Goal: Task Accomplishment & Management: Use online tool/utility

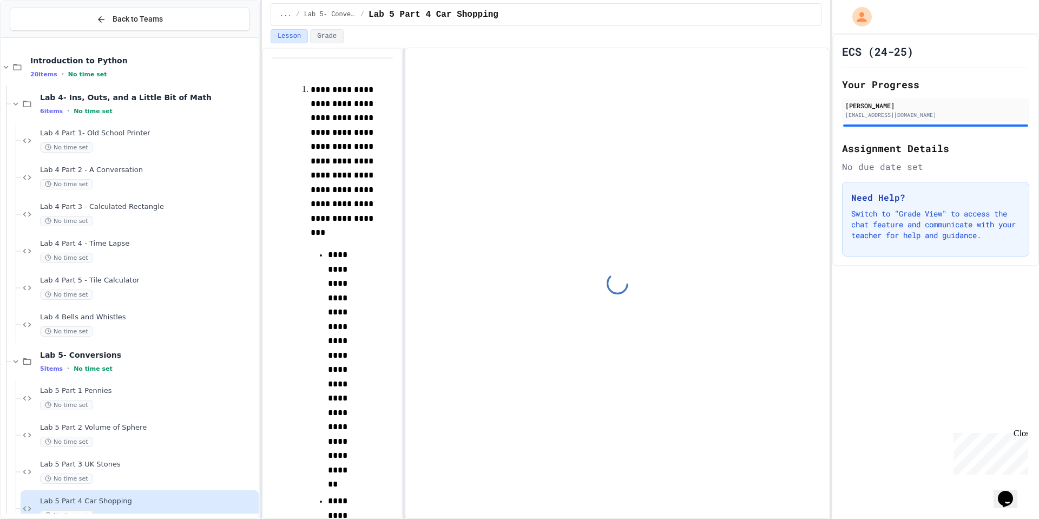
drag, startPoint x: 1018, startPoint y: 434, endPoint x: 1942, endPoint y: 855, distance: 1015.5
click at [1018, 434] on div "Close" at bounding box center [1020, 435] width 14 height 14
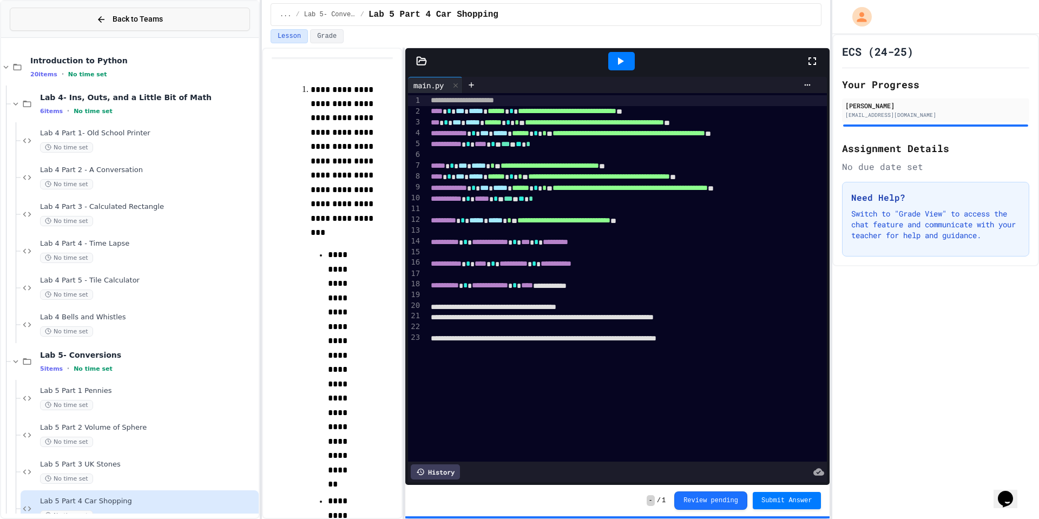
click at [27, 19] on button "Back to Teams" at bounding box center [130, 19] width 240 height 23
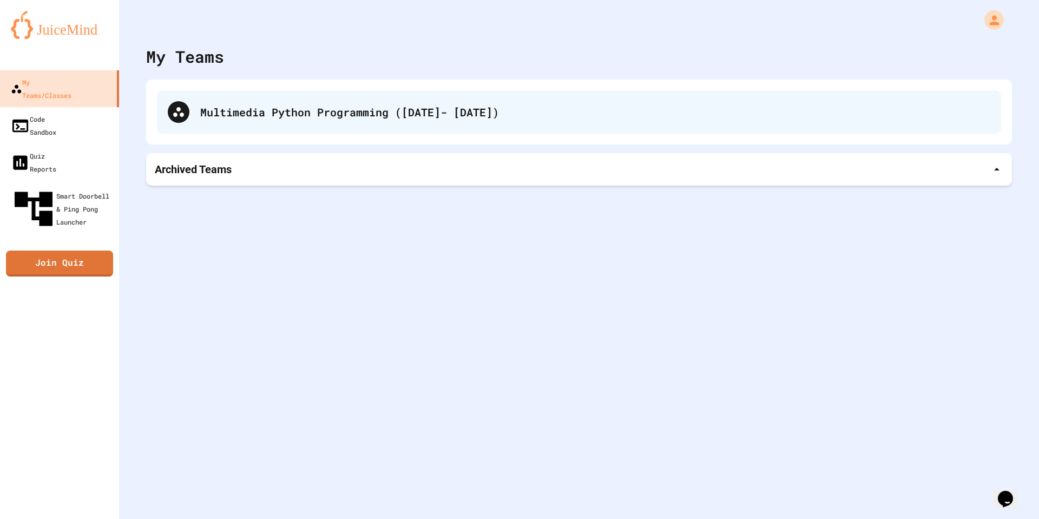
click at [401, 109] on div "Multimedia Python Programming ([DATE]- [DATE])" at bounding box center [595, 112] width 790 height 16
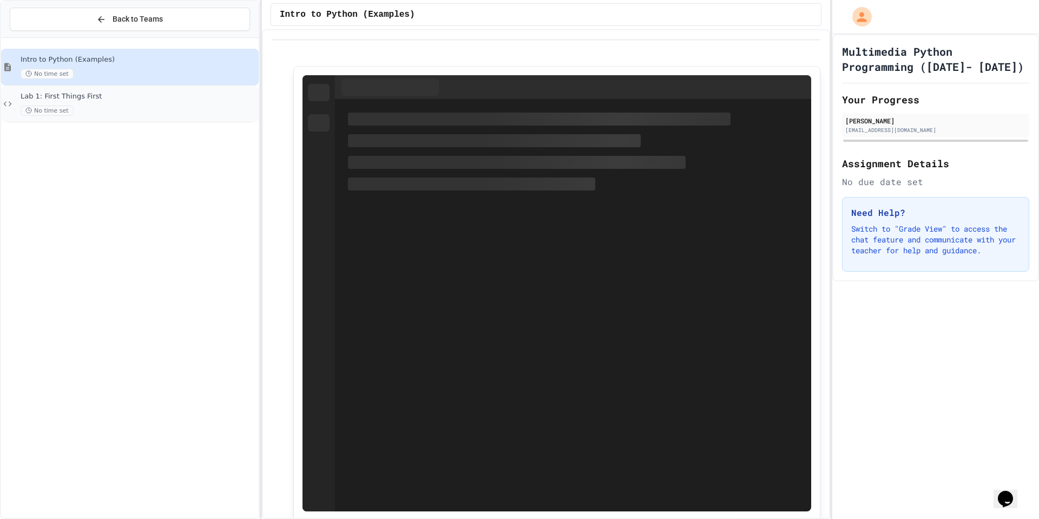
click at [124, 101] on span "Lab 1: First Things First" at bounding box center [139, 96] width 236 height 9
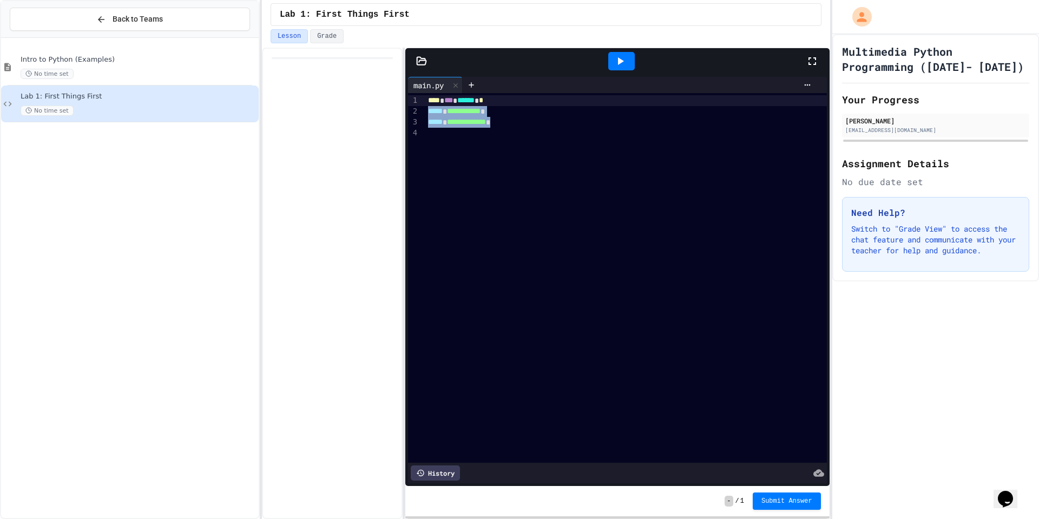
click at [705, 118] on div "**********" at bounding box center [626, 277] width 402 height 369
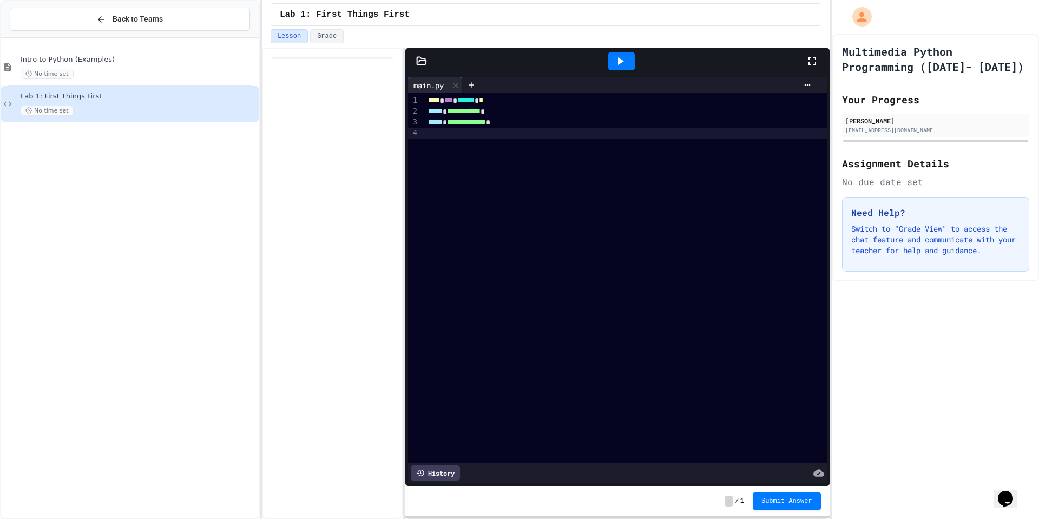
click at [696, 136] on div at bounding box center [626, 133] width 402 height 11
click at [614, 44] on div "Lesson Grade" at bounding box center [546, 38] width 568 height 18
click at [617, 55] on icon at bounding box center [619, 61] width 13 height 13
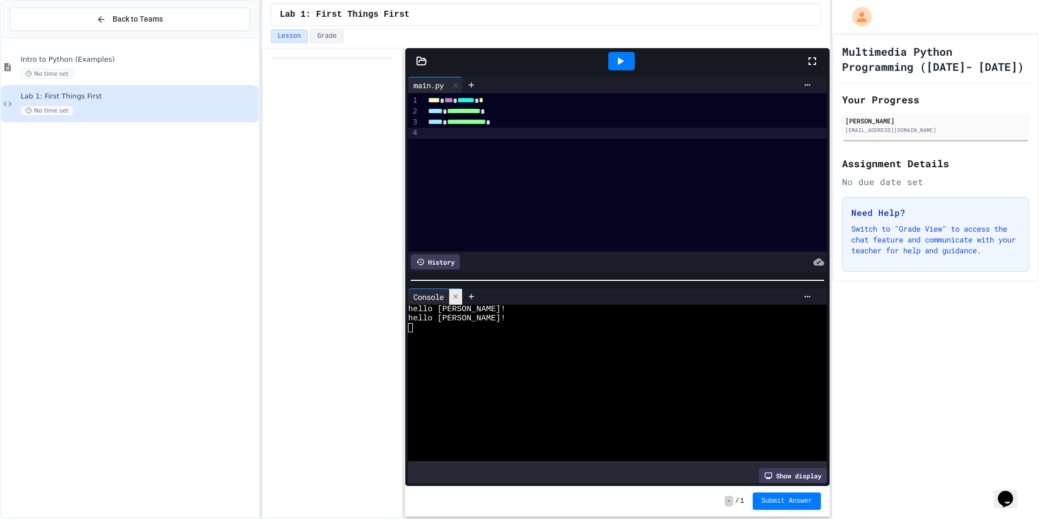
click at [457, 300] on div at bounding box center [455, 297] width 13 height 16
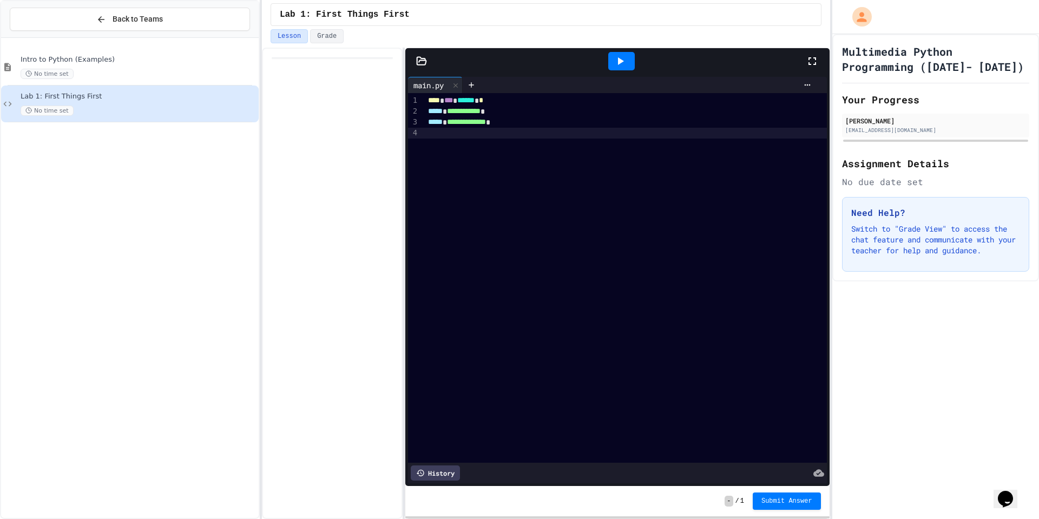
click at [457, 136] on div at bounding box center [626, 133] width 402 height 11
click at [624, 55] on icon at bounding box center [619, 61] width 13 height 13
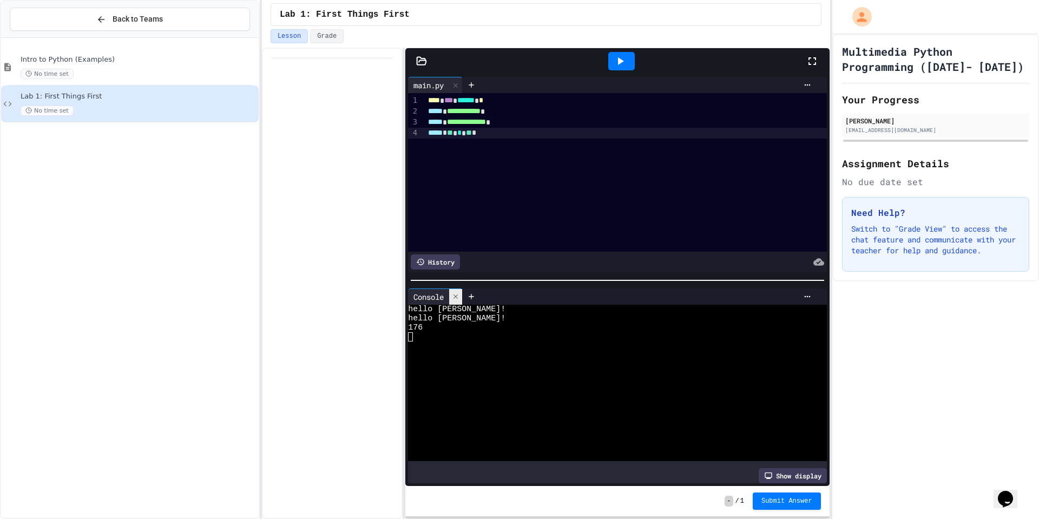
click at [460, 303] on div at bounding box center [455, 297] width 13 height 16
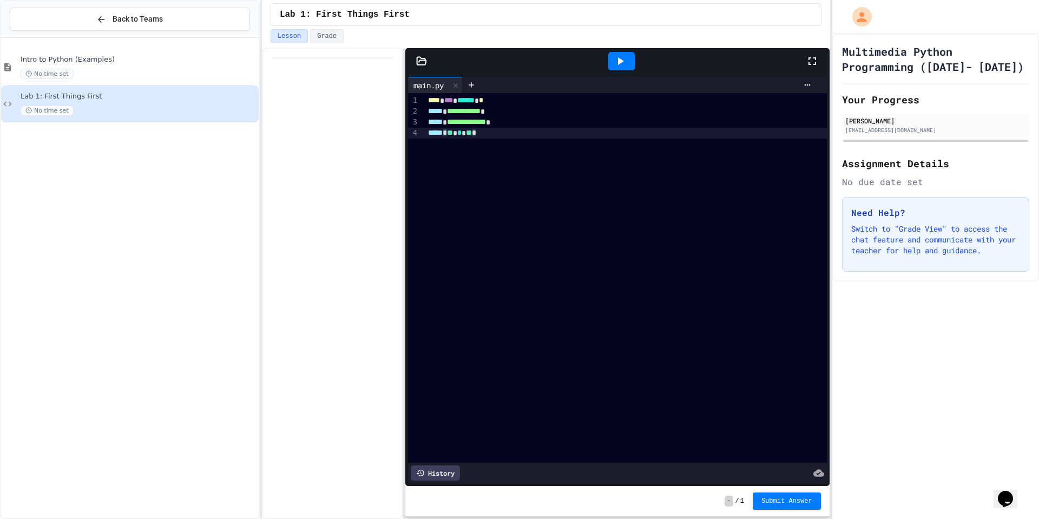
click at [534, 133] on div "***** * ** * ** *" at bounding box center [626, 133] width 402 height 11
click at [623, 59] on icon at bounding box center [619, 61] width 13 height 13
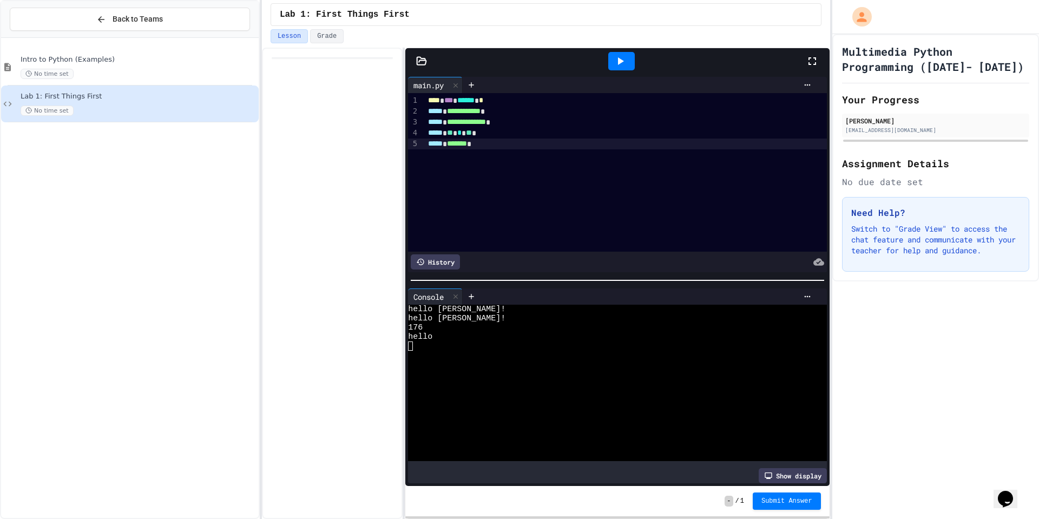
click at [616, 61] on icon at bounding box center [619, 61] width 13 height 13
click at [457, 297] on icon at bounding box center [456, 297] width 8 height 8
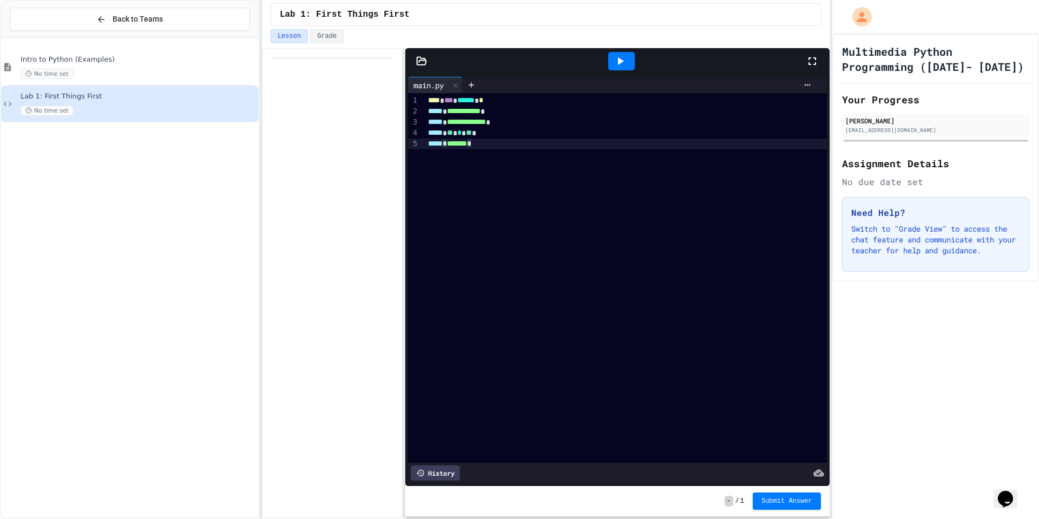
click at [555, 146] on div "***** * ******* *" at bounding box center [626, 143] width 402 height 11
click at [622, 68] on div at bounding box center [621, 61] width 27 height 18
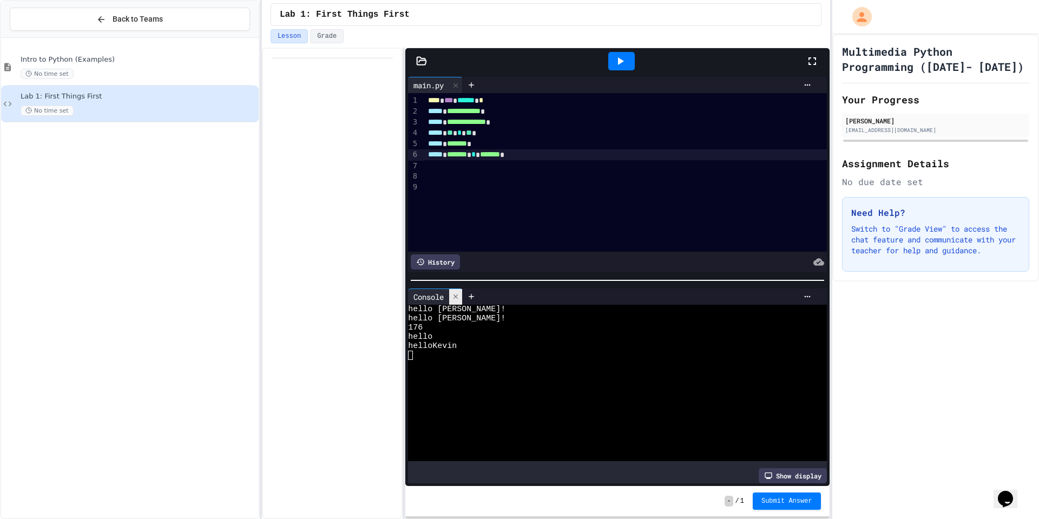
click at [459, 301] on div at bounding box center [455, 297] width 13 height 16
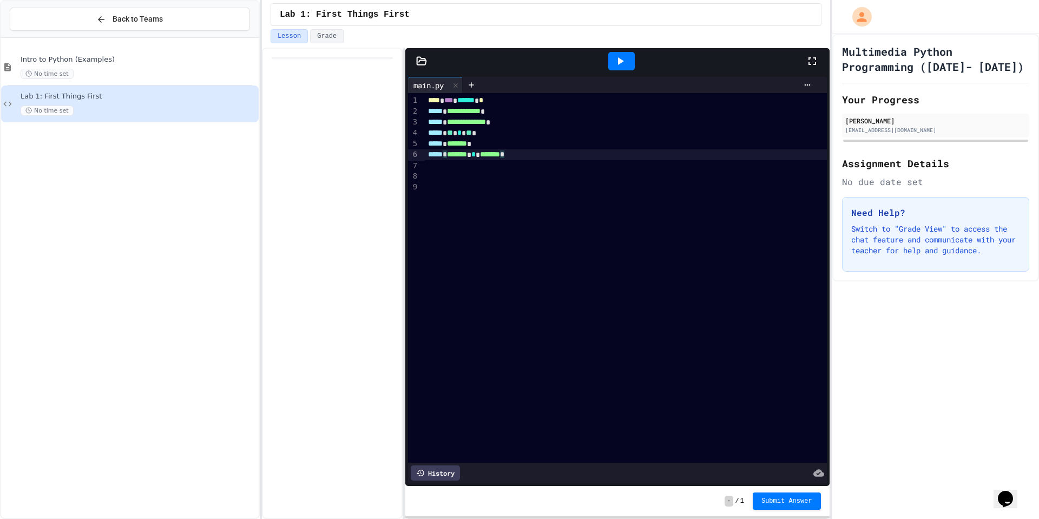
click at [579, 153] on div "***** * ******* * ******* *" at bounding box center [626, 154] width 402 height 11
click at [557, 175] on div at bounding box center [626, 176] width 402 height 11
click at [560, 167] on div at bounding box center [626, 165] width 402 height 11
click at [618, 64] on icon at bounding box center [621, 61] width 6 height 8
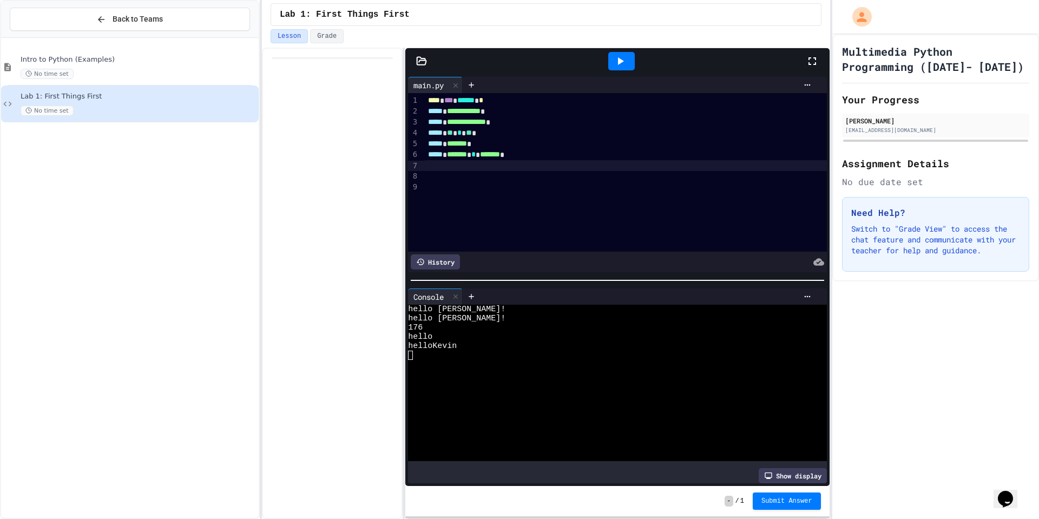
click at [490, 170] on div at bounding box center [626, 165] width 402 height 11
drag, startPoint x: 479, startPoint y: 166, endPoint x: 430, endPoint y: 166, distance: 49.2
click at [426, 170] on div "***** * ** *" at bounding box center [626, 165] width 402 height 11
click at [500, 152] on span "*******" at bounding box center [490, 154] width 20 height 8
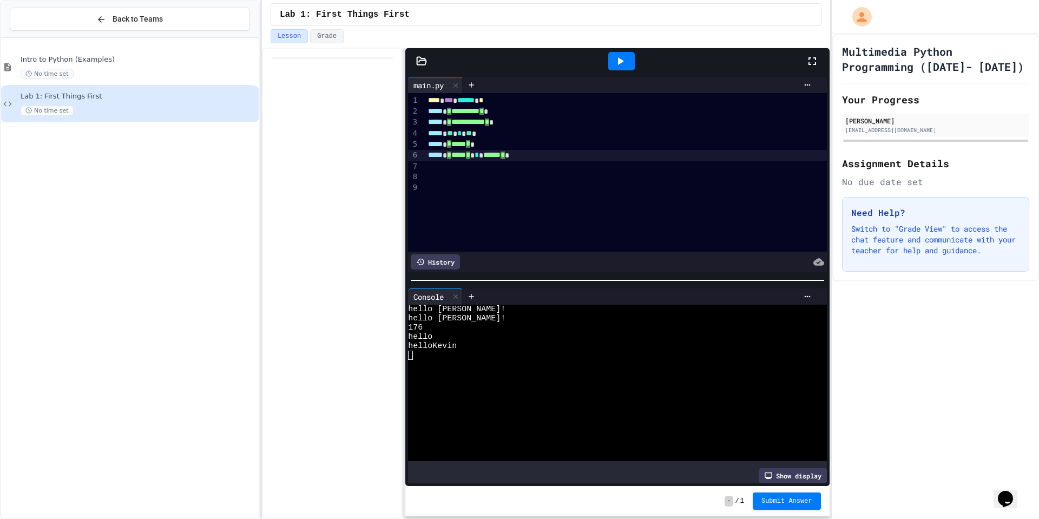
click at [500, 154] on span "******" at bounding box center [491, 155] width 17 height 8
click at [620, 60] on icon at bounding box center [621, 61] width 6 height 8
click at [521, 156] on span "*******" at bounding box center [511, 154] width 20 height 8
click at [458, 296] on icon at bounding box center [456, 297] width 8 height 8
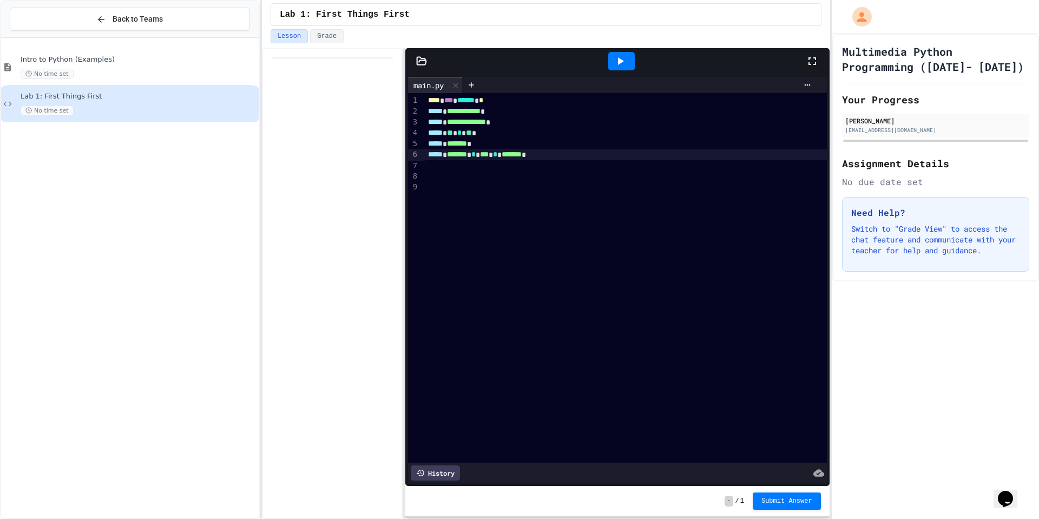
click at [557, 171] on div at bounding box center [626, 176] width 402 height 11
click at [557, 166] on div at bounding box center [626, 165] width 402 height 11
click at [617, 57] on icon at bounding box center [619, 61] width 13 height 13
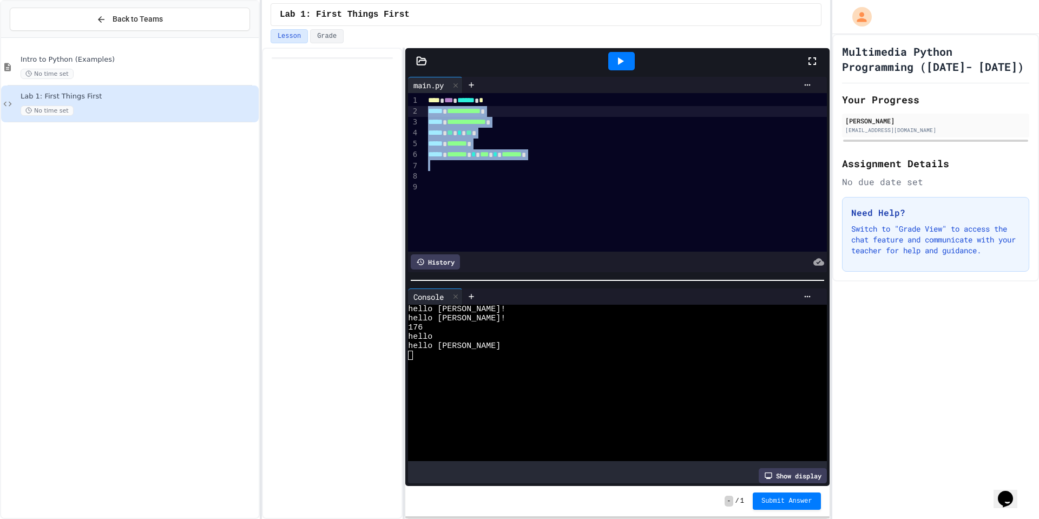
drag, startPoint x: 589, startPoint y: 160, endPoint x: 429, endPoint y: 111, distance: 167.4
click at [429, 111] on div "**********" at bounding box center [626, 172] width 402 height 158
click at [484, 115] on div at bounding box center [626, 111] width 402 height 11
click at [459, 299] on icon at bounding box center [456, 297] width 8 height 8
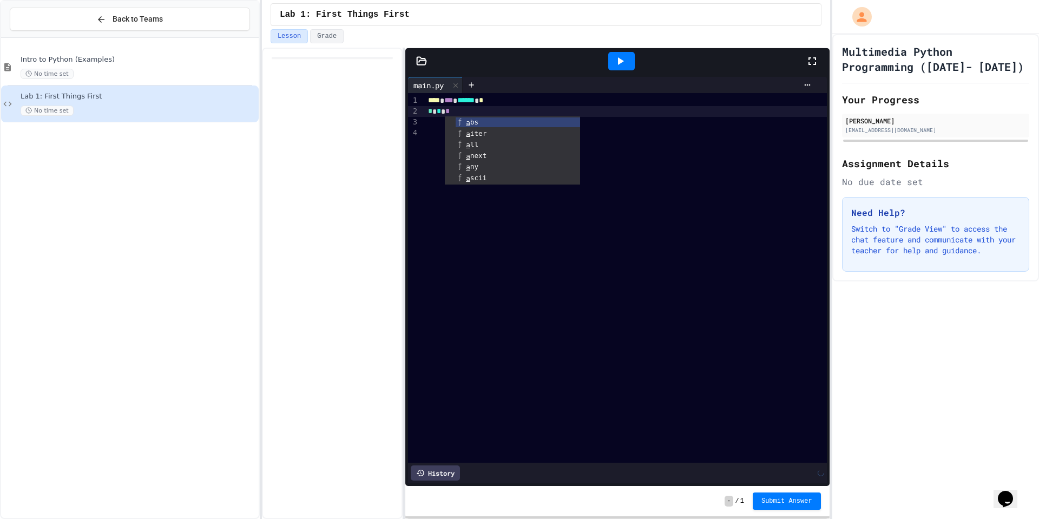
click at [627, 65] on div at bounding box center [621, 61] width 27 height 18
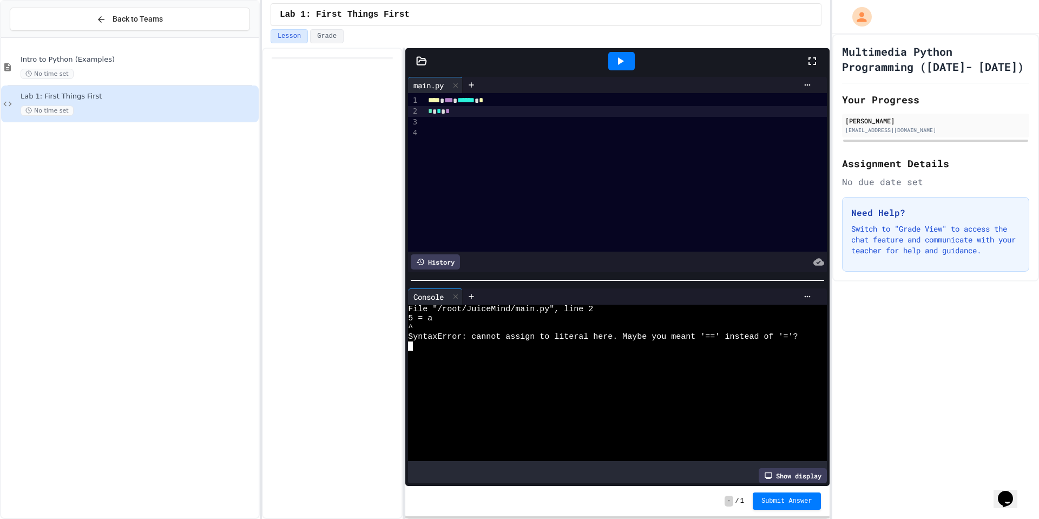
click at [610, 381] on div at bounding box center [612, 382] width 409 height 9
click at [490, 110] on div "* * *" at bounding box center [626, 111] width 402 height 11
click at [462, 296] on div at bounding box center [455, 297] width 13 height 16
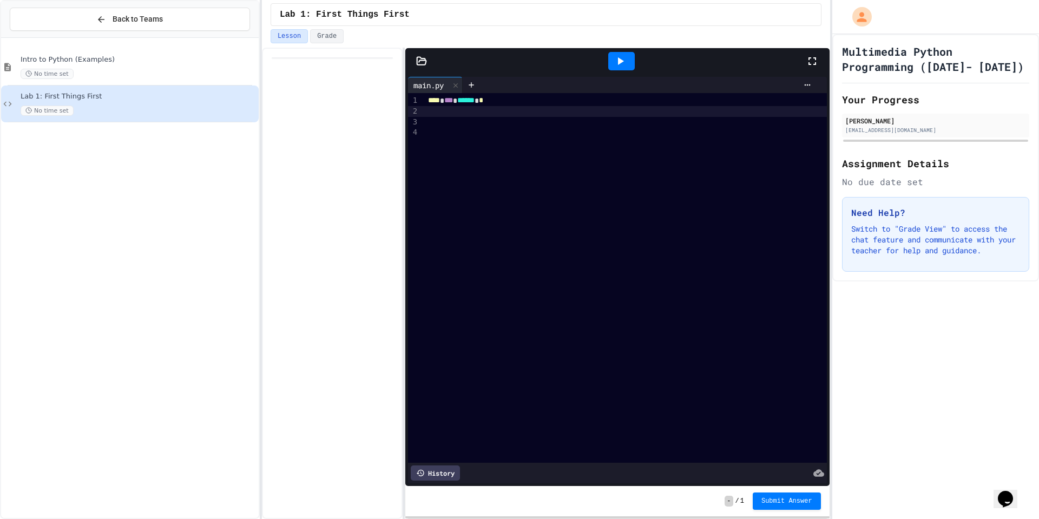
click at [620, 68] on div at bounding box center [621, 61] width 27 height 18
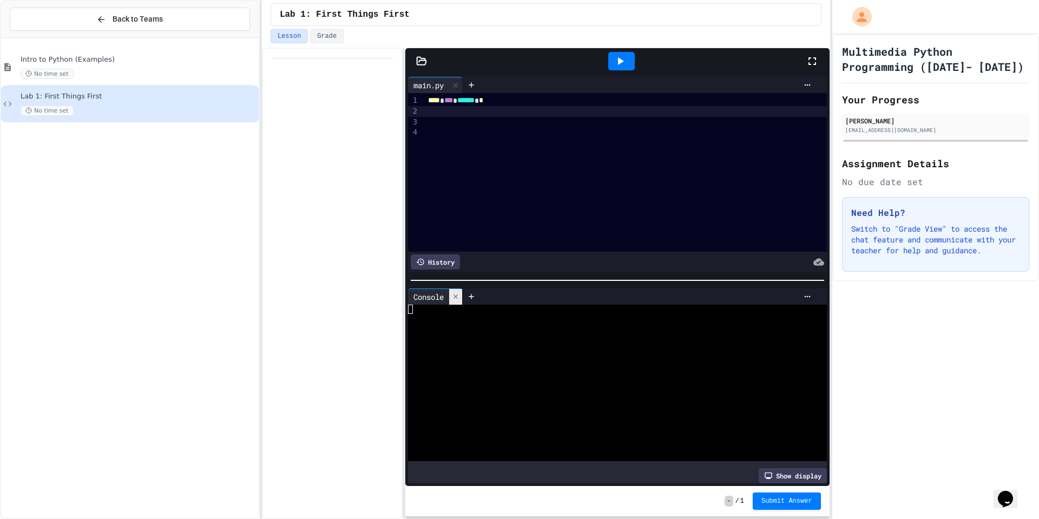
click at [460, 303] on div at bounding box center [455, 297] width 13 height 16
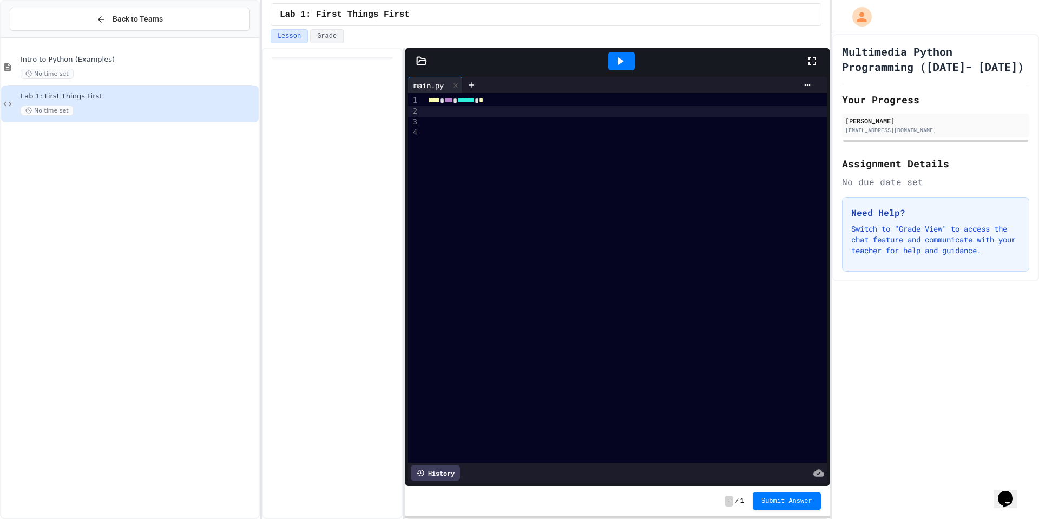
click at [430, 115] on div at bounding box center [626, 111] width 402 height 11
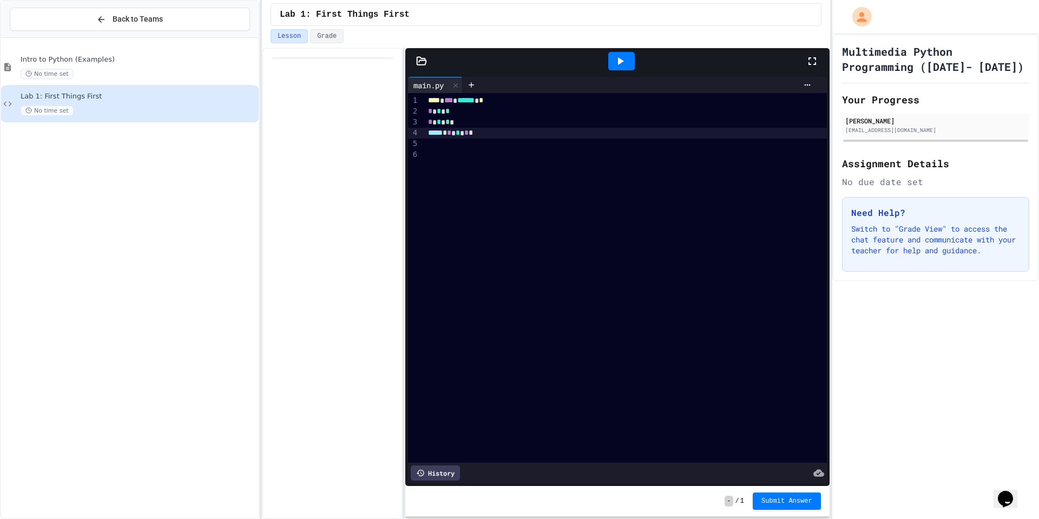
click at [620, 49] on div at bounding box center [621, 61] width 37 height 29
click at [620, 70] on div at bounding box center [621, 61] width 37 height 29
click at [631, 57] on div at bounding box center [621, 61] width 27 height 18
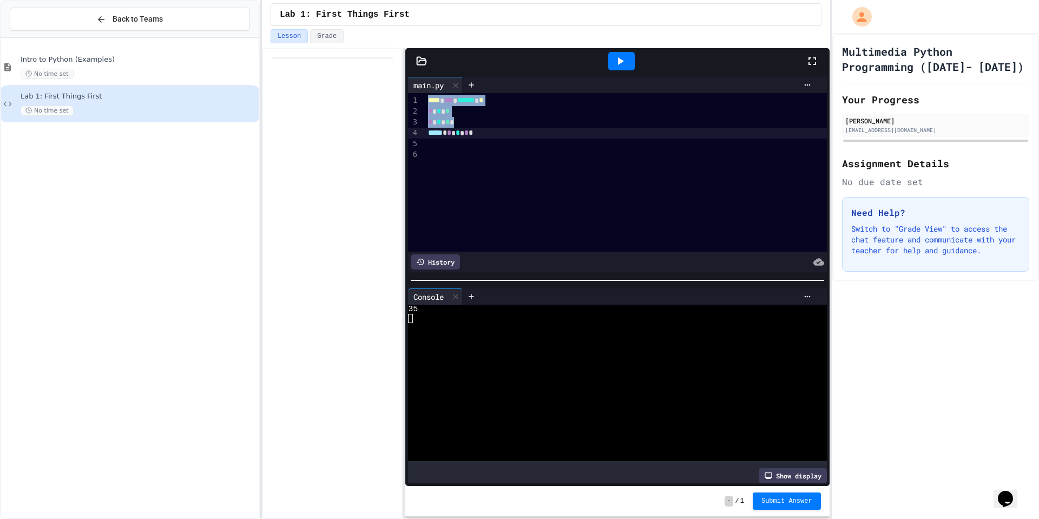
drag, startPoint x: 681, startPoint y: 116, endPoint x: 625, endPoint y: 149, distance: 65.0
click at [652, 136] on div "**** *** ****** * * * * * * * ***** * * * * *" at bounding box center [626, 172] width 402 height 158
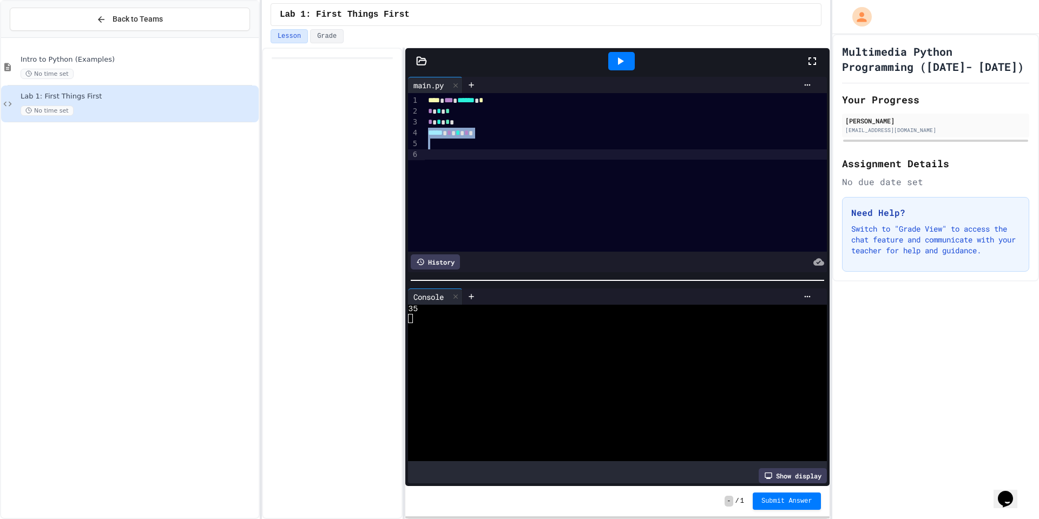
drag, startPoint x: 520, startPoint y: 134, endPoint x: 487, endPoint y: 191, distance: 66.6
click at [484, 194] on div "**** *** ****** * * * * * * * ***** * * * * *" at bounding box center [626, 172] width 402 height 158
click at [497, 143] on div at bounding box center [626, 143] width 402 height 11
drag, startPoint x: 498, startPoint y: 144, endPoint x: 471, endPoint y: 119, distance: 36.4
click at [499, 144] on div "* * *" at bounding box center [626, 143] width 402 height 11
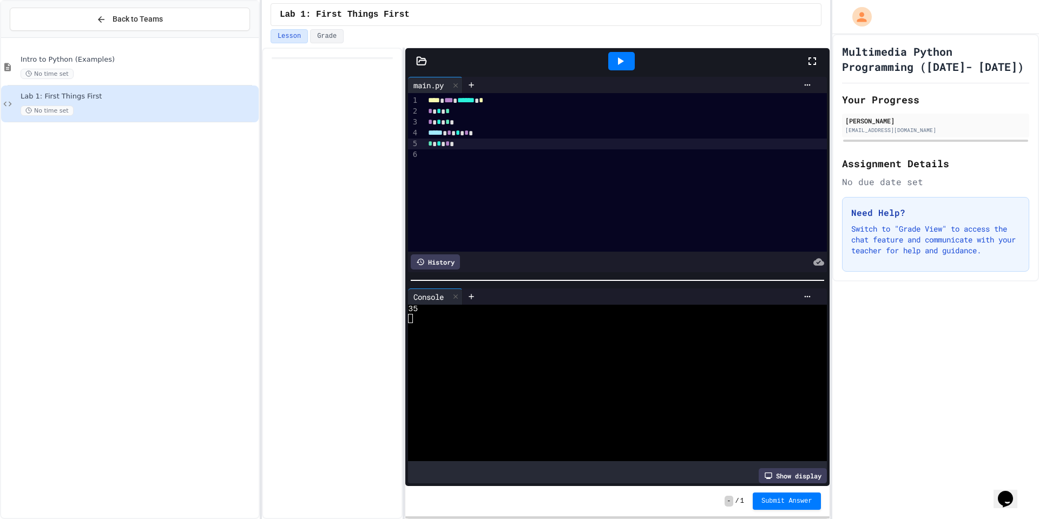
drag, startPoint x: 625, startPoint y: 63, endPoint x: 617, endPoint y: 57, distance: 10.5
click at [625, 62] on icon at bounding box center [619, 61] width 13 height 13
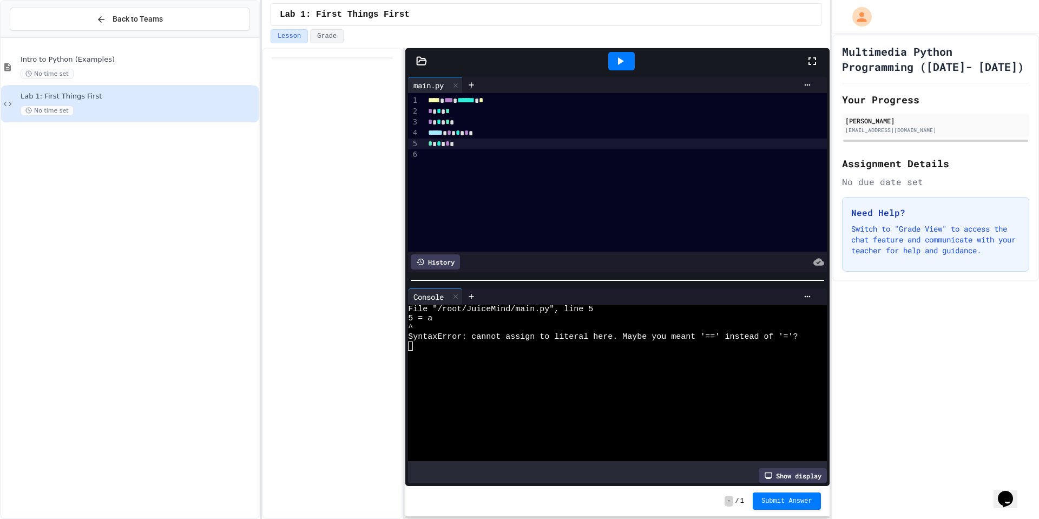
click at [459, 144] on div "* * *" at bounding box center [626, 143] width 402 height 11
click at [609, 60] on div at bounding box center [621, 61] width 27 height 18
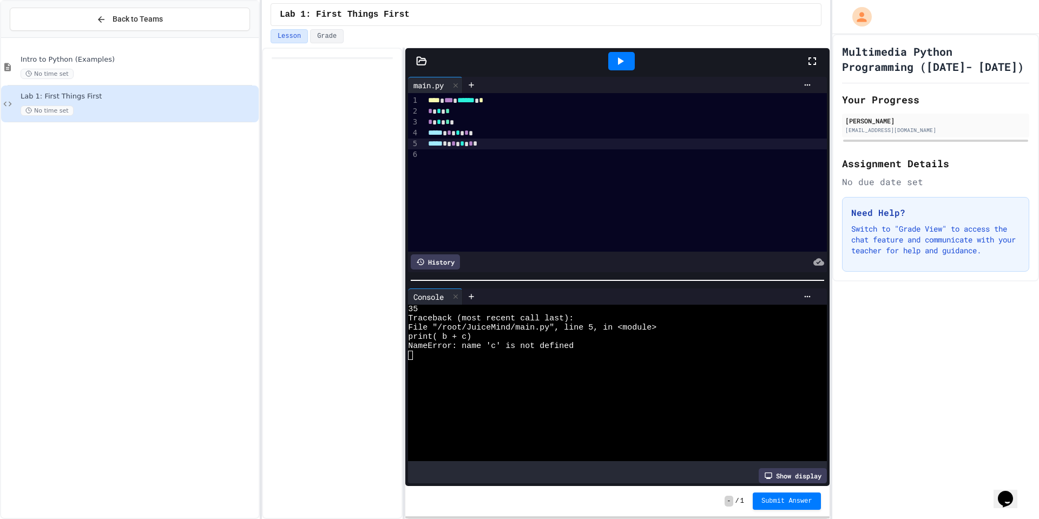
drag, startPoint x: 455, startPoint y: 150, endPoint x: 469, endPoint y: 160, distance: 17.0
click at [456, 151] on div at bounding box center [626, 154] width 402 height 11
click at [453, 141] on span "*" at bounding box center [450, 144] width 4 height 8
click at [468, 147] on span "*" at bounding box center [466, 144] width 4 height 8
click at [623, 53] on div at bounding box center [621, 61] width 27 height 18
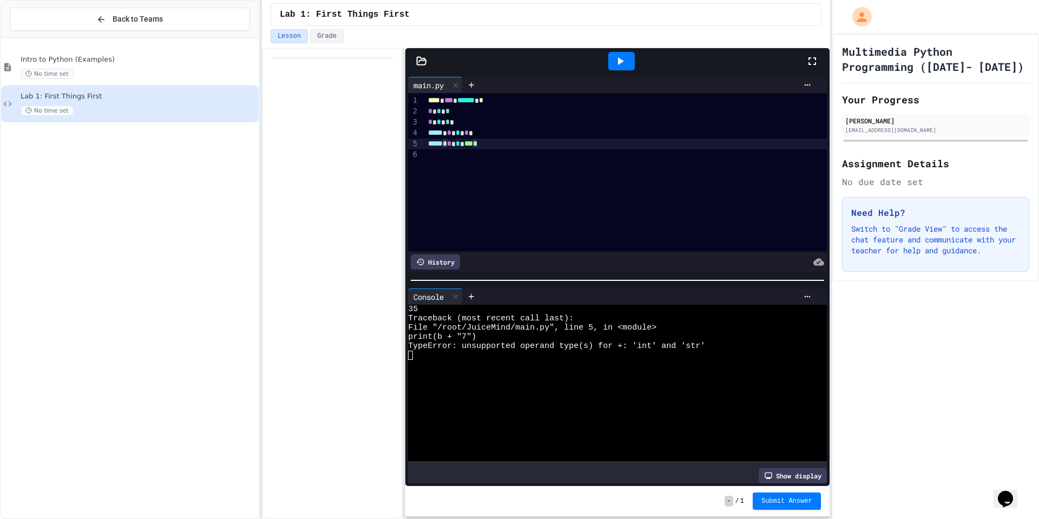
click at [508, 147] on div "***** * * * *** *" at bounding box center [626, 143] width 402 height 11
click at [526, 176] on div "**** *** ****** * * * * * * * ***** * * * * *" at bounding box center [626, 172] width 402 height 158
click at [450, 289] on div "Console" at bounding box center [435, 296] width 55 height 16
click at [457, 289] on div at bounding box center [455, 297] width 13 height 16
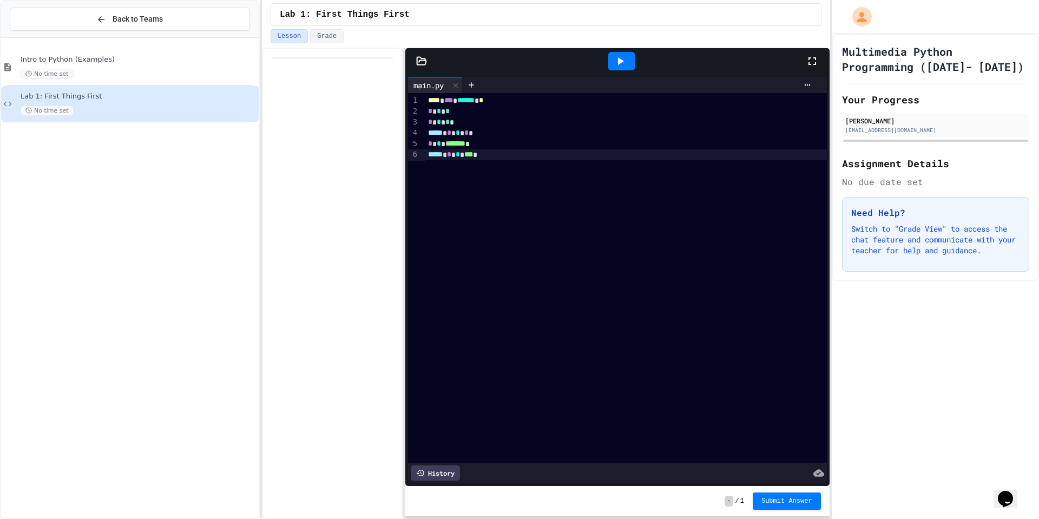
drag, startPoint x: 618, startPoint y: 63, endPoint x: 608, endPoint y: 75, distance: 15.3
click at [618, 64] on icon at bounding box center [621, 61] width 6 height 8
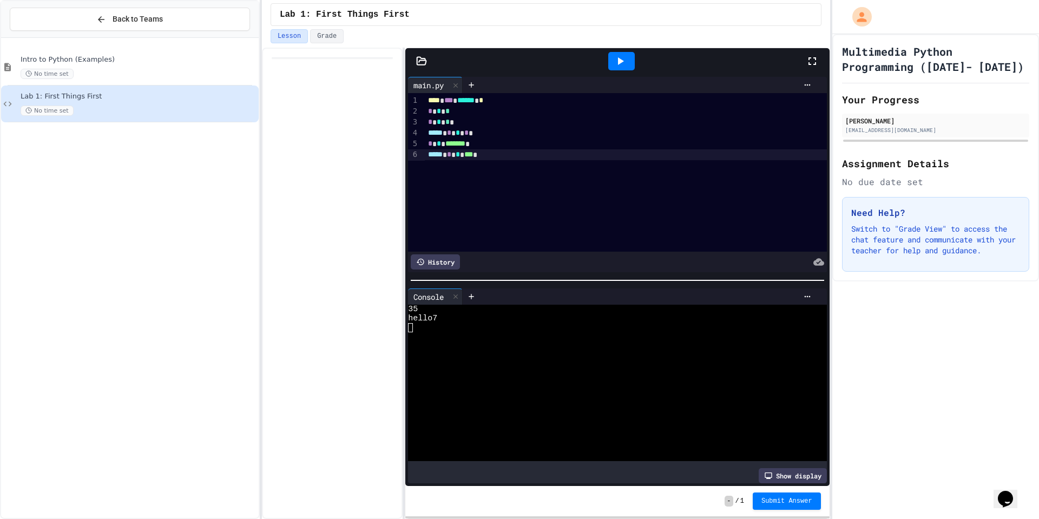
click at [554, 161] on div "**** *** ****** * * * * * * * ***** * * * * * * * ******* ***** * * * *** *" at bounding box center [626, 172] width 402 height 158
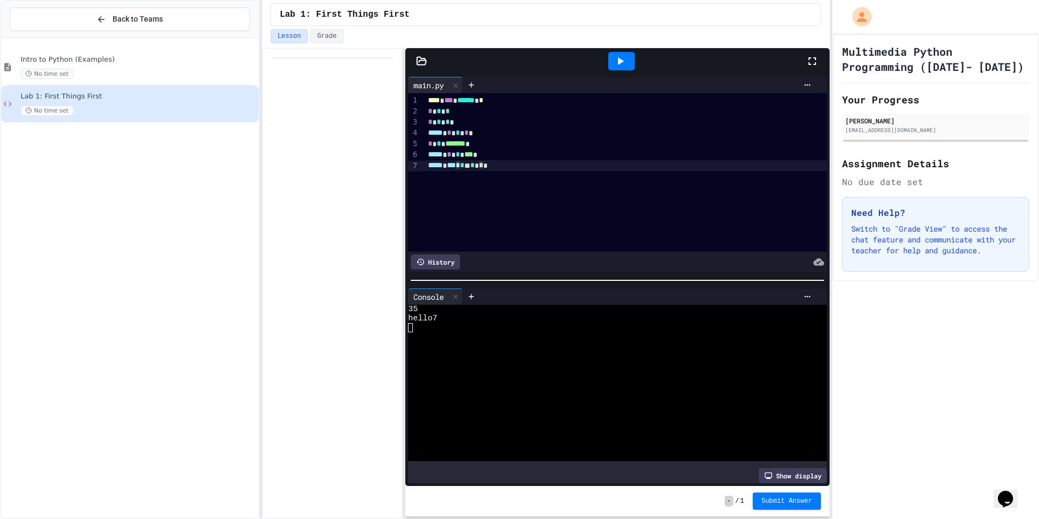
click at [617, 63] on icon at bounding box center [619, 61] width 13 height 13
click at [483, 168] on span "*" at bounding box center [481, 165] width 4 height 8
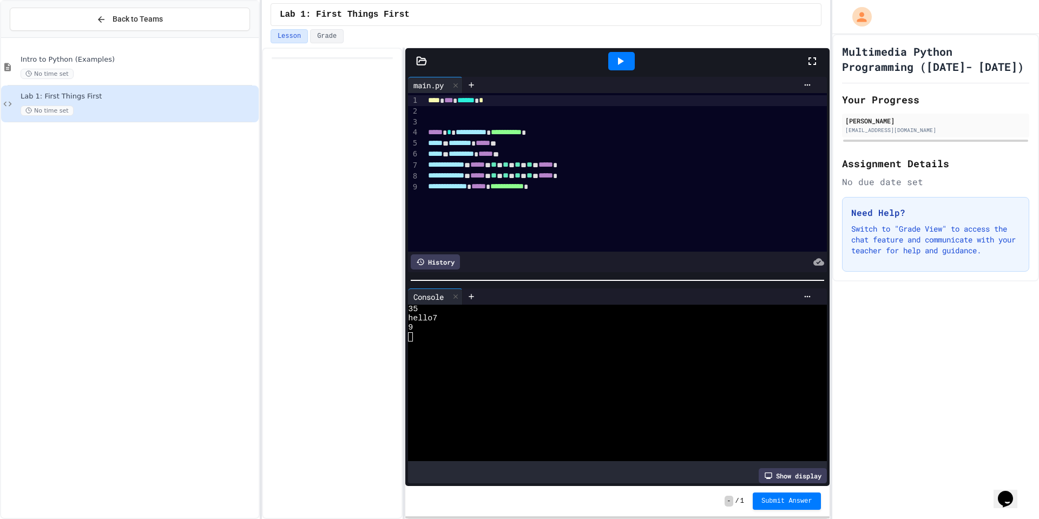
click at [816, 61] on icon at bounding box center [811, 61] width 13 height 13
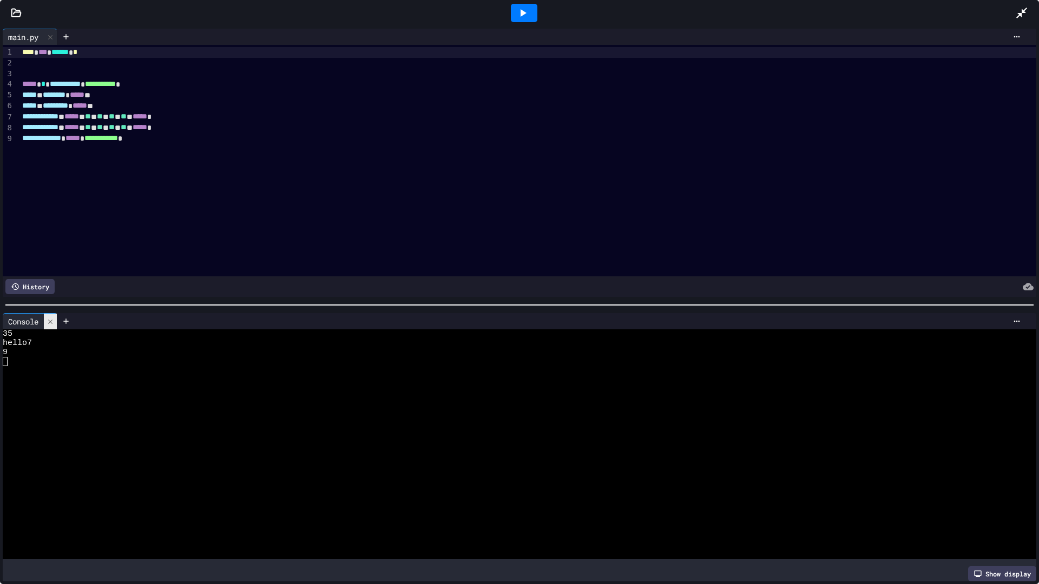
click at [45, 321] on div at bounding box center [50, 322] width 13 height 16
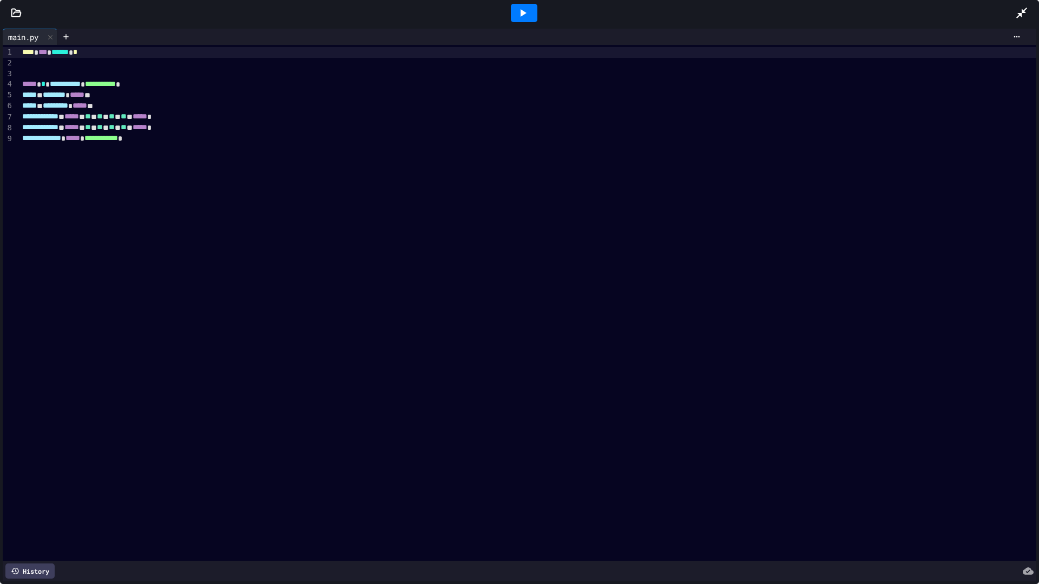
click at [12, 16] on icon at bounding box center [16, 13] width 9 height 8
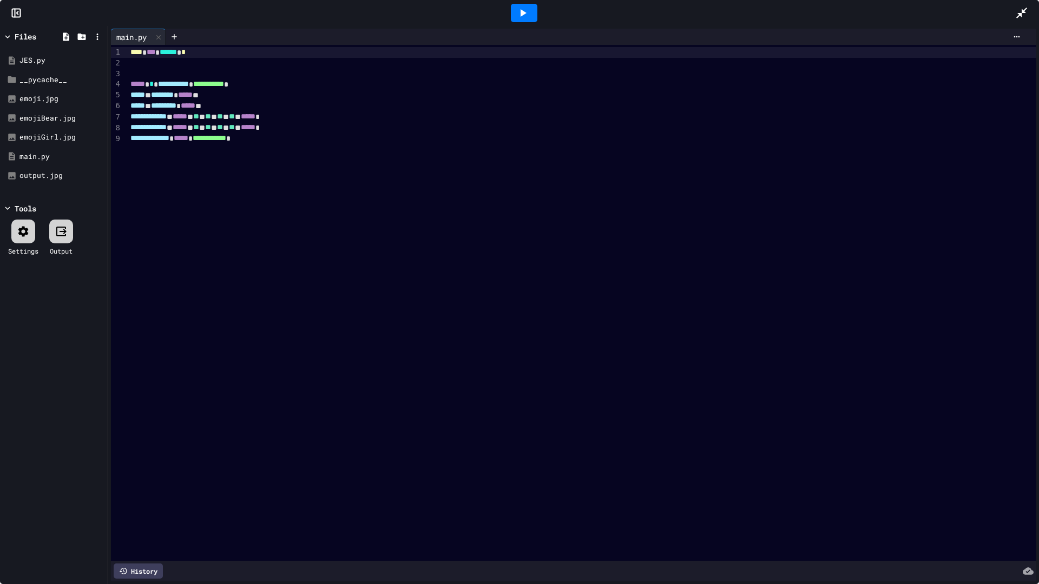
click at [534, 8] on div at bounding box center [524, 13] width 27 height 18
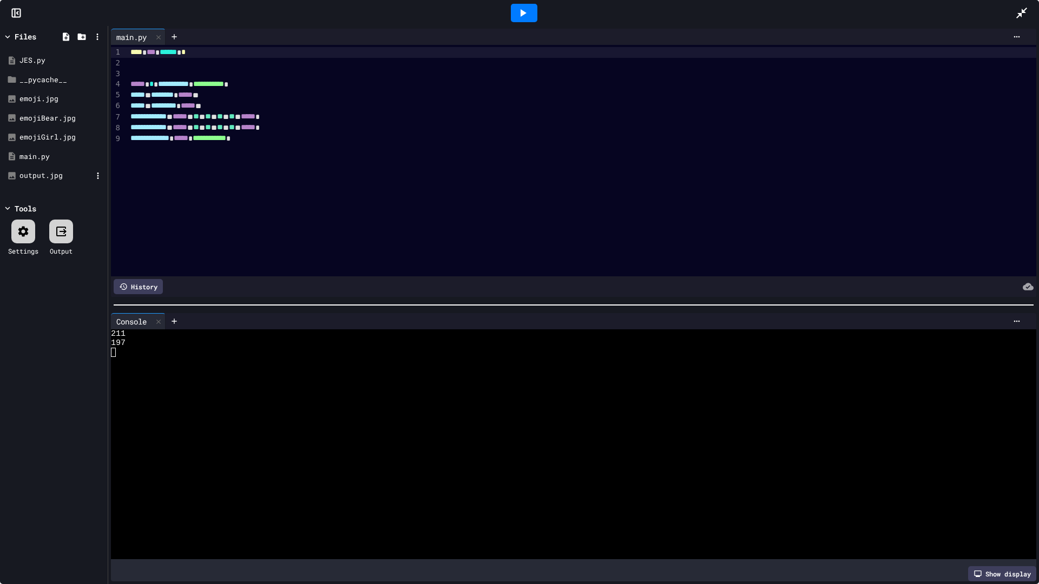
click at [37, 176] on div "output.jpg" at bounding box center [55, 175] width 72 height 11
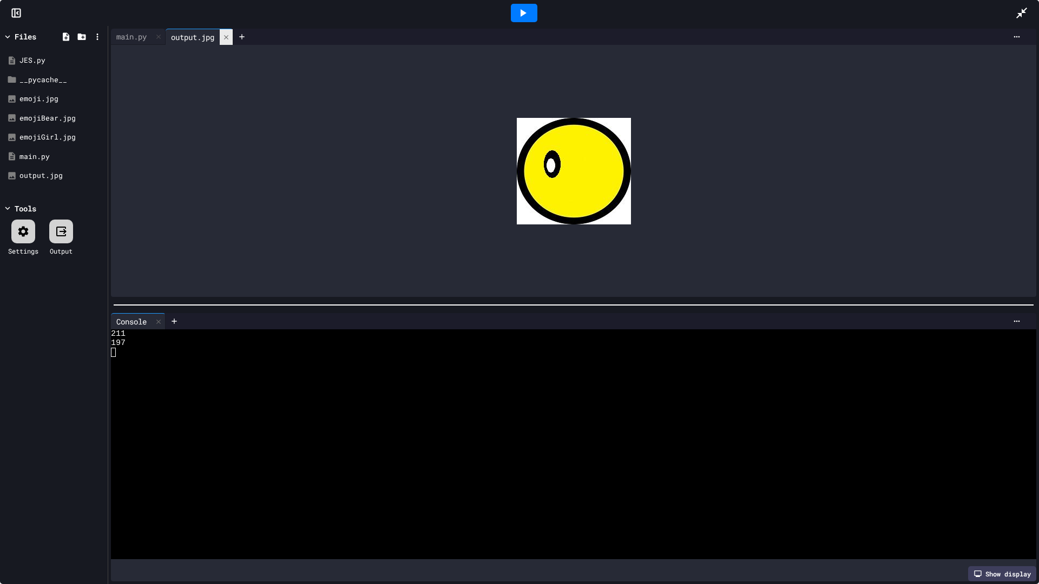
click at [228, 29] on div at bounding box center [226, 37] width 13 height 16
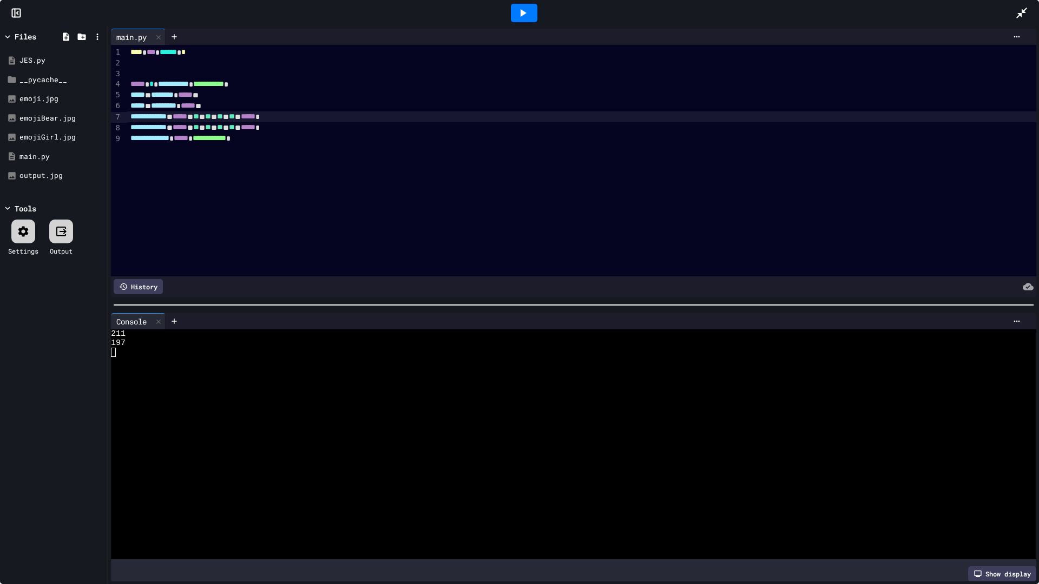
click at [164, 119] on span "**********" at bounding box center [148, 117] width 36 height 8
click at [270, 117] on div "**********" at bounding box center [581, 116] width 909 height 11
click at [527, 17] on icon at bounding box center [522, 12] width 13 height 13
click at [31, 170] on div "output.jpg" at bounding box center [55, 175] width 72 height 11
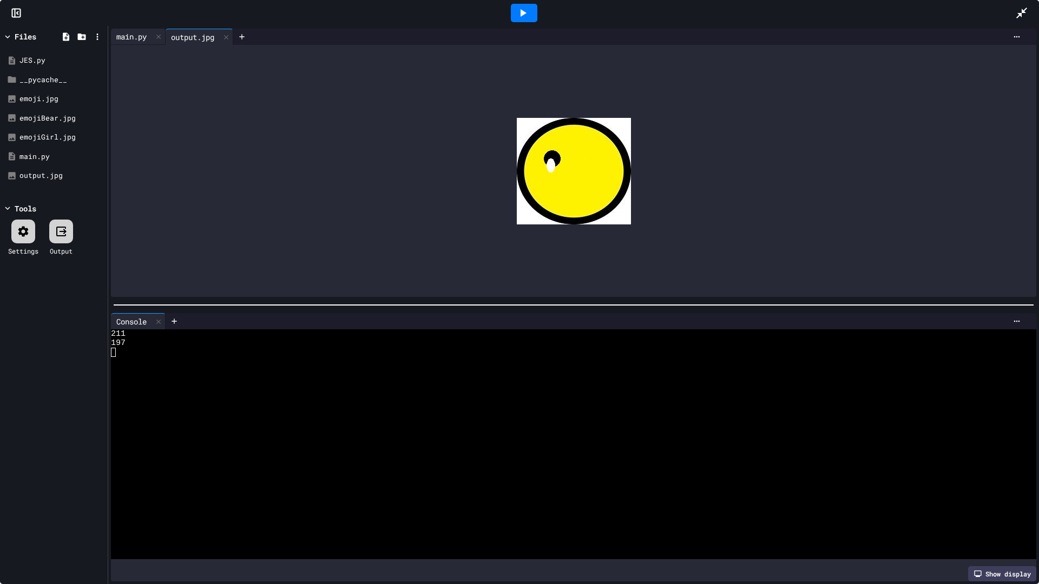
click at [133, 31] on div "main.py" at bounding box center [131, 36] width 41 height 11
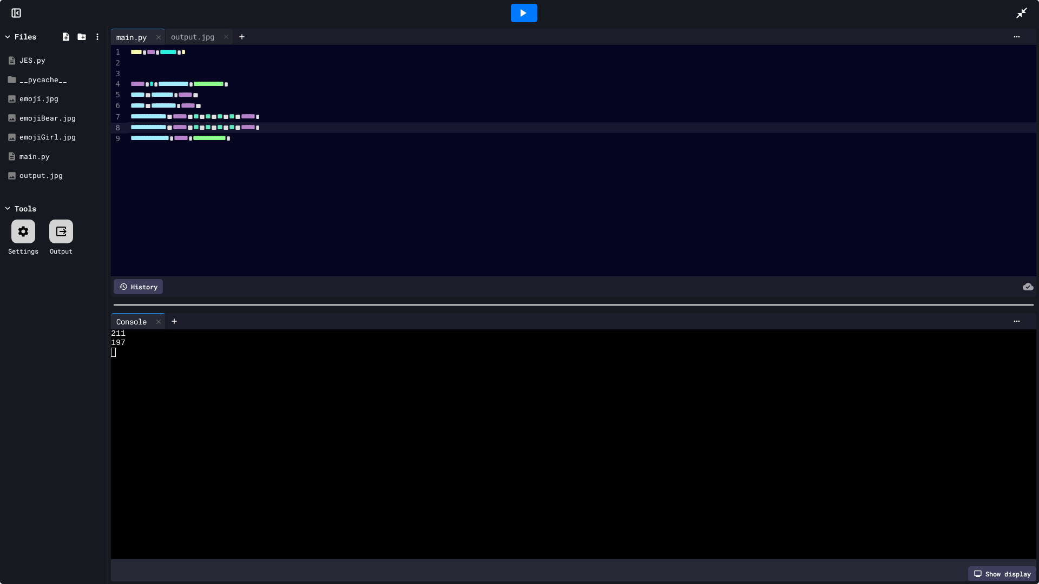
click at [270, 126] on div "**********" at bounding box center [581, 127] width 909 height 11
click at [513, 8] on div at bounding box center [524, 13] width 27 height 18
click at [183, 38] on div "output.jpg" at bounding box center [193, 36] width 54 height 11
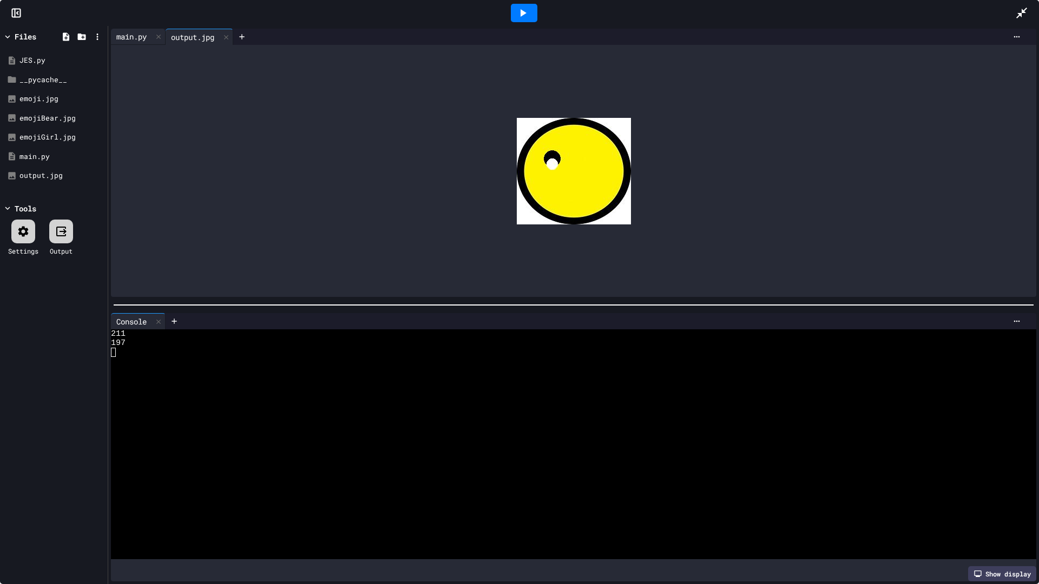
click at [135, 39] on div "main.py" at bounding box center [131, 36] width 41 height 11
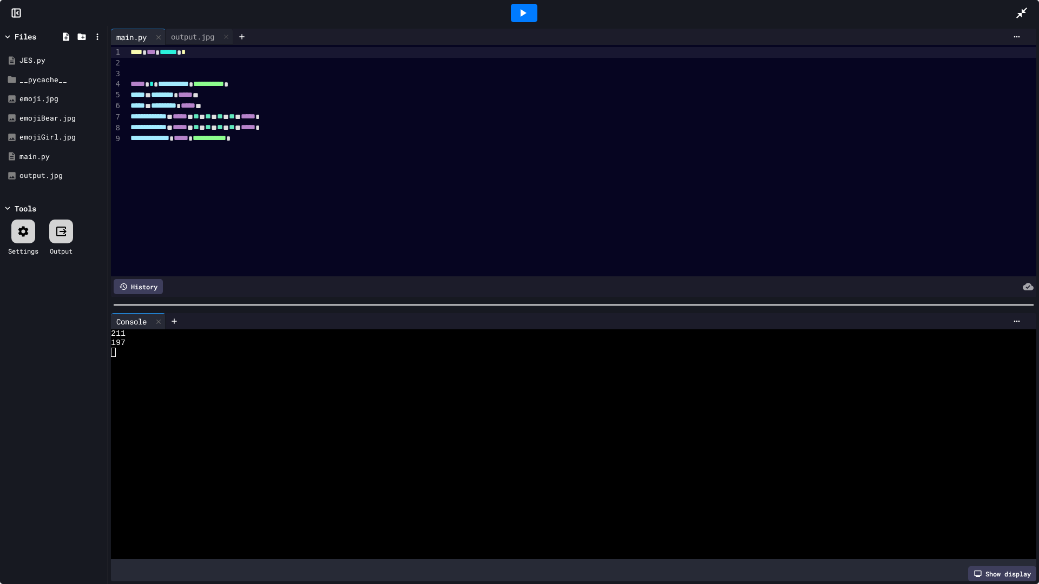
click at [236, 116] on div "**********" at bounding box center [581, 116] width 909 height 11
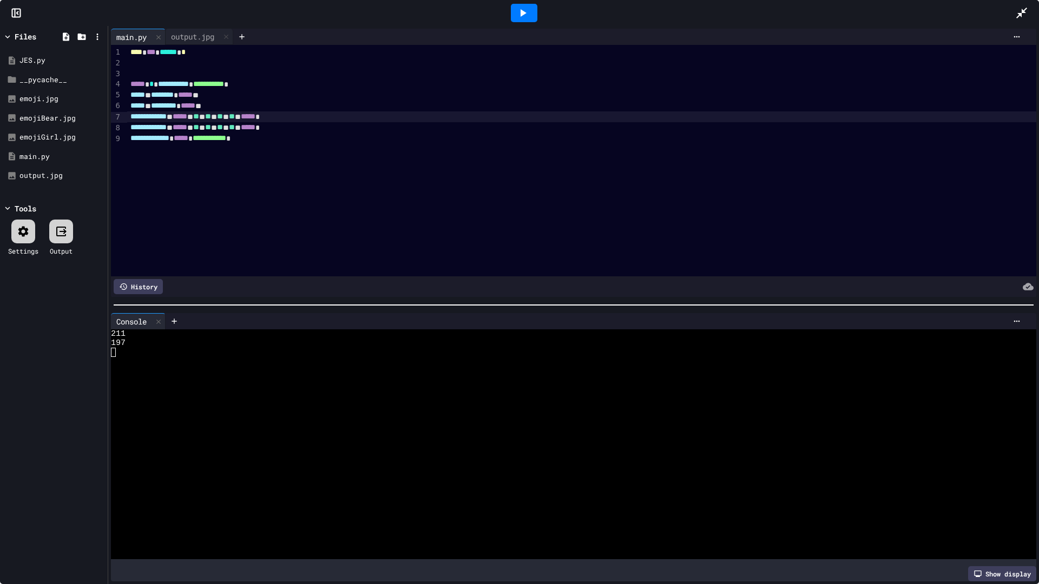
click at [253, 118] on div "**********" at bounding box center [581, 116] width 909 height 11
click at [529, 10] on div at bounding box center [524, 13] width 27 height 18
click at [190, 32] on div "output.jpg" at bounding box center [193, 36] width 54 height 11
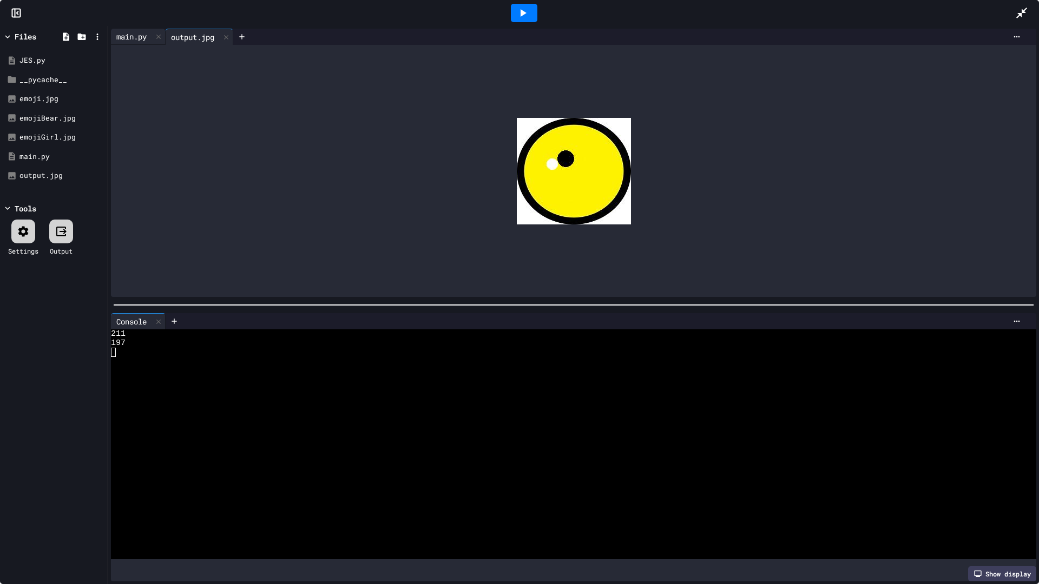
click at [122, 35] on div "main.py" at bounding box center [131, 36] width 41 height 11
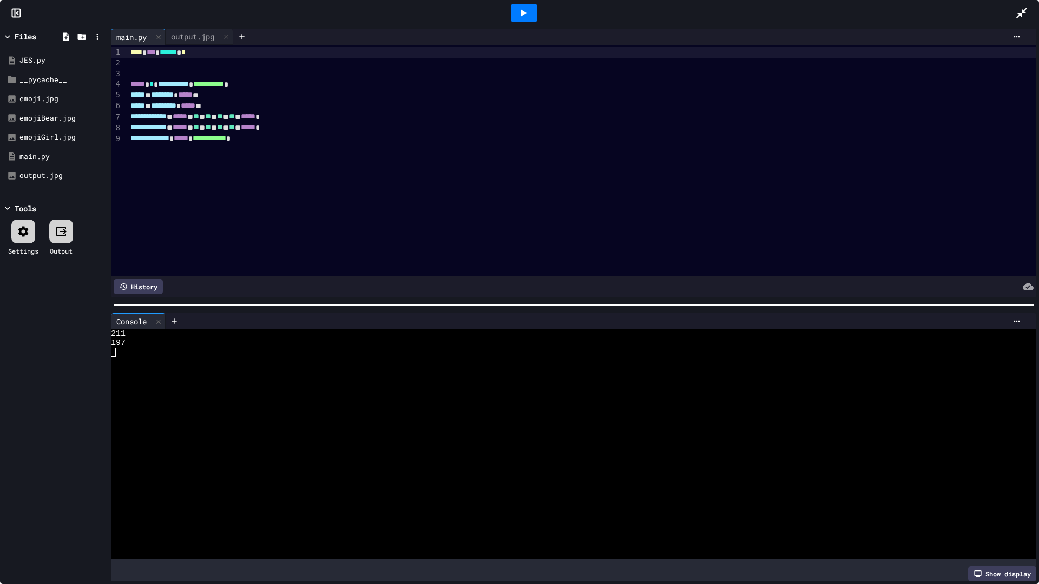
click at [199, 114] on span "**" at bounding box center [196, 117] width 6 height 8
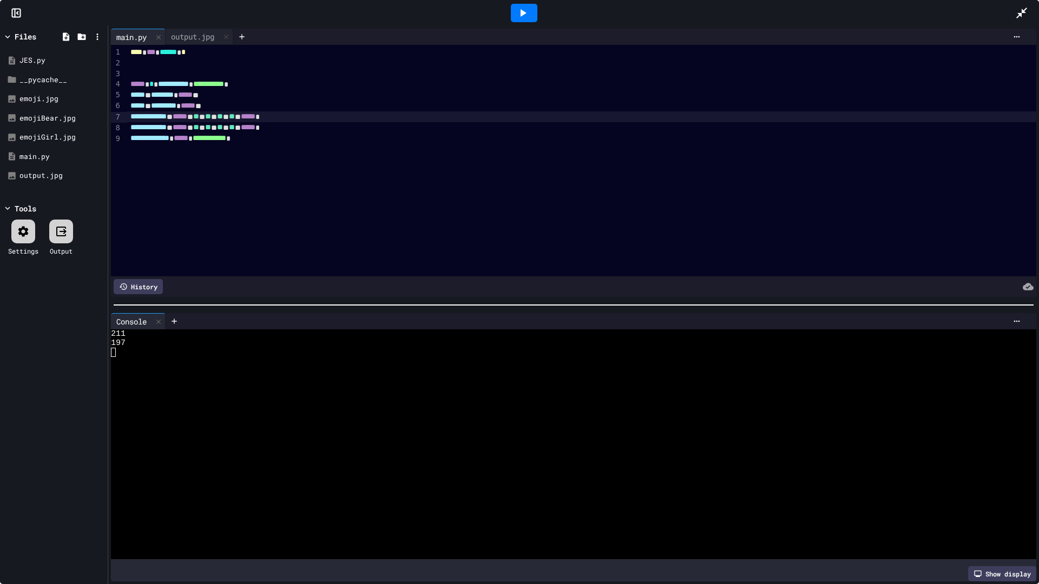
click at [522, 11] on icon at bounding box center [523, 13] width 6 height 8
click at [199, 32] on div "output.jpg" at bounding box center [193, 36] width 54 height 11
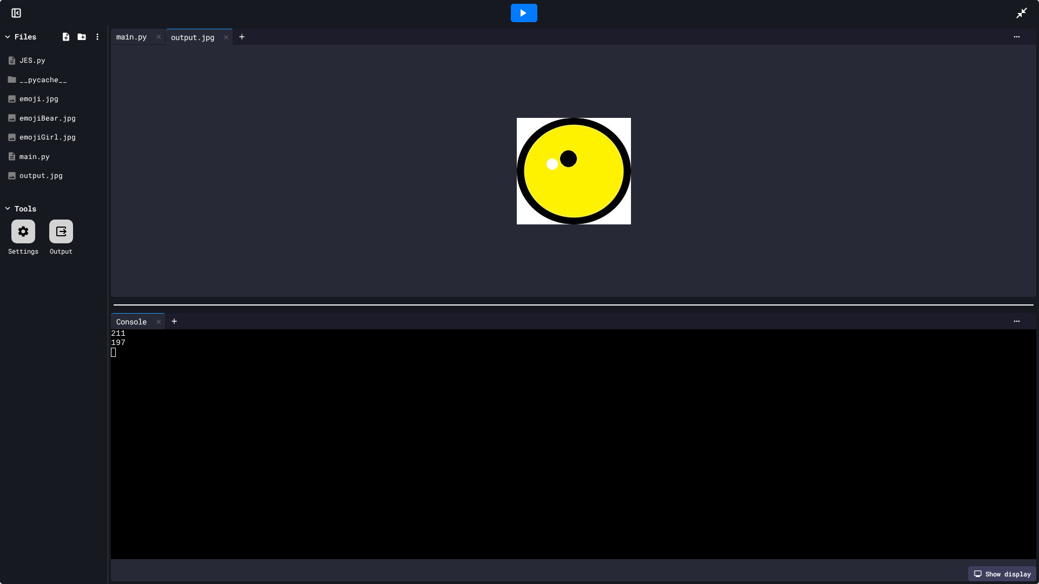
click at [131, 30] on div "main.py" at bounding box center [138, 37] width 55 height 16
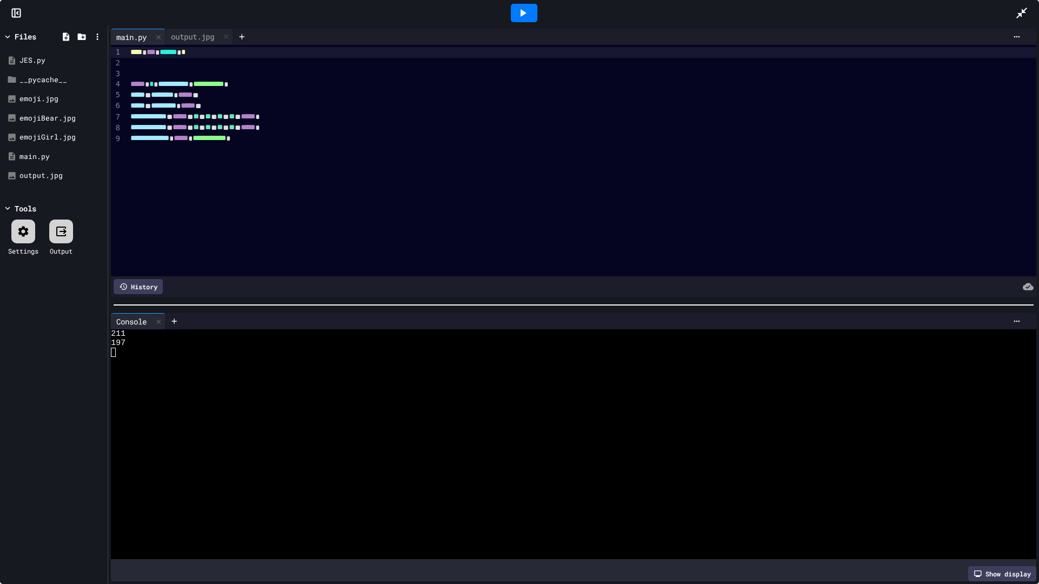
click at [199, 117] on span "**" at bounding box center [196, 117] width 6 height 8
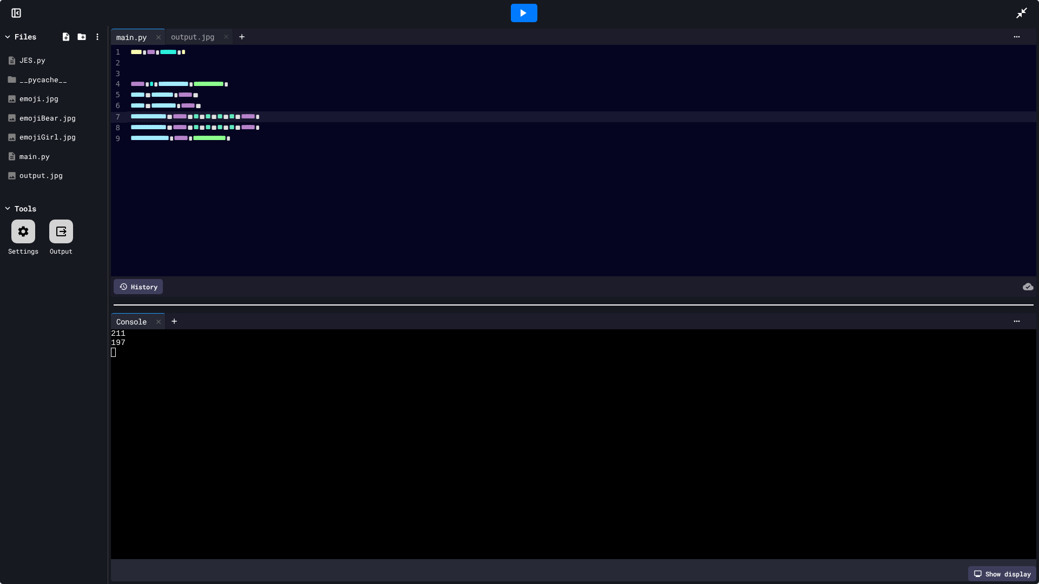
click at [531, 11] on div at bounding box center [524, 13] width 27 height 18
click at [182, 33] on div "output.jpg" at bounding box center [193, 36] width 54 height 11
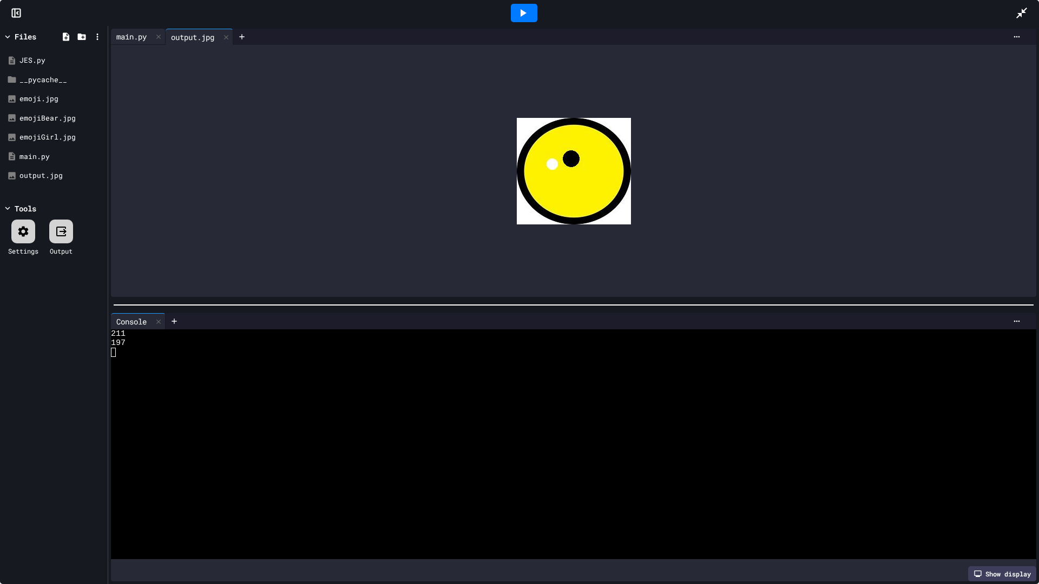
click at [136, 35] on div "main.py" at bounding box center [131, 36] width 41 height 11
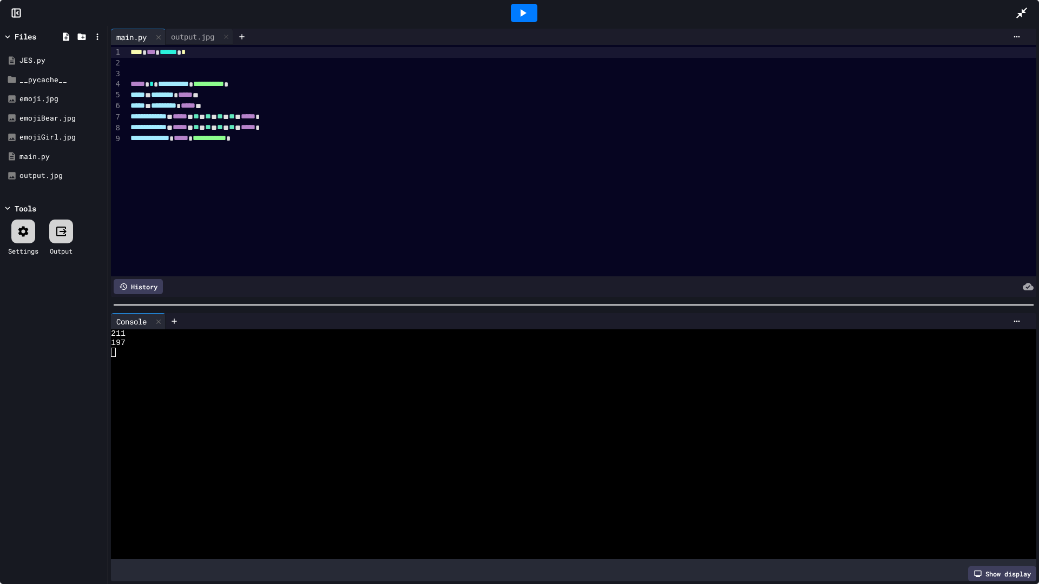
click at [270, 120] on div "**********" at bounding box center [581, 116] width 909 height 11
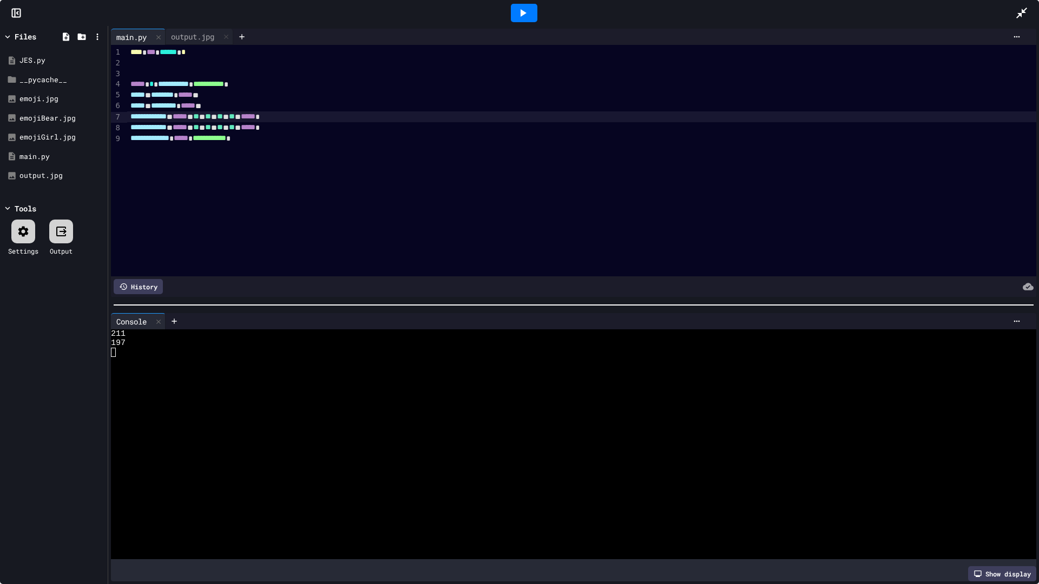
click at [520, 19] on div at bounding box center [524, 13] width 27 height 18
click at [202, 35] on div "output.jpg" at bounding box center [193, 36] width 54 height 11
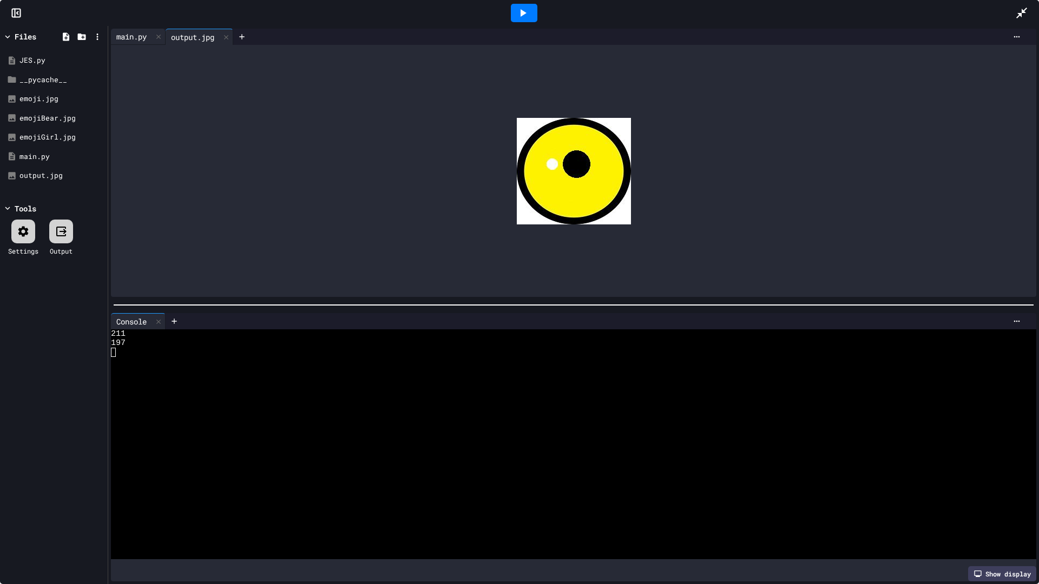
click at [128, 35] on div "main.py" at bounding box center [131, 36] width 41 height 11
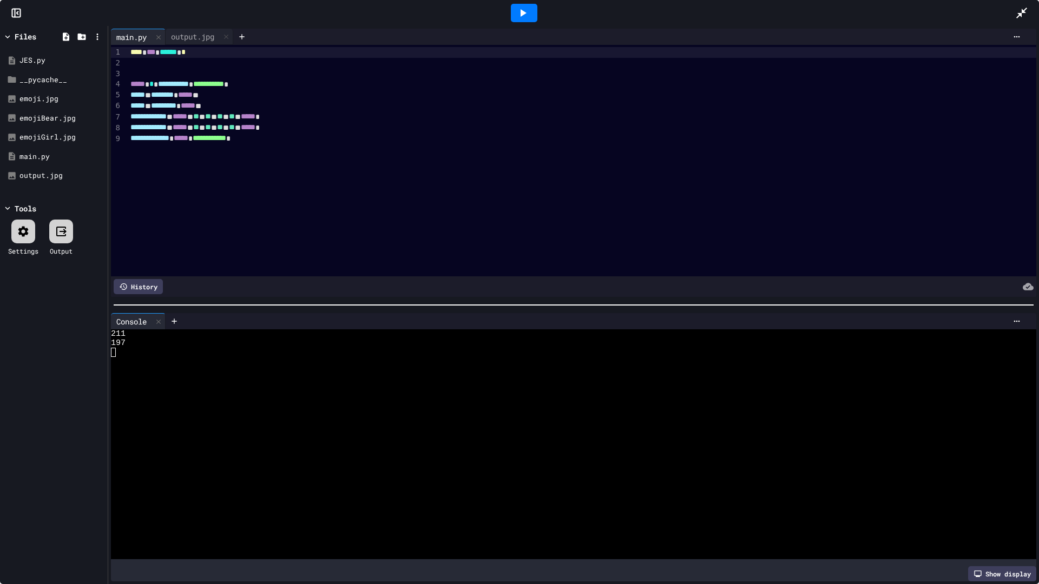
click at [211, 120] on span "**" at bounding box center [208, 117] width 6 height 8
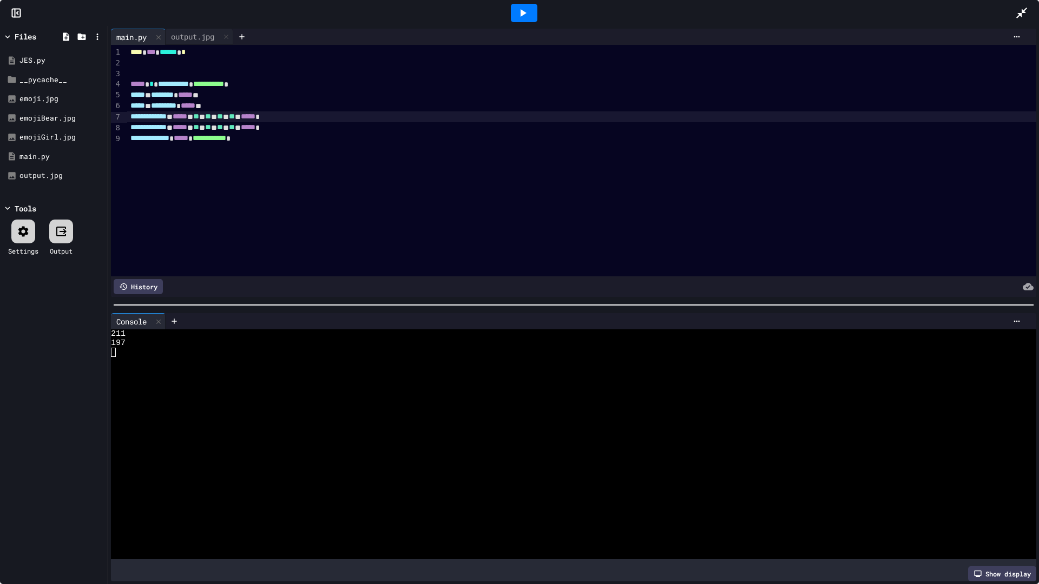
click at [521, 10] on icon at bounding box center [523, 13] width 6 height 8
click at [183, 39] on div "output.jpg" at bounding box center [193, 36] width 54 height 11
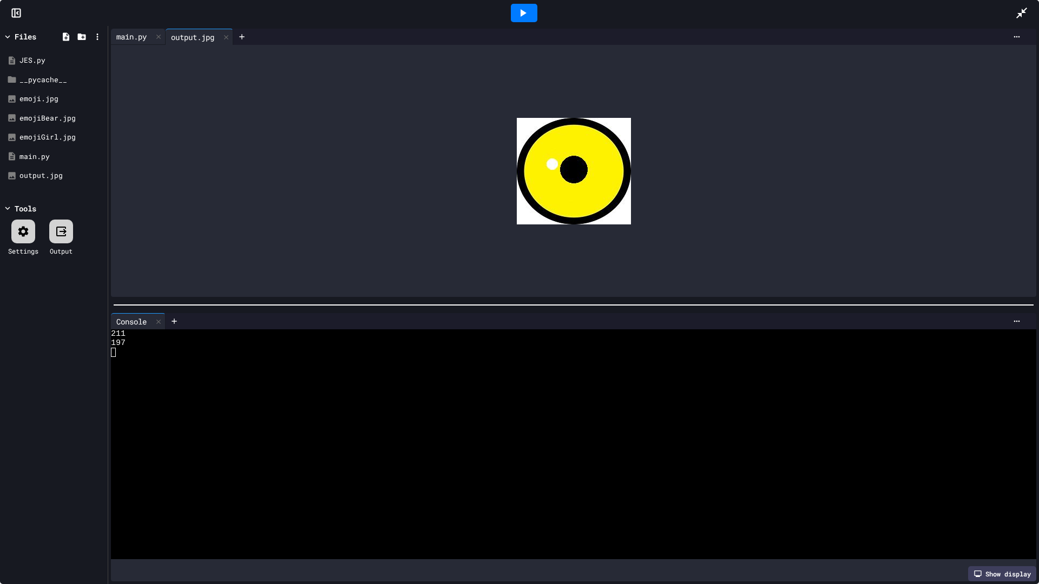
click at [146, 36] on div "main.py" at bounding box center [131, 36] width 41 height 11
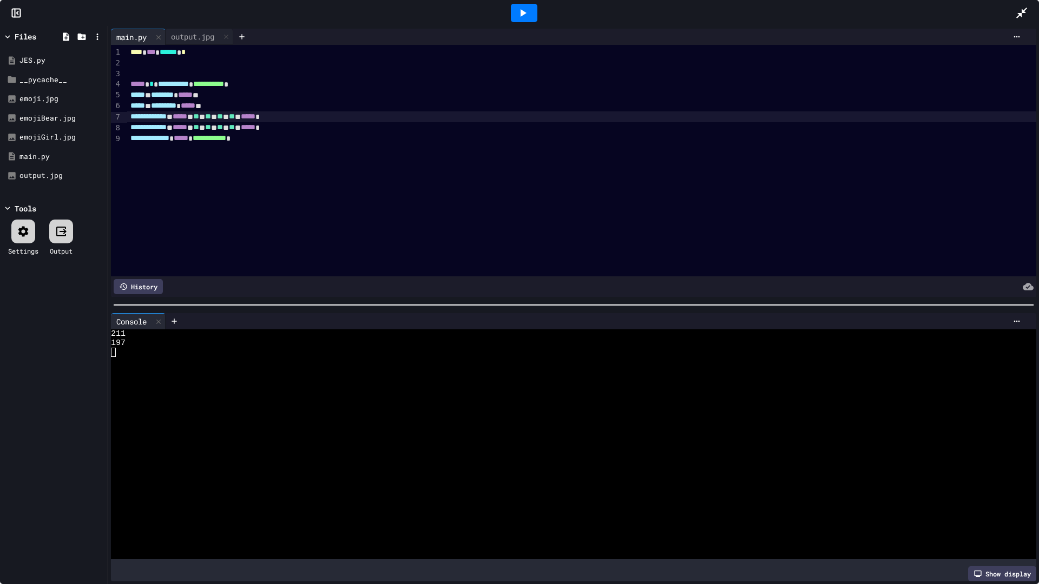
drag, startPoint x: 250, startPoint y: 118, endPoint x: 263, endPoint y: 124, distance: 14.5
click at [251, 118] on div "**********" at bounding box center [581, 116] width 909 height 11
click at [524, 11] on icon at bounding box center [522, 12] width 13 height 13
click at [197, 41] on div "output.jpg" at bounding box center [193, 36] width 54 height 11
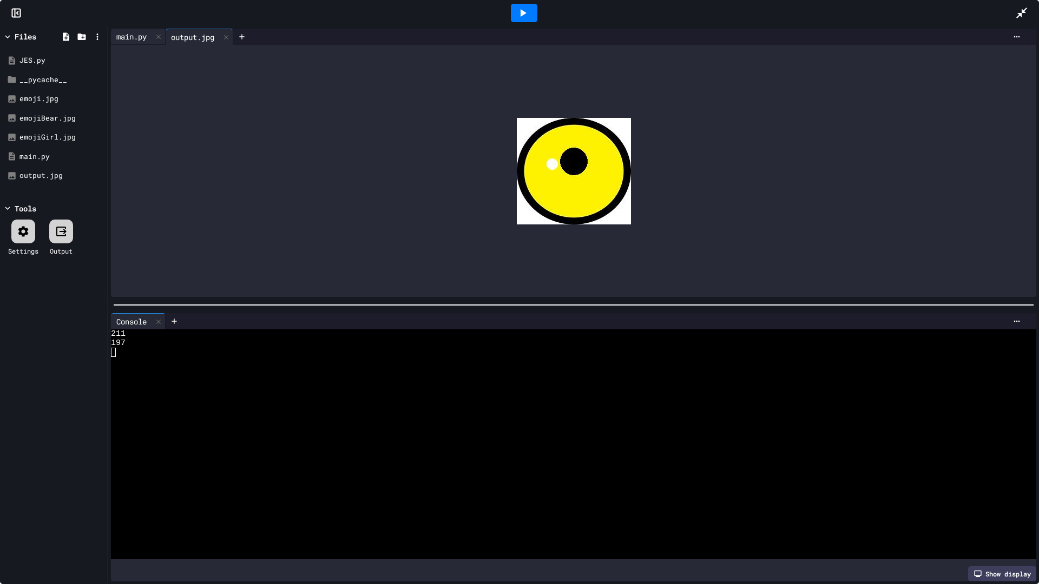
click at [134, 39] on div "main.py" at bounding box center [131, 36] width 41 height 11
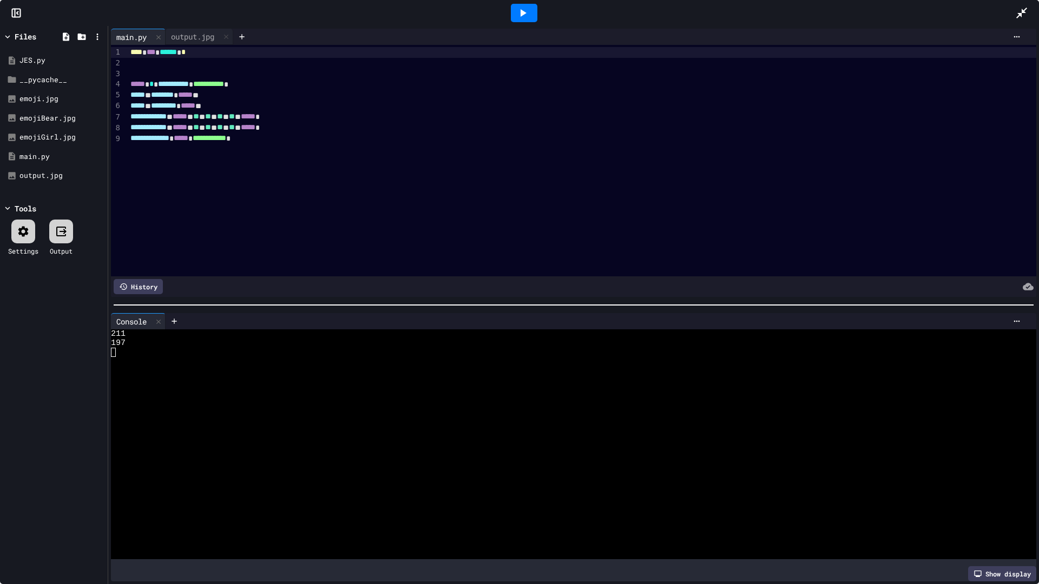
click at [199, 130] on span "**" at bounding box center [196, 127] width 6 height 8
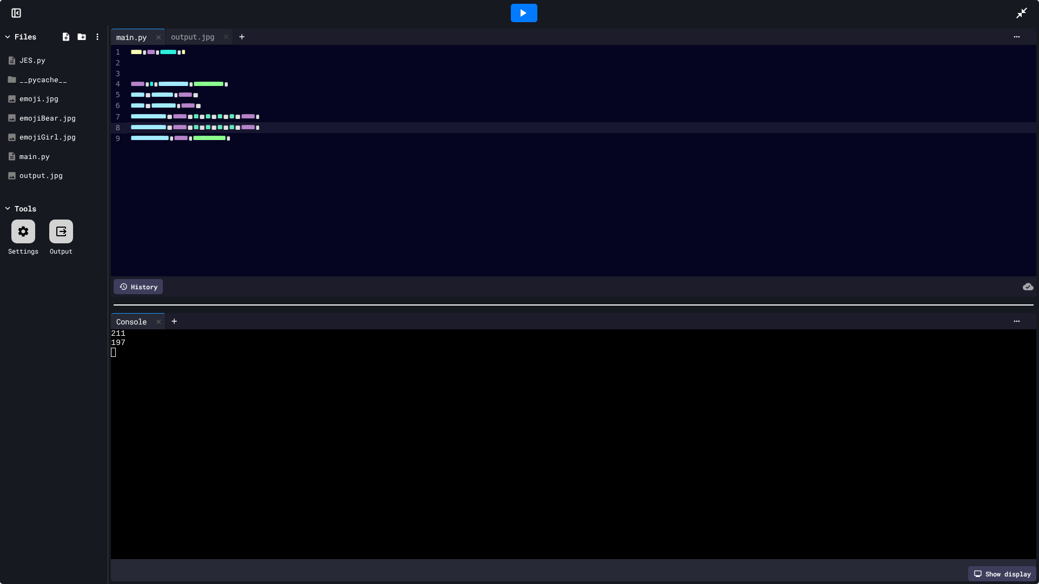
click at [519, 12] on icon at bounding box center [522, 12] width 13 height 13
click at [195, 31] on div "output.jpg" at bounding box center [193, 36] width 54 height 11
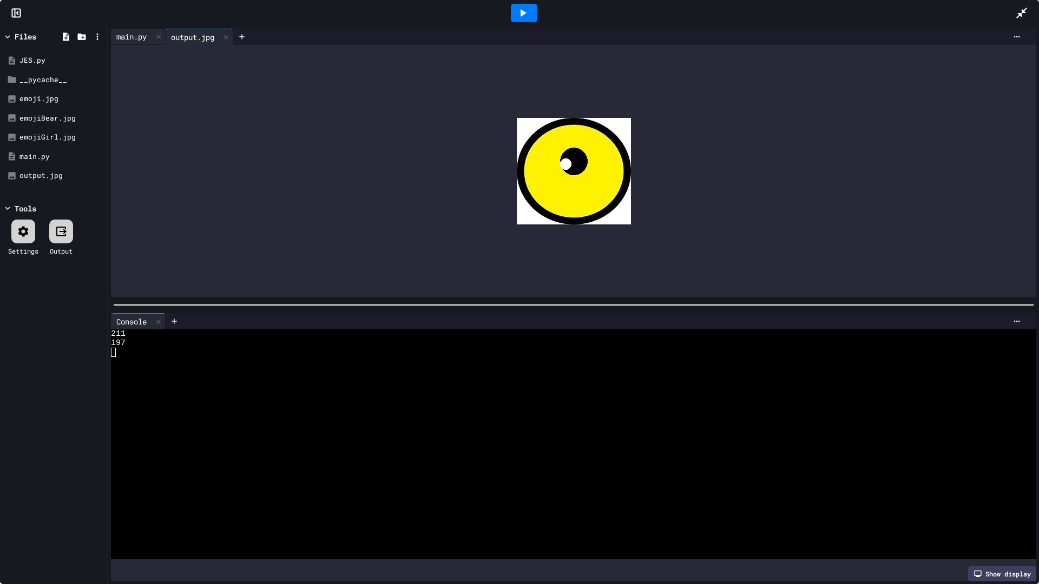
click at [133, 38] on div "main.py" at bounding box center [131, 36] width 41 height 11
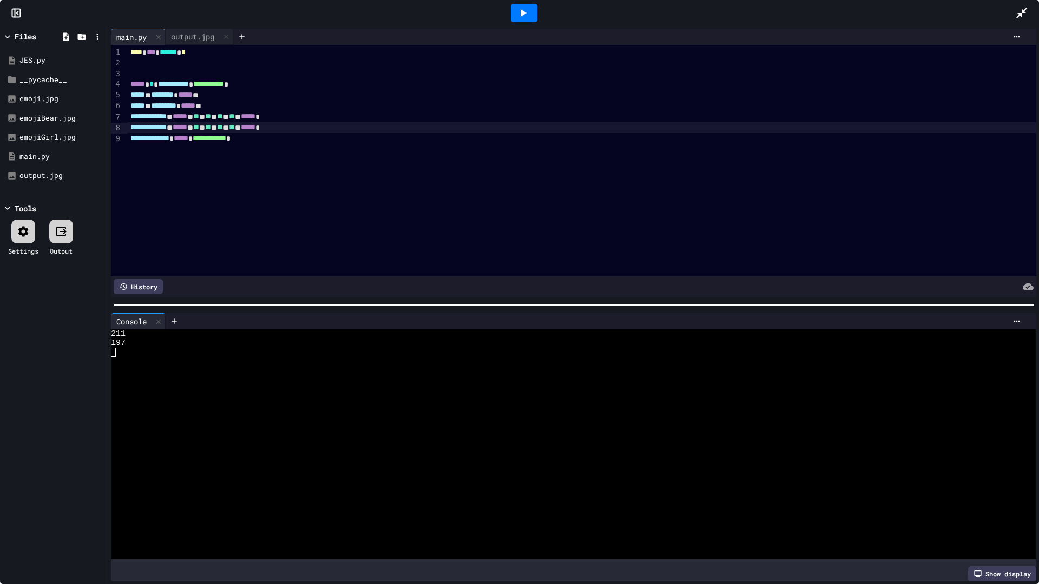
click at [235, 127] on div "**********" at bounding box center [581, 127] width 909 height 11
click at [519, 7] on icon at bounding box center [522, 12] width 13 height 13
click at [188, 31] on div "output.jpg" at bounding box center [193, 36] width 54 height 11
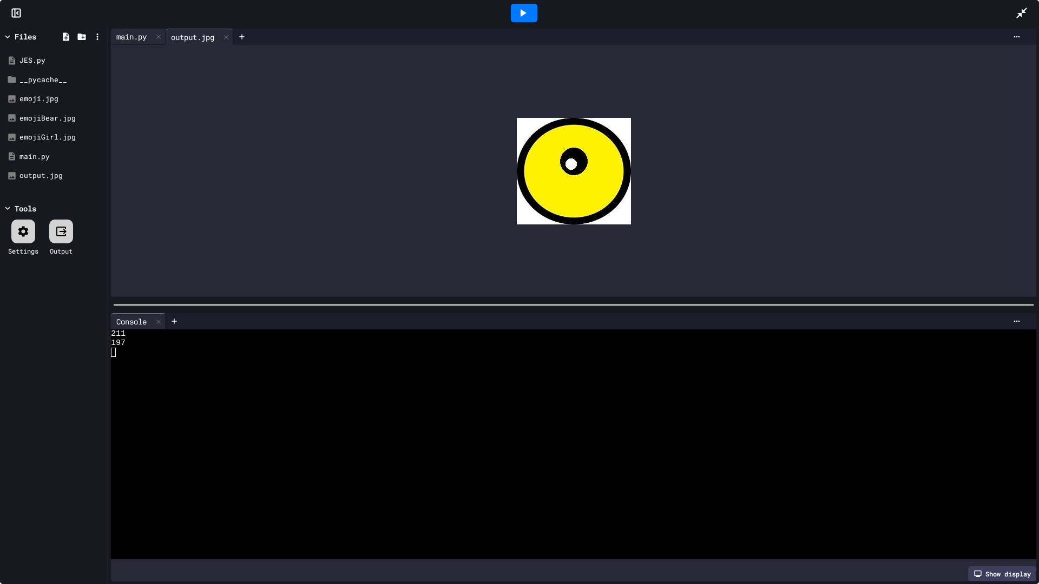
click at [131, 33] on div "main.py" at bounding box center [131, 36] width 41 height 11
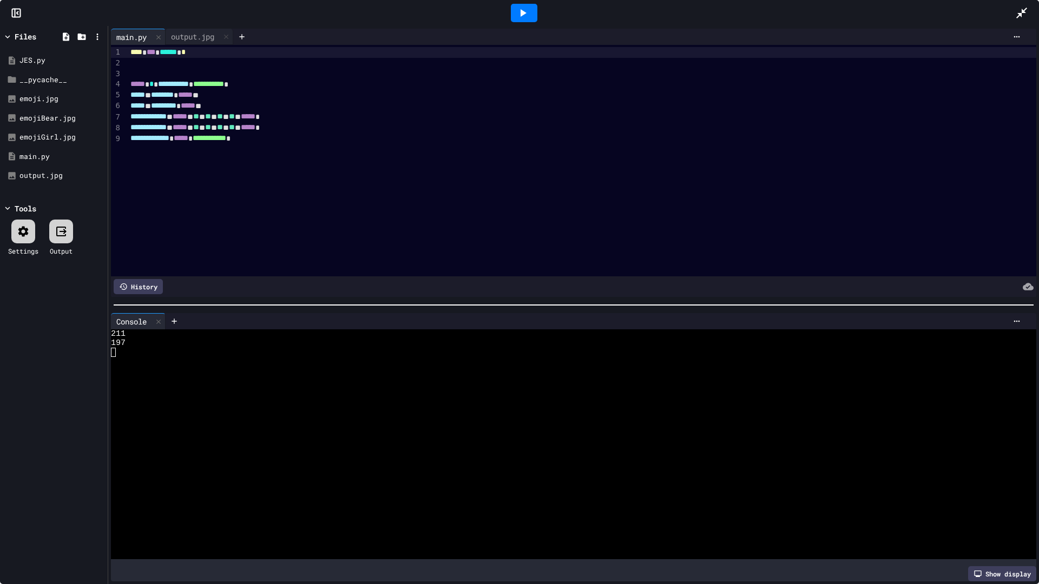
click at [235, 127] on div "**********" at bounding box center [581, 127] width 909 height 11
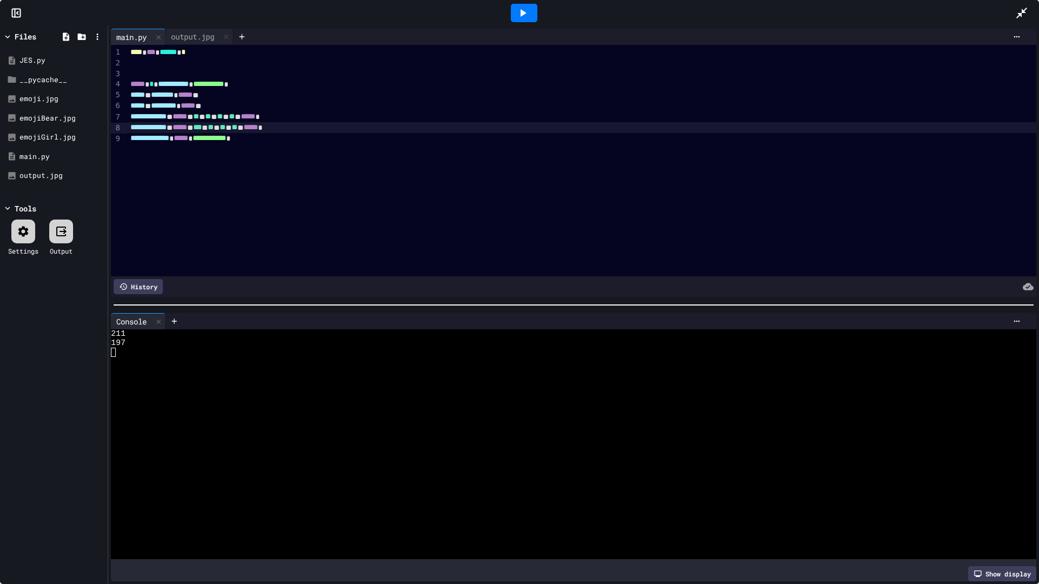
click at [531, 19] on div at bounding box center [524, 13] width 27 height 18
click at [182, 32] on div "output.jpg" at bounding box center [193, 36] width 54 height 11
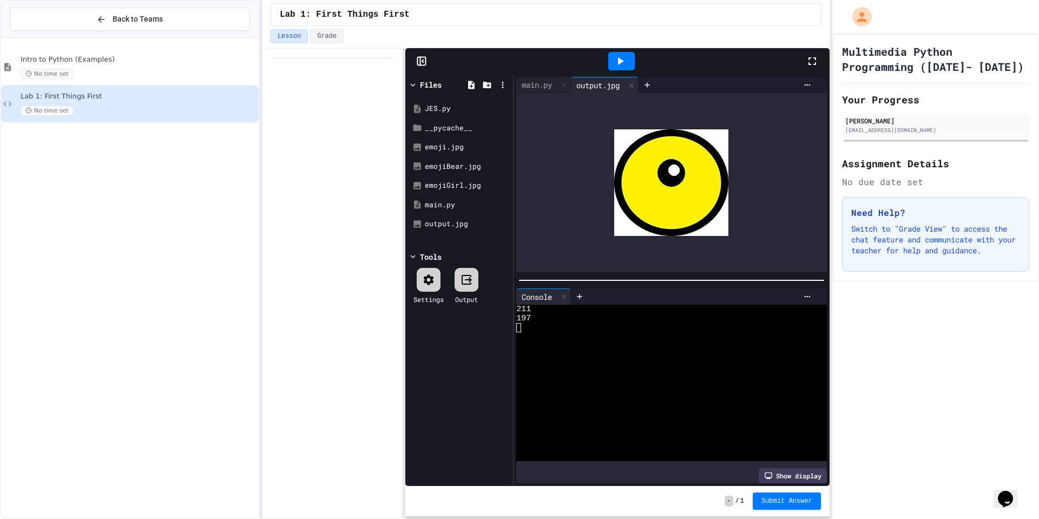
click at [810, 65] on icon at bounding box center [811, 61] width 13 height 13
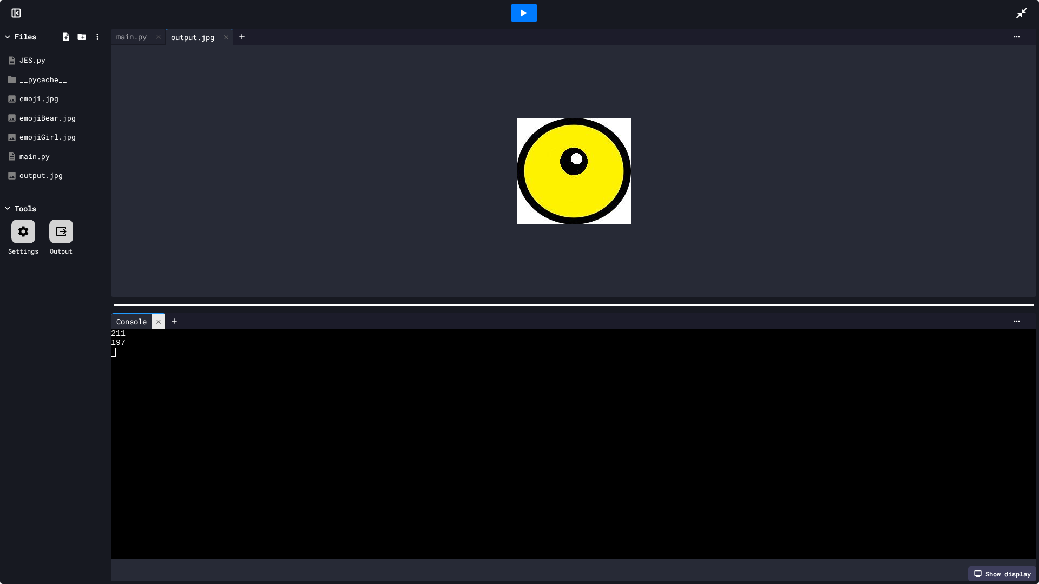
click at [162, 321] on icon at bounding box center [159, 322] width 8 height 8
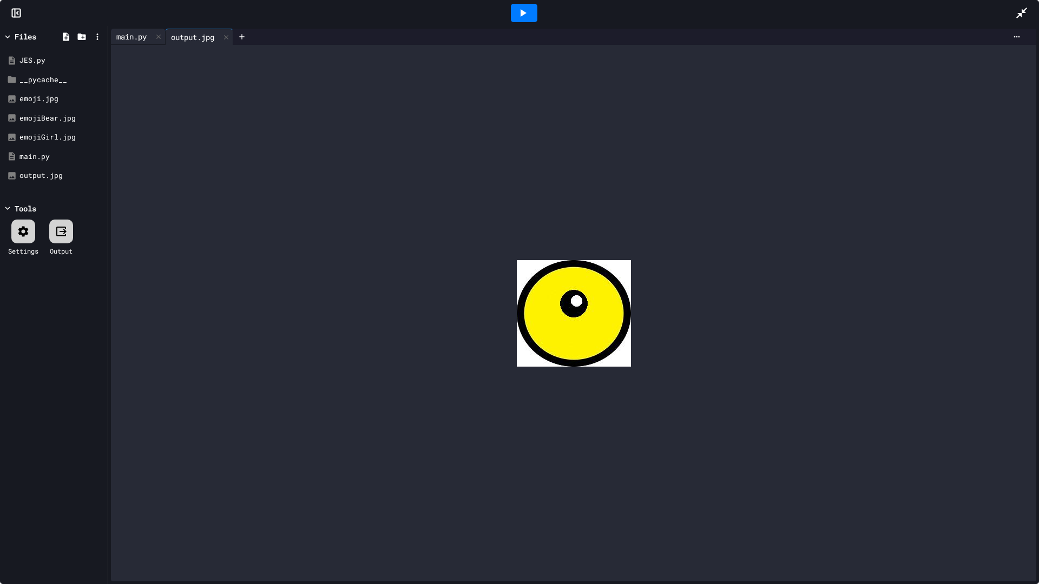
click at [130, 34] on div "main.py" at bounding box center [131, 36] width 41 height 11
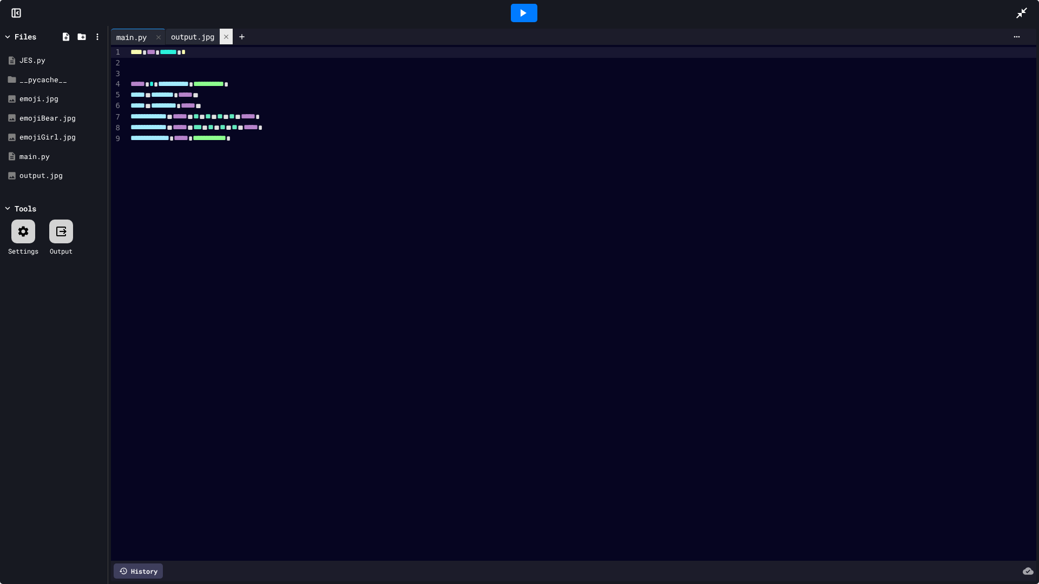
click at [227, 40] on div at bounding box center [226, 37] width 13 height 16
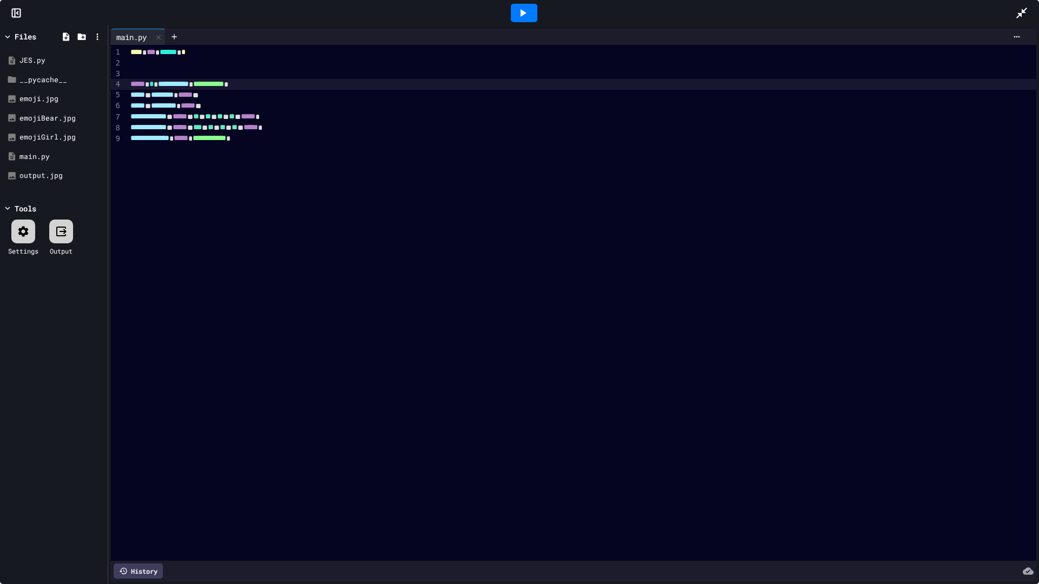
click at [135, 81] on span "*****" at bounding box center [137, 84] width 15 height 8
click at [162, 76] on div at bounding box center [581, 74] width 909 height 11
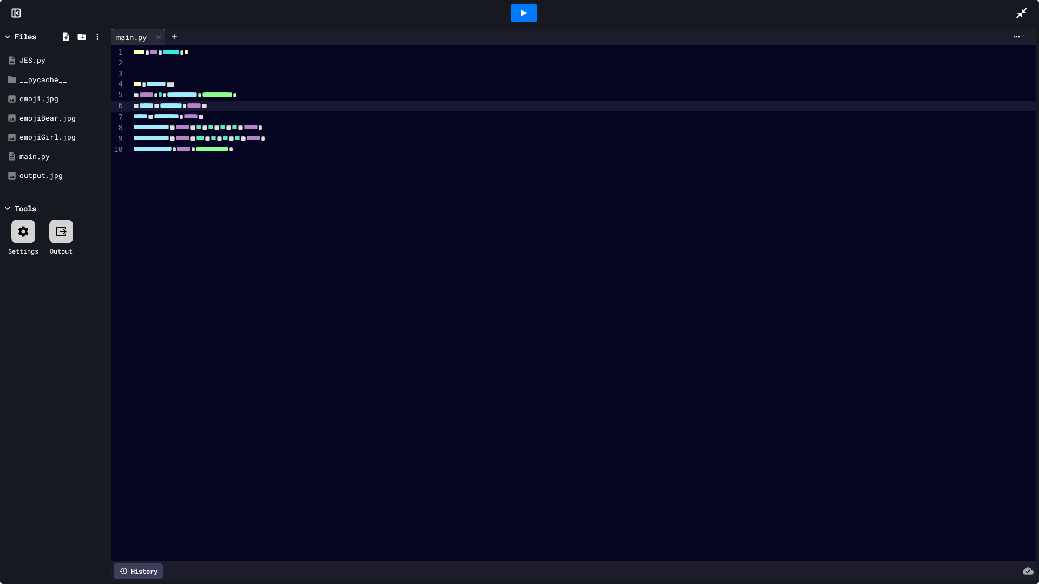
click at [186, 84] on div "*** ******* ***" at bounding box center [583, 84] width 907 height 11
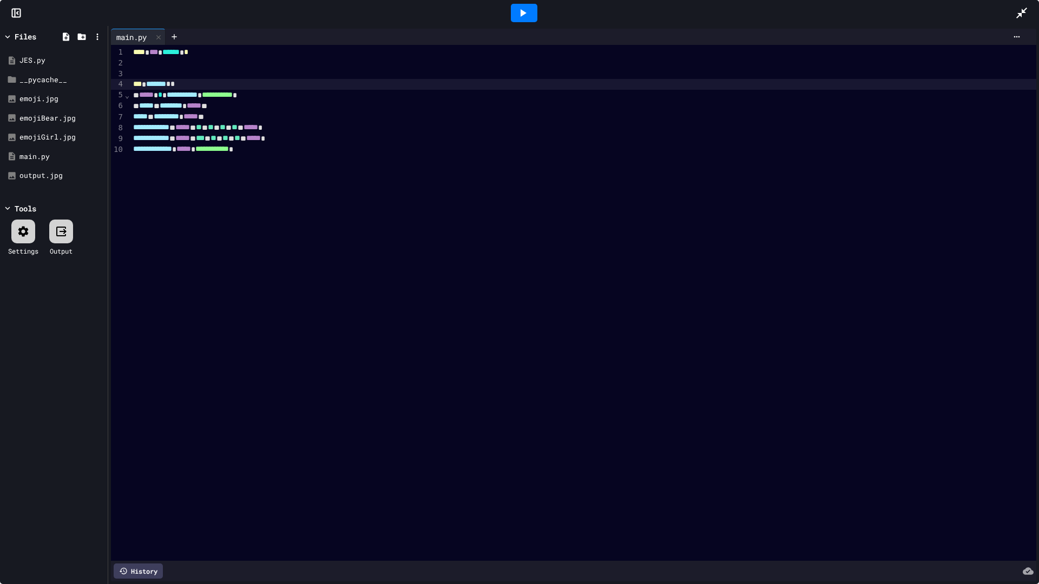
click at [239, 81] on div "*** ******* * *" at bounding box center [583, 84] width 907 height 11
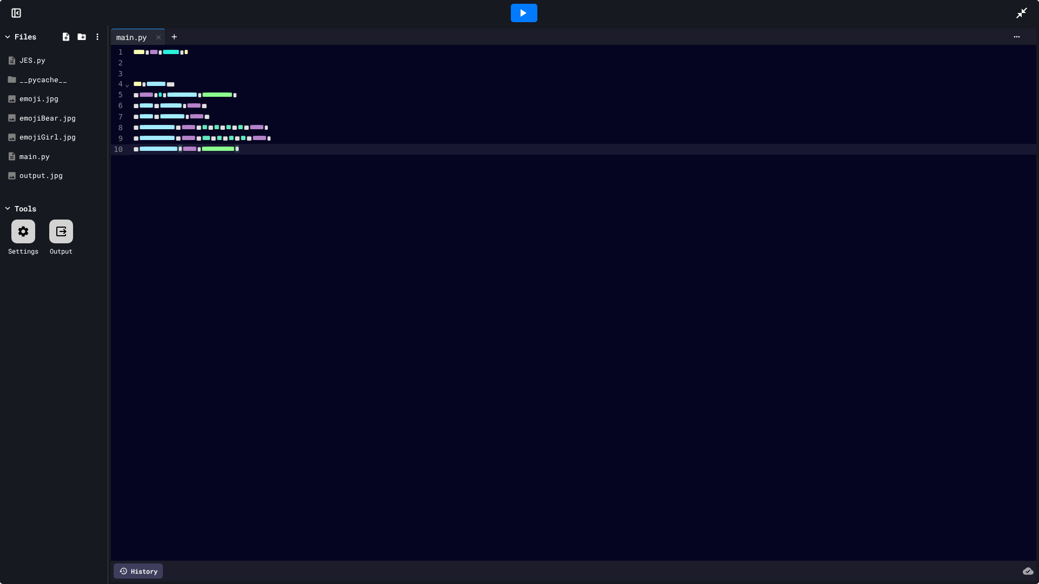
click at [343, 164] on div "**********" at bounding box center [583, 303] width 907 height 516
click at [524, 8] on icon at bounding box center [522, 12] width 13 height 13
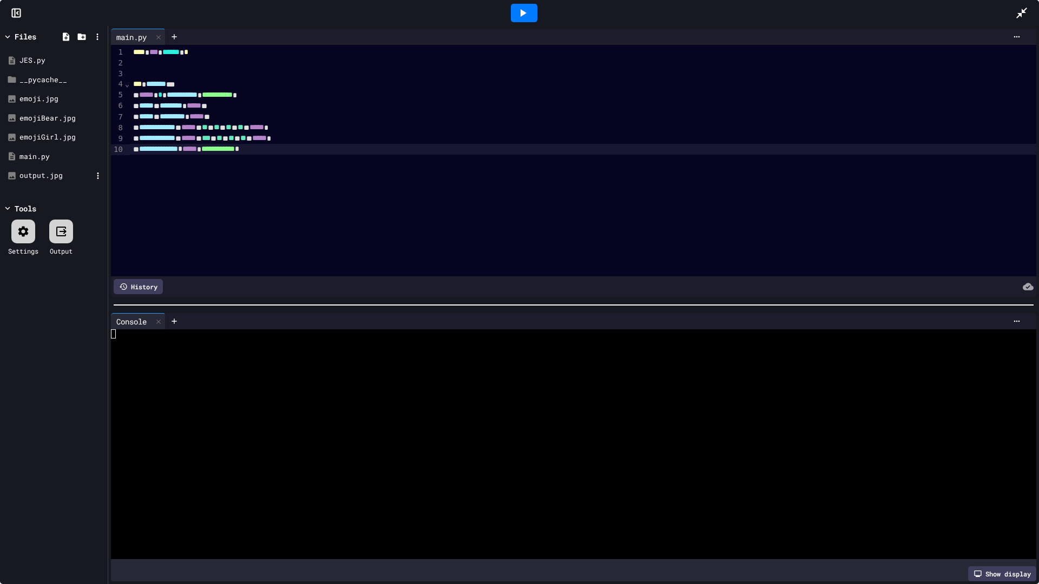
click at [32, 172] on div "output.jpg" at bounding box center [55, 175] width 72 height 11
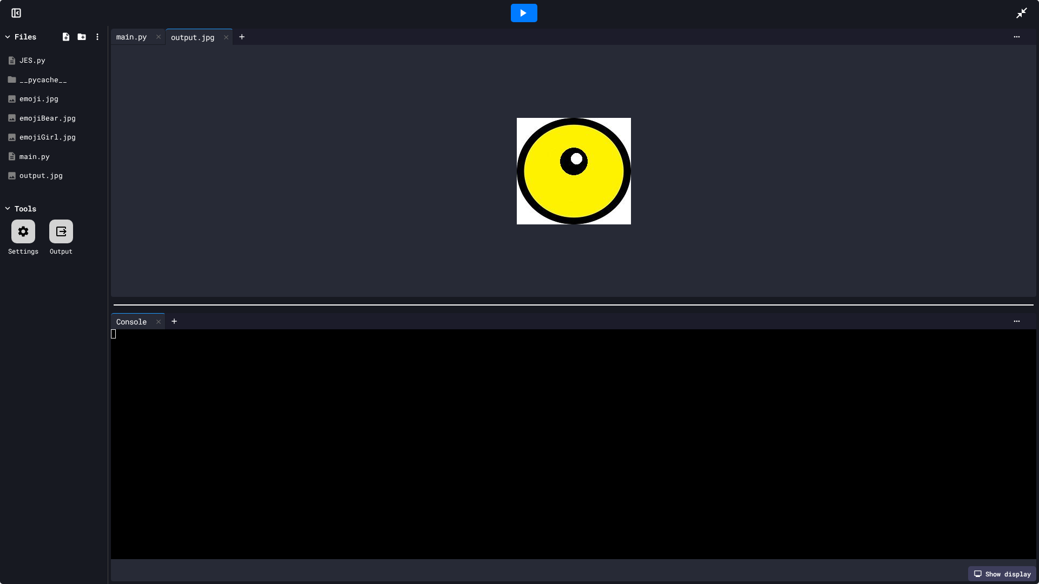
click at [143, 40] on div "main.py" at bounding box center [131, 36] width 41 height 11
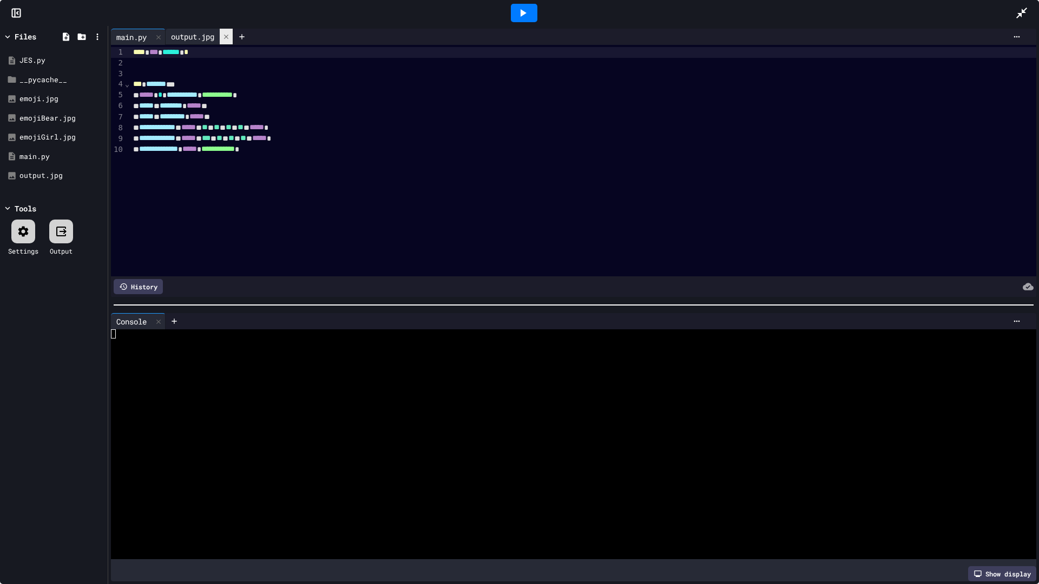
click at [226, 38] on icon at bounding box center [226, 37] width 8 height 8
click at [162, 318] on icon at bounding box center [159, 322] width 8 height 8
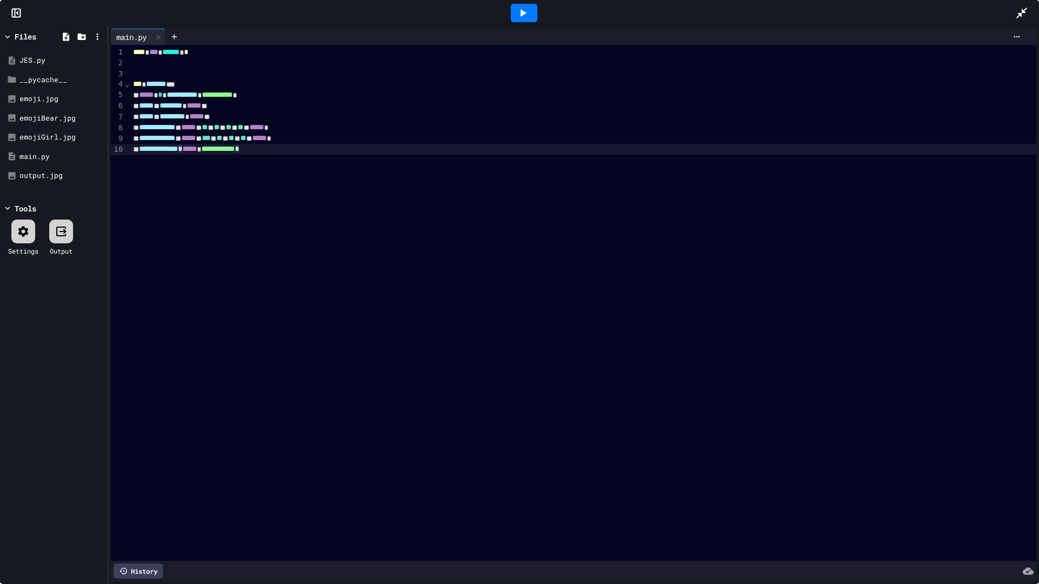
click at [356, 158] on div "**********" at bounding box center [583, 303] width 907 height 516
click at [536, 15] on div at bounding box center [524, 13] width 27 height 18
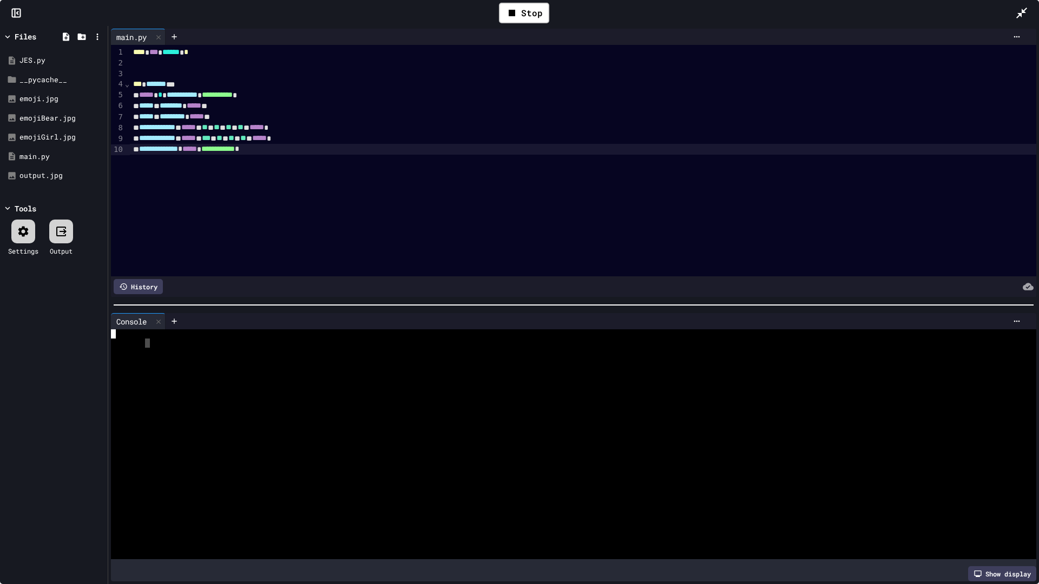
drag, startPoint x: 146, startPoint y: 345, endPoint x: 185, endPoint y: 343, distance: 39.5
click at [185, 343] on div at bounding box center [568, 343] width 915 height 9
drag, startPoint x: 180, startPoint y: 411, endPoint x: 247, endPoint y: 382, distance: 72.7
click at [259, 400] on div at bounding box center [568, 444] width 915 height 230
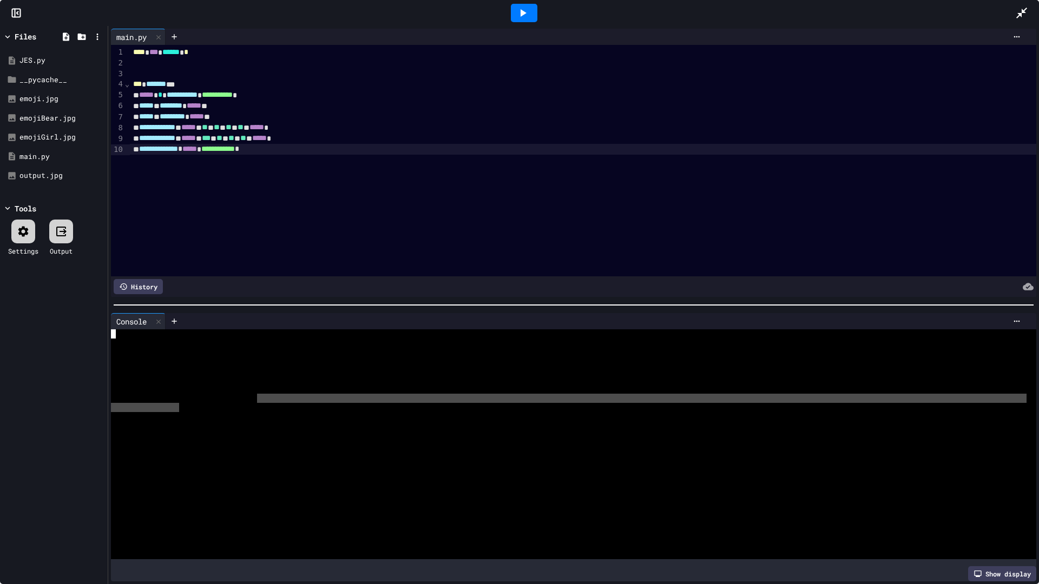
click at [184, 351] on div at bounding box center [568, 352] width 915 height 9
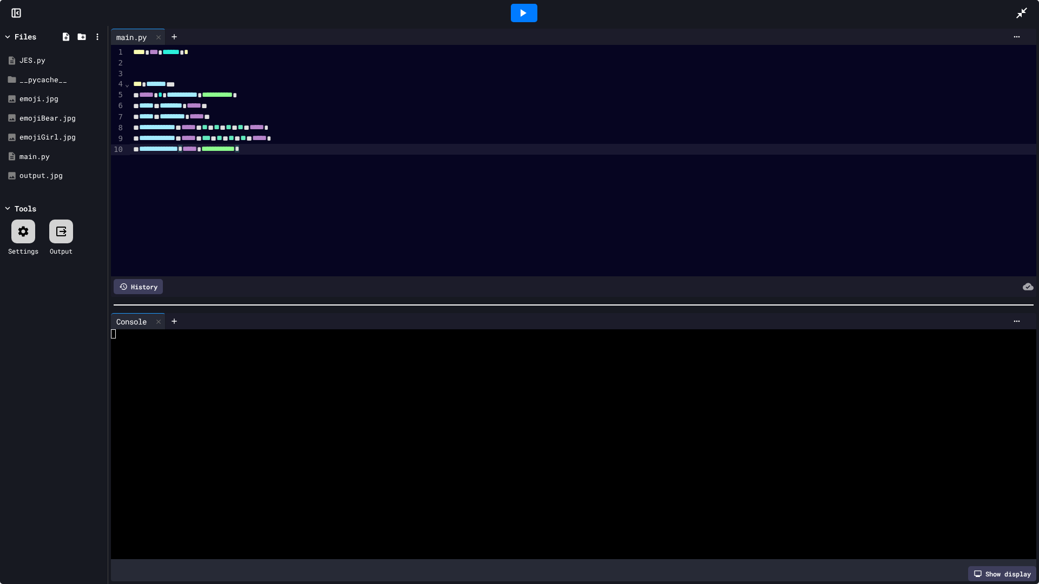
click at [308, 385] on div at bounding box center [568, 389] width 915 height 9
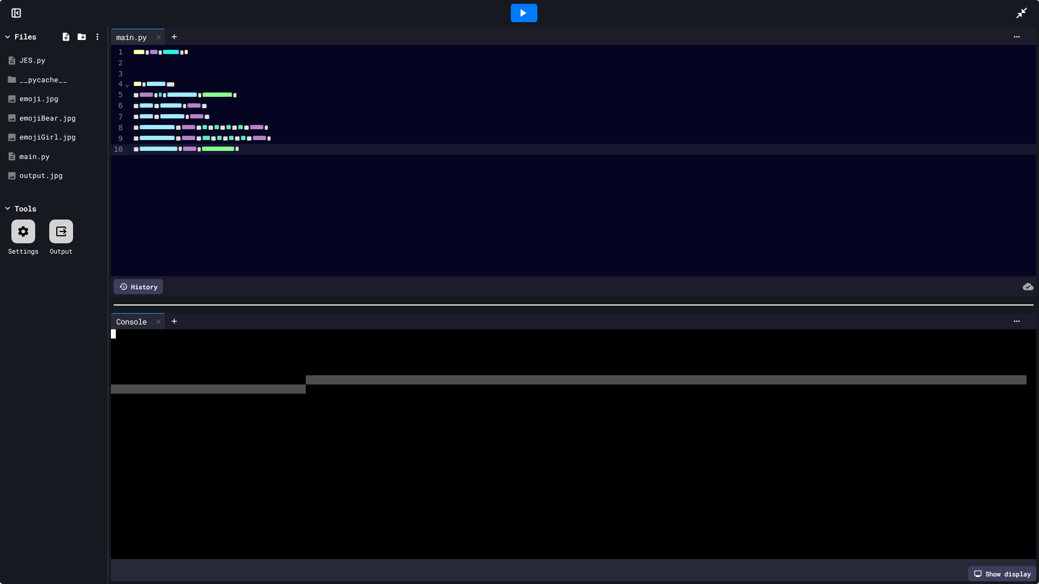
click at [350, 367] on div at bounding box center [568, 370] width 915 height 9
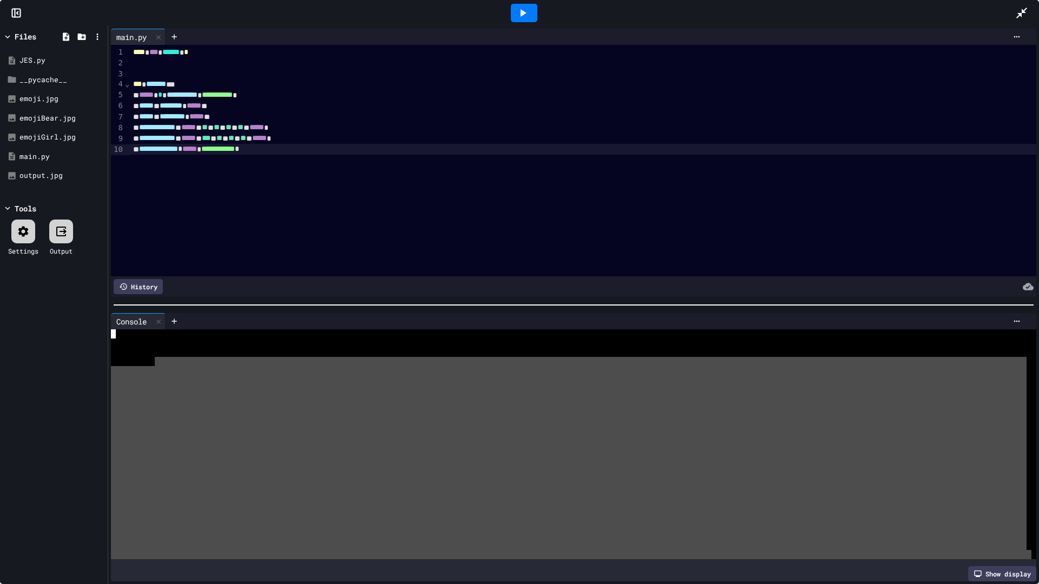
drag, startPoint x: 156, startPoint y: 359, endPoint x: 1038, endPoint y: 553, distance: 902.7
click at [1038, 518] on div "Console WWWWWWWWWWWWWWWWWWWWWWWWWWWWWWWW Show display" at bounding box center [573, 447] width 930 height 274
click at [530, 473] on div at bounding box center [568, 444] width 915 height 230
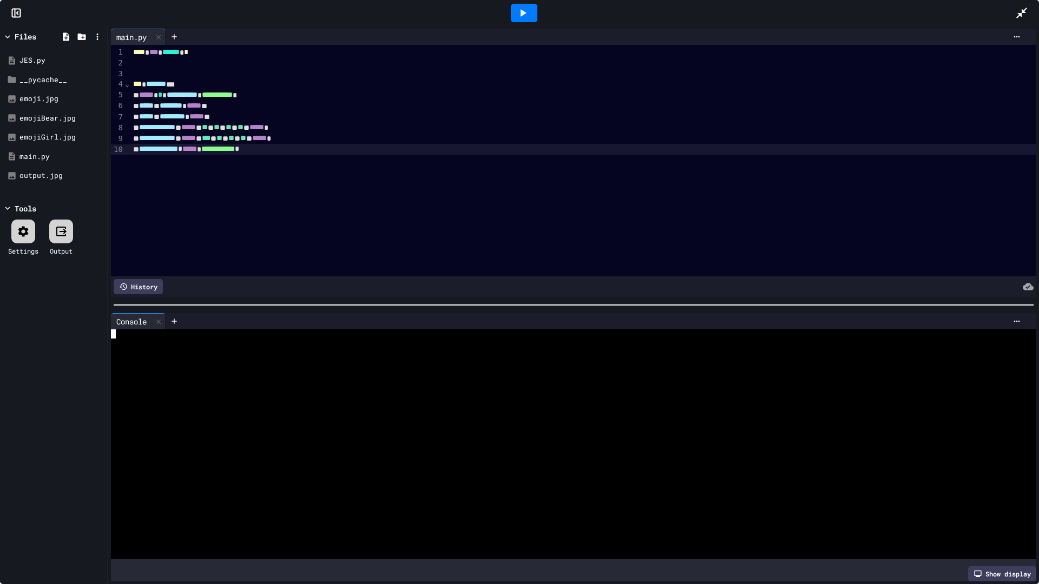
drag, startPoint x: 164, startPoint y: 358, endPoint x: 123, endPoint y: 339, distance: 45.5
click at [163, 357] on div at bounding box center [568, 361] width 915 height 9
click at [122, 335] on div at bounding box center [568, 333] width 915 height 9
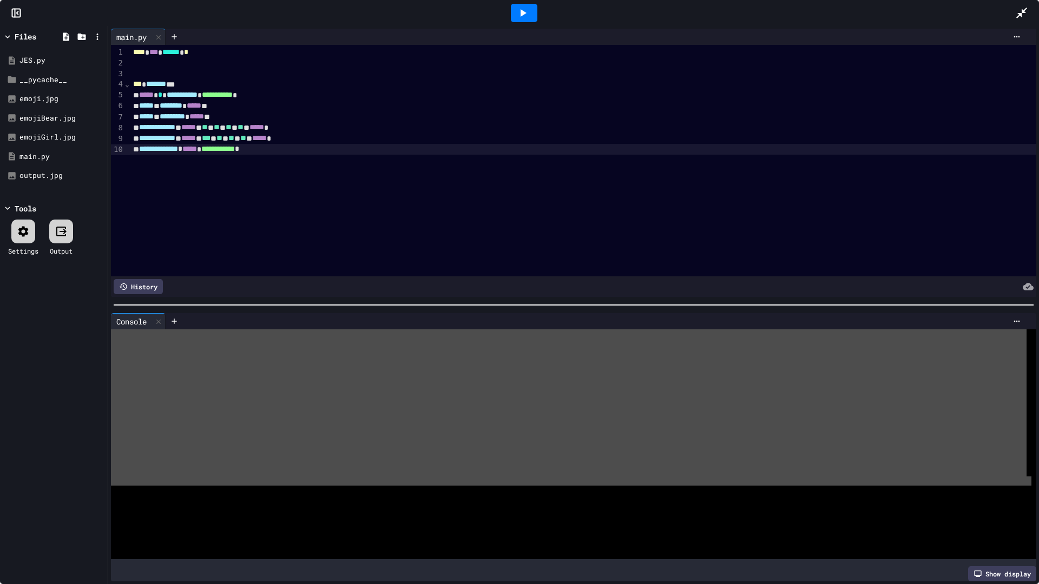
drag, startPoint x: 122, startPoint y: 335, endPoint x: 492, endPoint y: 488, distance: 400.7
click at [491, 488] on div at bounding box center [568, 444] width 915 height 230
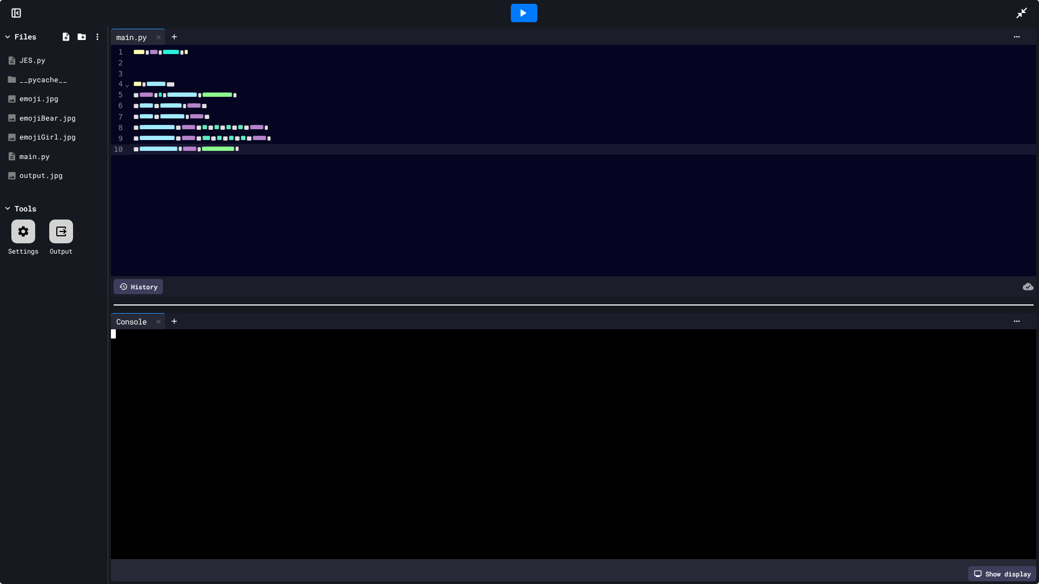
click at [503, 479] on div at bounding box center [568, 481] width 915 height 9
click at [205, 367] on div at bounding box center [568, 370] width 915 height 9
click at [204, 366] on div at bounding box center [568, 370] width 915 height 9
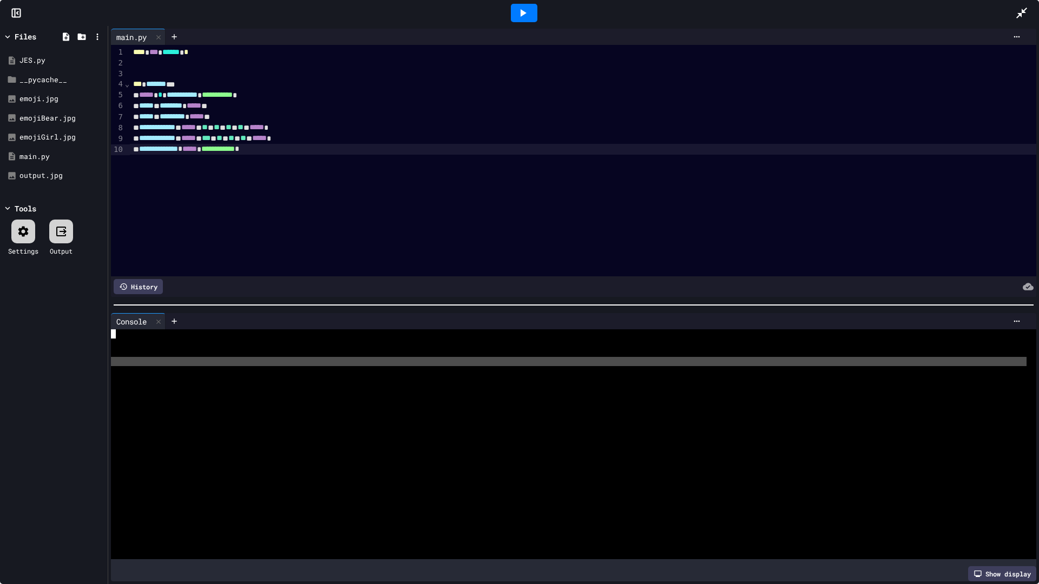
click at [204, 366] on div at bounding box center [568, 370] width 915 height 9
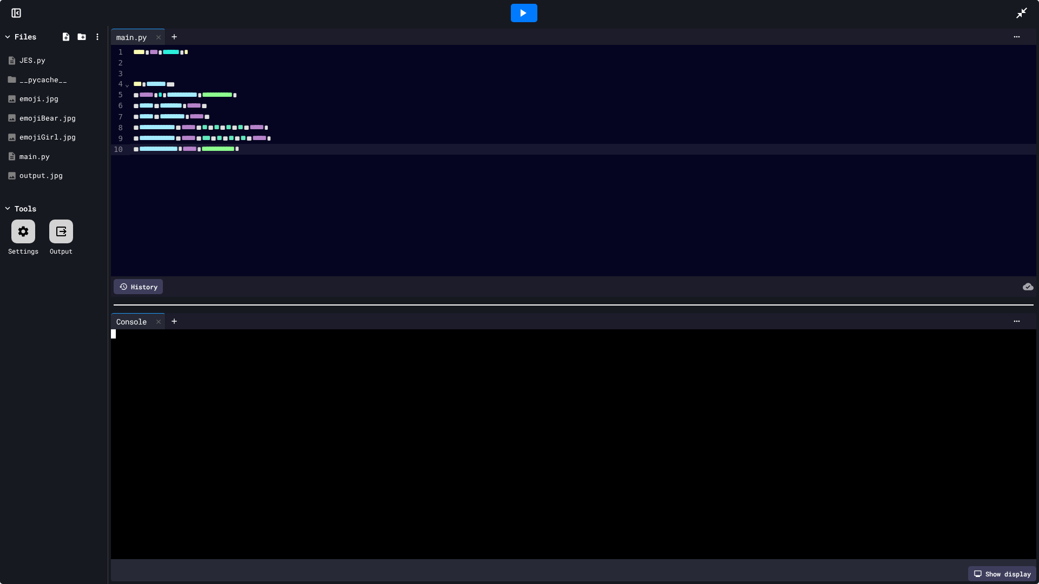
click at [204, 366] on div at bounding box center [568, 370] width 915 height 9
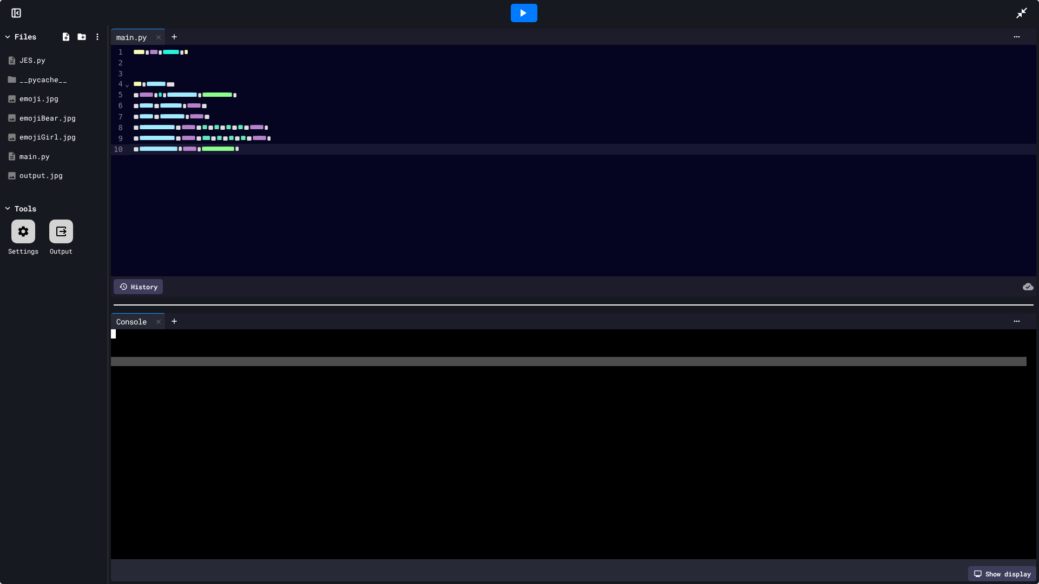
click at [204, 366] on div at bounding box center [568, 370] width 915 height 9
click at [204, 364] on div at bounding box center [568, 444] width 915 height 230
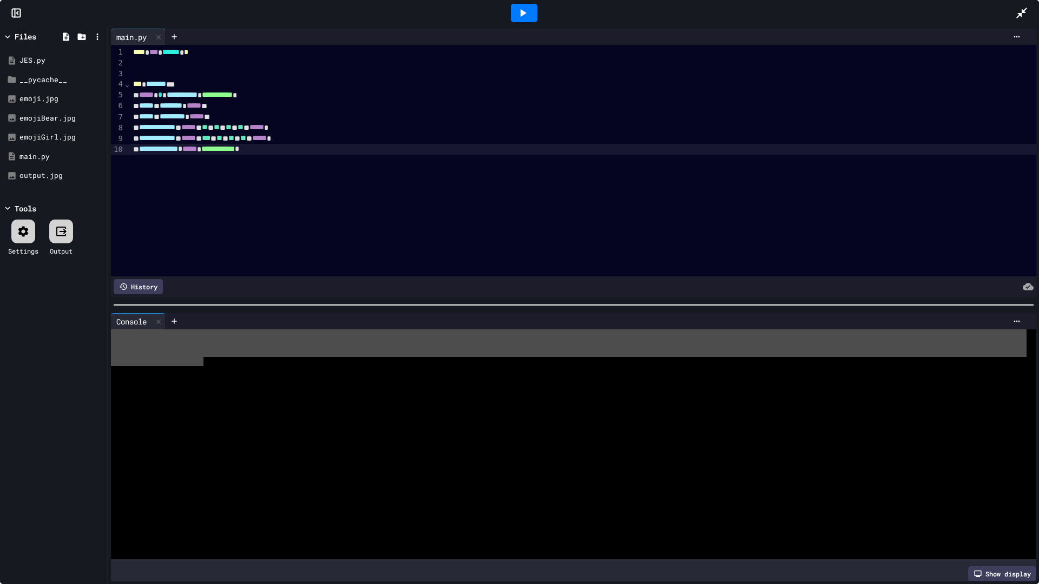
drag, startPoint x: 204, startPoint y: 361, endPoint x: 95, endPoint y: 334, distance: 112.0
click at [95, 334] on div "**********" at bounding box center [519, 305] width 1039 height 558
click at [123, 335] on div at bounding box center [568, 333] width 915 height 9
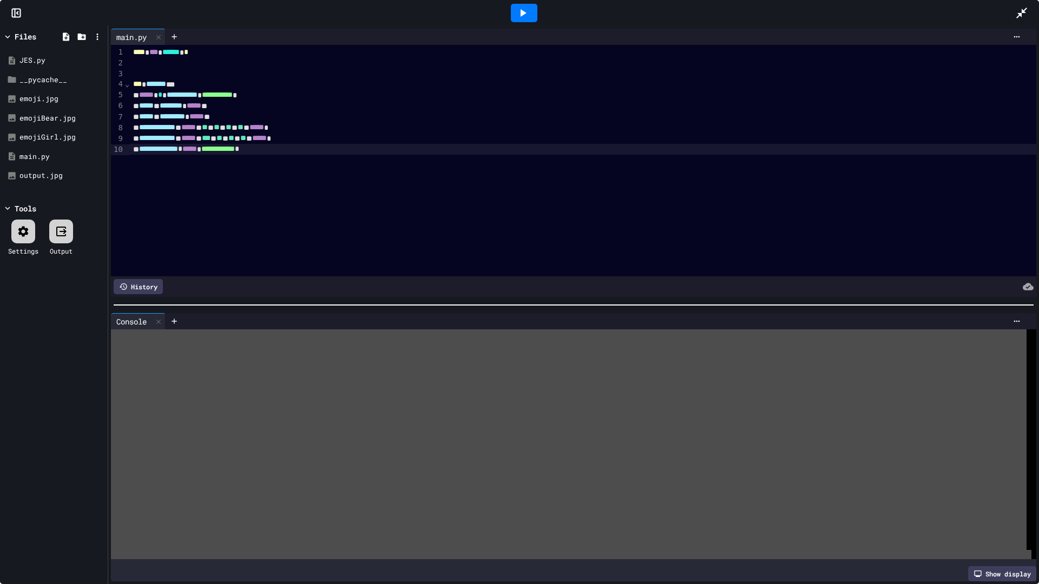
drag, startPoint x: 113, startPoint y: 334, endPoint x: 1016, endPoint y: 535, distance: 925.4
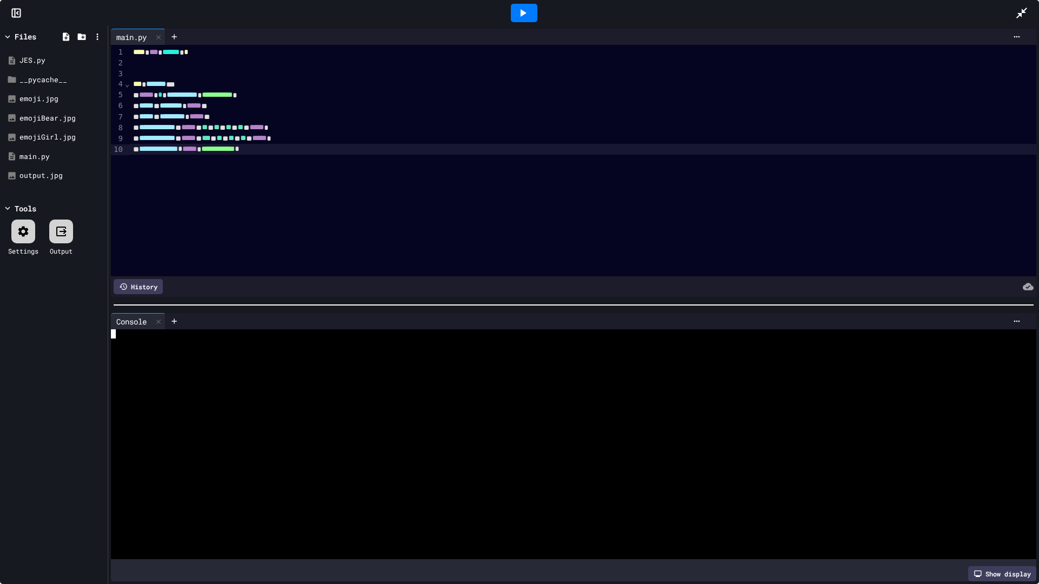
click at [1006, 514] on div at bounding box center [568, 517] width 915 height 9
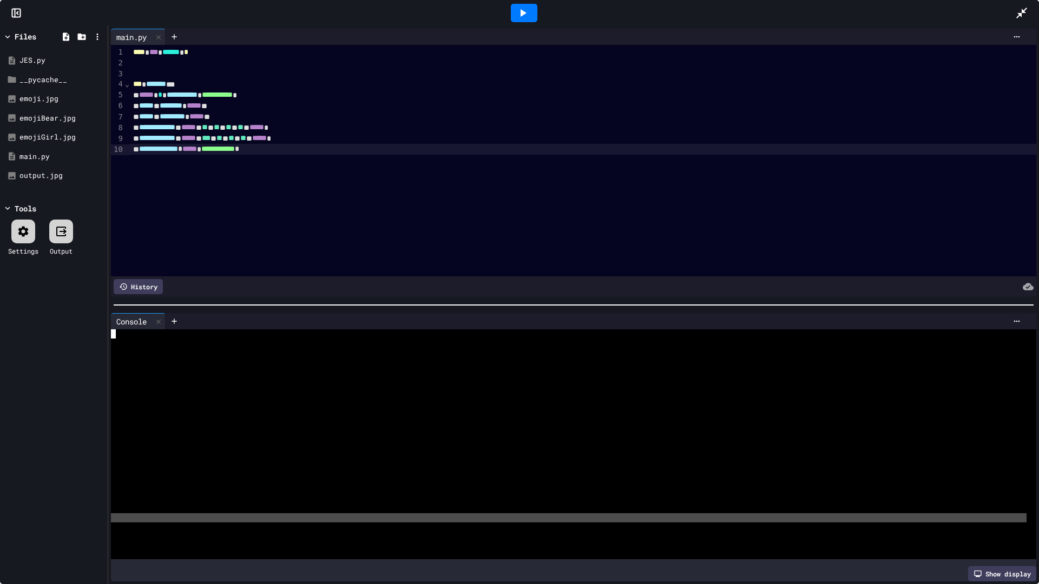
click at [1006, 514] on div at bounding box center [568, 517] width 915 height 9
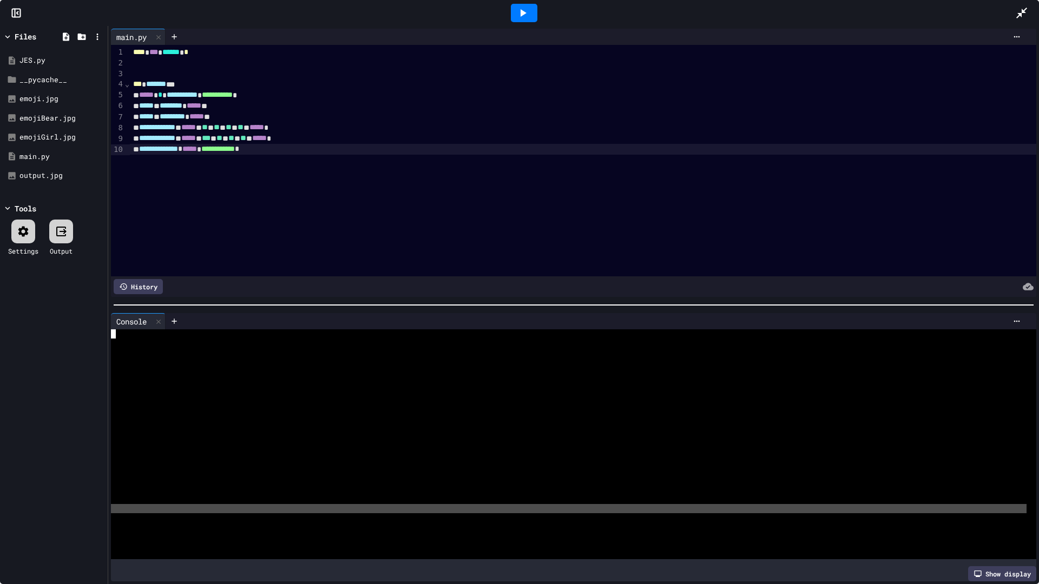
click at [1006, 513] on div at bounding box center [568, 517] width 915 height 9
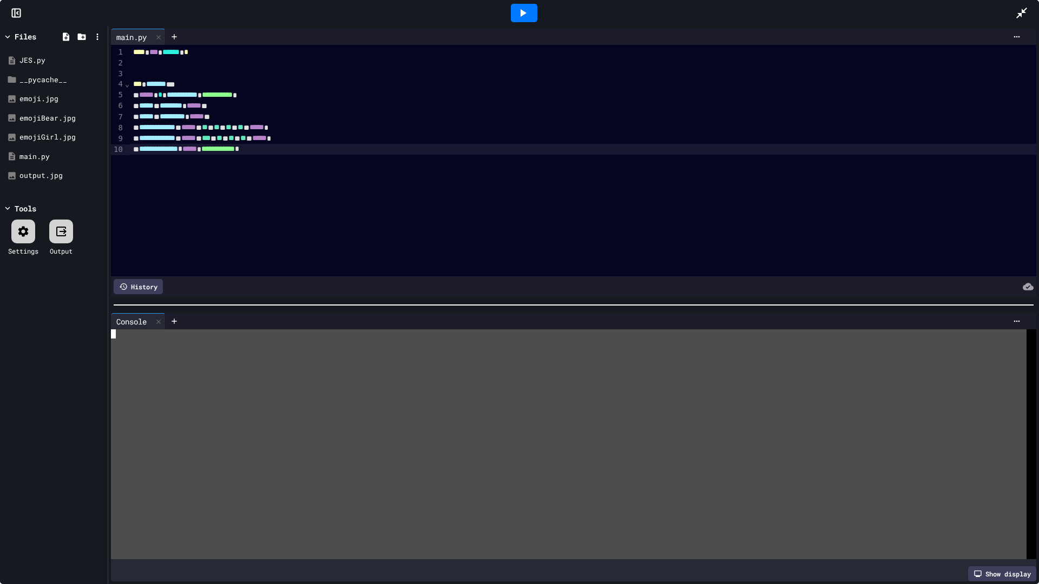
drag, startPoint x: 163, startPoint y: 339, endPoint x: 1038, endPoint y: 565, distance: 903.3
click at [1038, 518] on div "Console WWWWWWWWWWWWWWWWWWWWWWWWWWWWWWWW Show display" at bounding box center [573, 447] width 930 height 274
click at [185, 82] on div "*** ******* ***" at bounding box center [583, 84] width 907 height 11
click at [378, 168] on div "**********" at bounding box center [583, 161] width 907 height 232
click at [371, 184] on div "**********" at bounding box center [583, 161] width 907 height 232
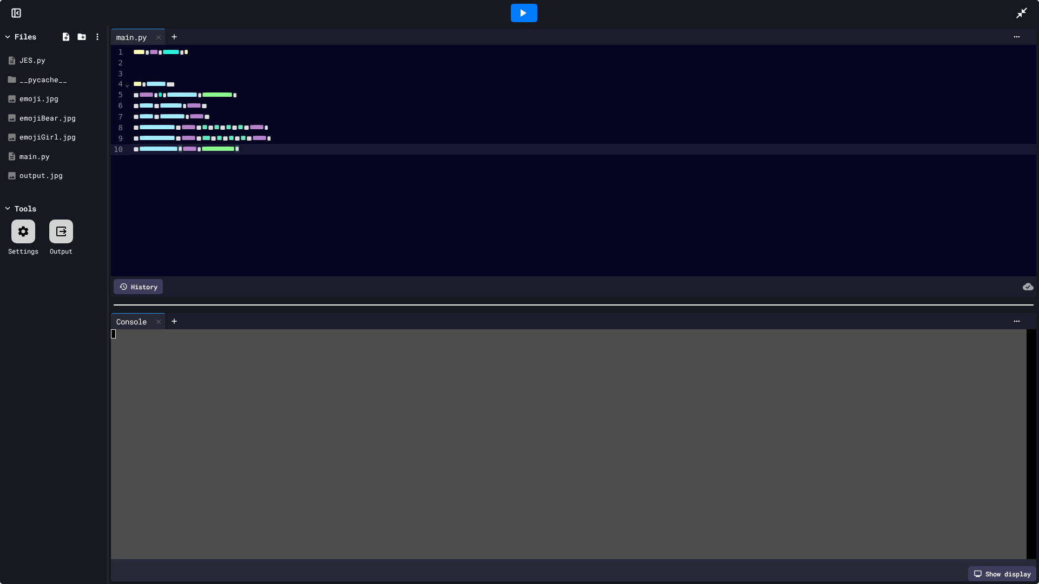
click at [128, 86] on span "⌄" at bounding box center [126, 84] width 5 height 9
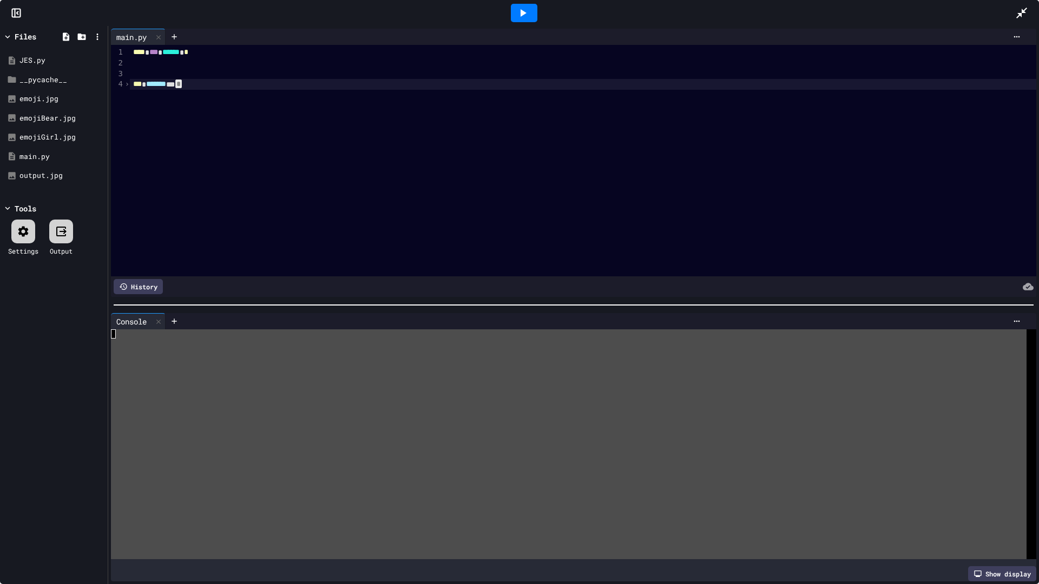
click at [236, 112] on div "**** *** ****** * *** ******* *** *" at bounding box center [583, 161] width 907 height 232
click at [536, 4] on div at bounding box center [523, 12] width 37 height 29
click at [526, 9] on icon at bounding box center [522, 12] width 13 height 13
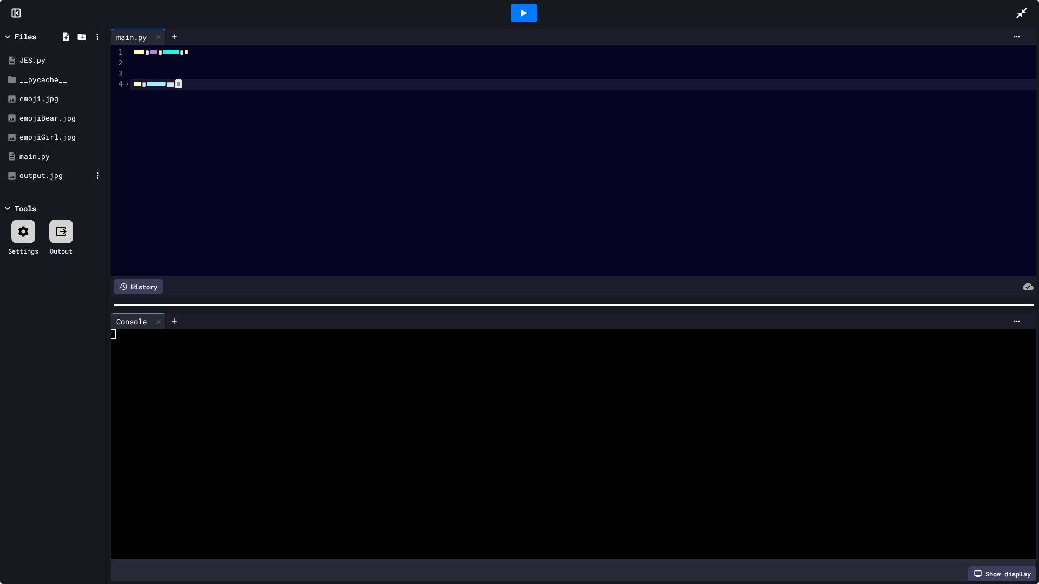
click at [43, 175] on div "output.jpg" at bounding box center [55, 175] width 72 height 11
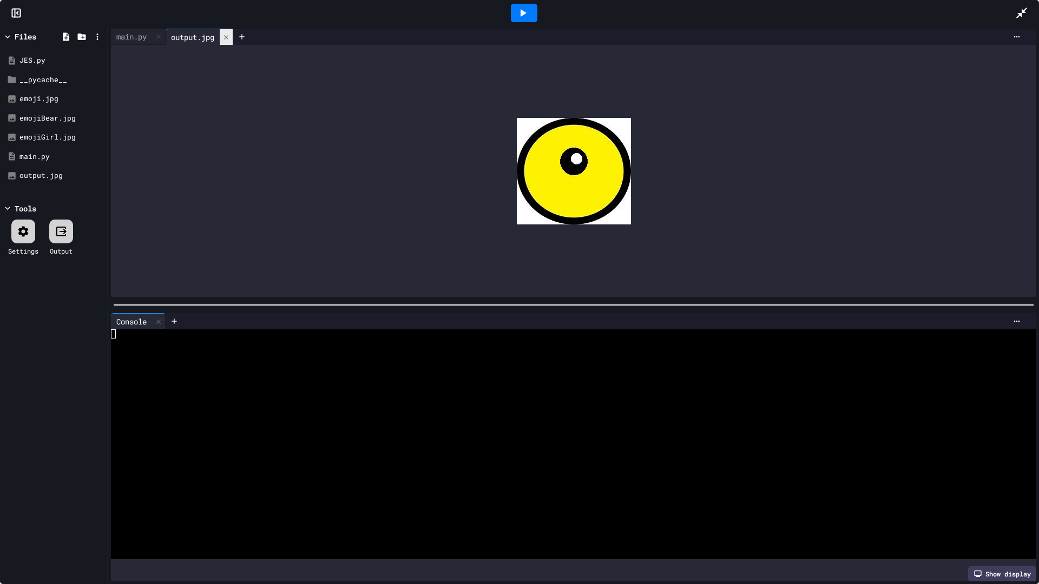
click at [228, 32] on div at bounding box center [226, 37] width 13 height 16
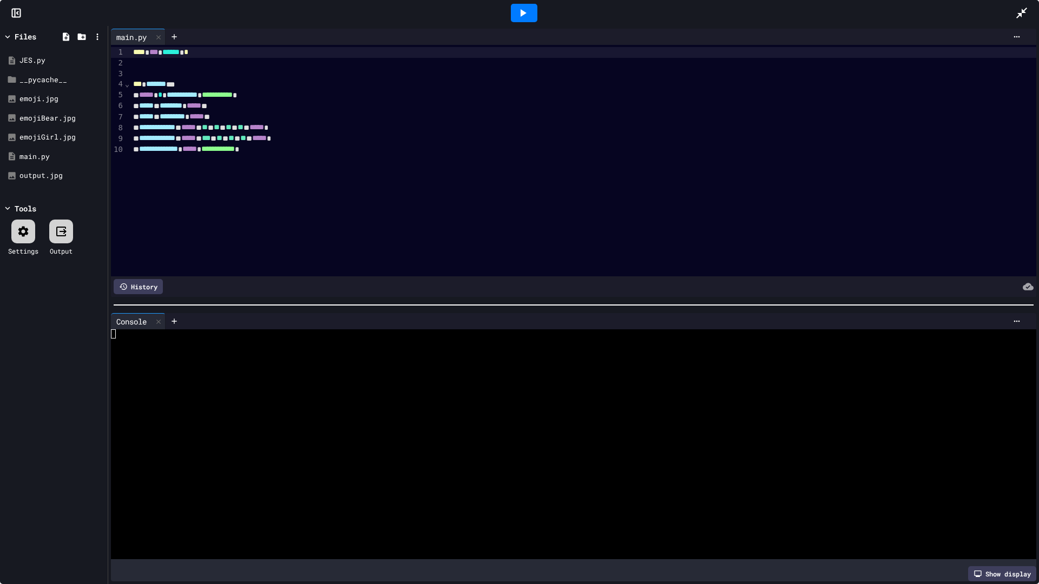
click at [307, 156] on div "**********" at bounding box center [583, 161] width 907 height 232
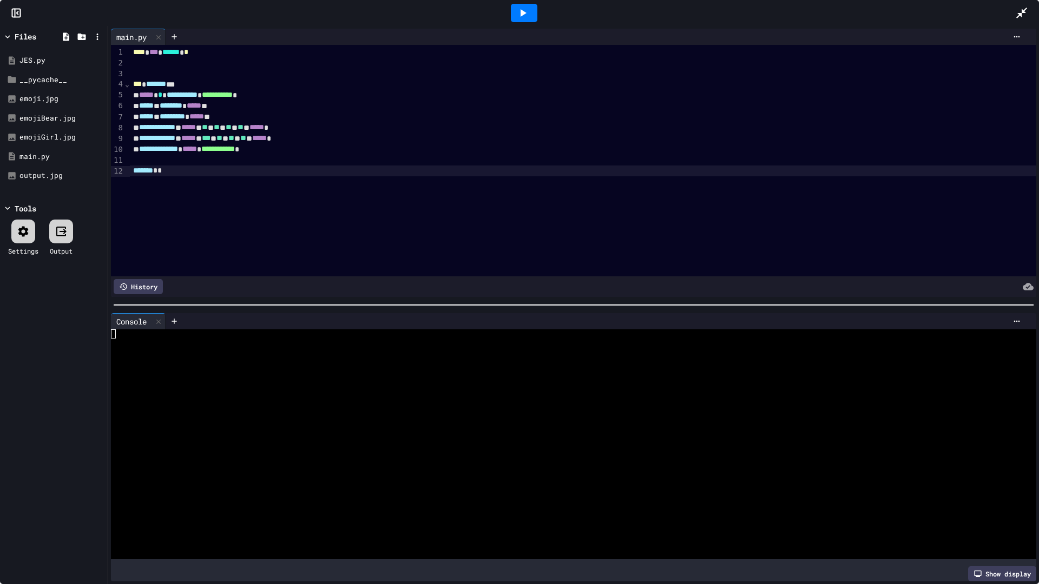
click at [516, 14] on icon at bounding box center [522, 12] width 13 height 13
click at [40, 166] on div "output.jpg" at bounding box center [54, 175] width 102 height 19
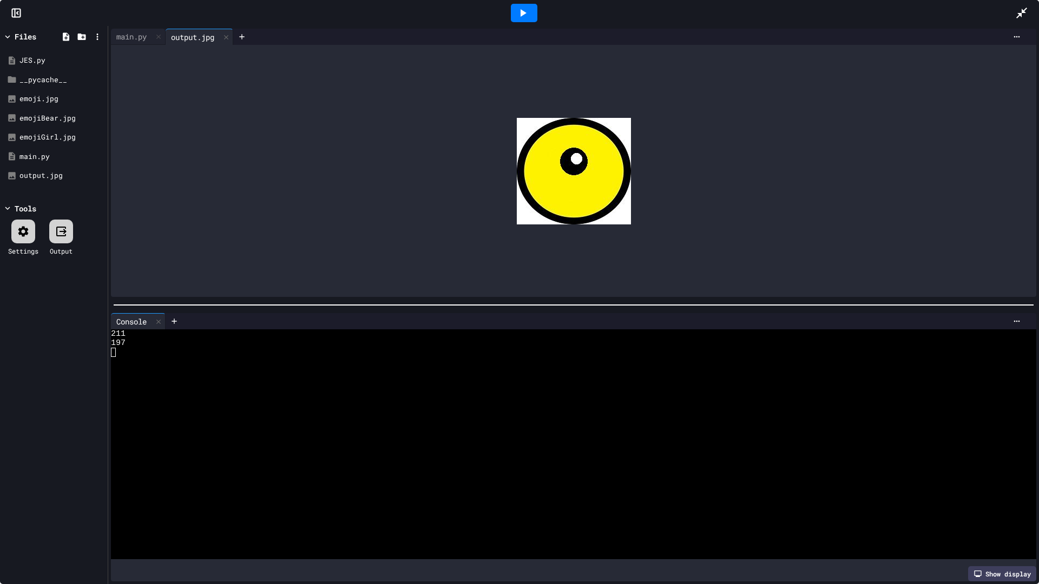
click at [43, 188] on div "JES.py __pycache__ emoji.jpg emojiBear.jpg emojiGirl.jpg main.py output.jpg" at bounding box center [54, 118] width 102 height 148
click at [223, 32] on div at bounding box center [226, 37] width 13 height 16
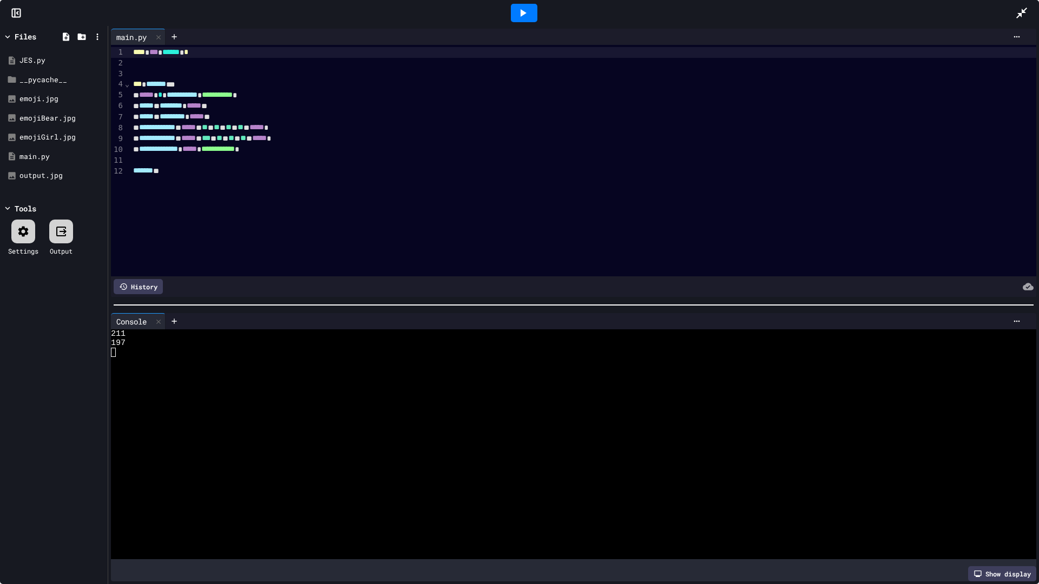
click at [525, 21] on div at bounding box center [524, 13] width 27 height 18
click at [38, 175] on div "output.jpg" at bounding box center [55, 175] width 72 height 11
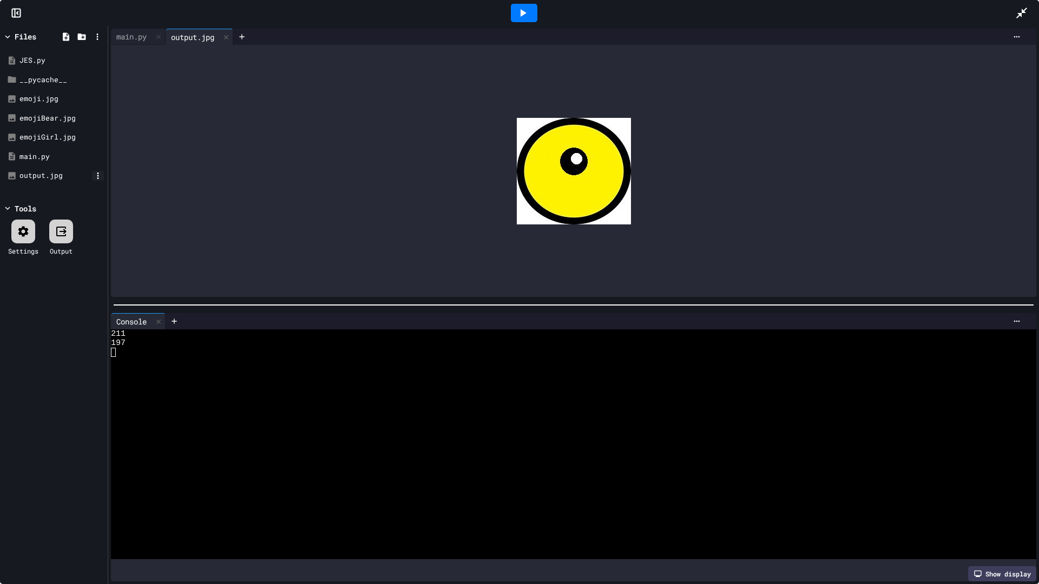
click at [94, 175] on icon at bounding box center [98, 176] width 10 height 10
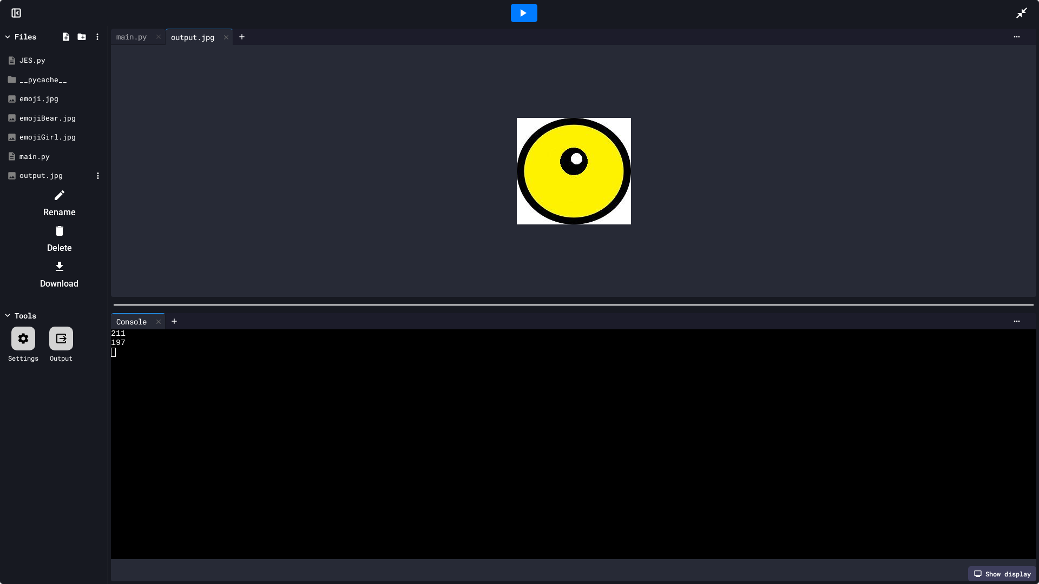
click at [63, 226] on icon at bounding box center [60, 231] width 8 height 10
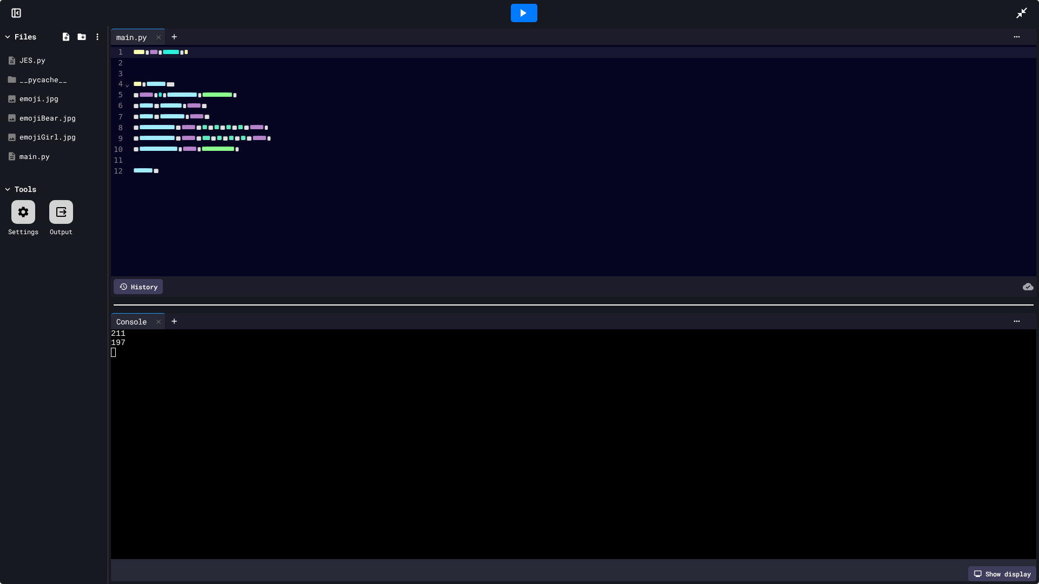
click at [534, 9] on div at bounding box center [524, 13] width 27 height 18
click at [41, 171] on div "output.jpg" at bounding box center [55, 175] width 72 height 11
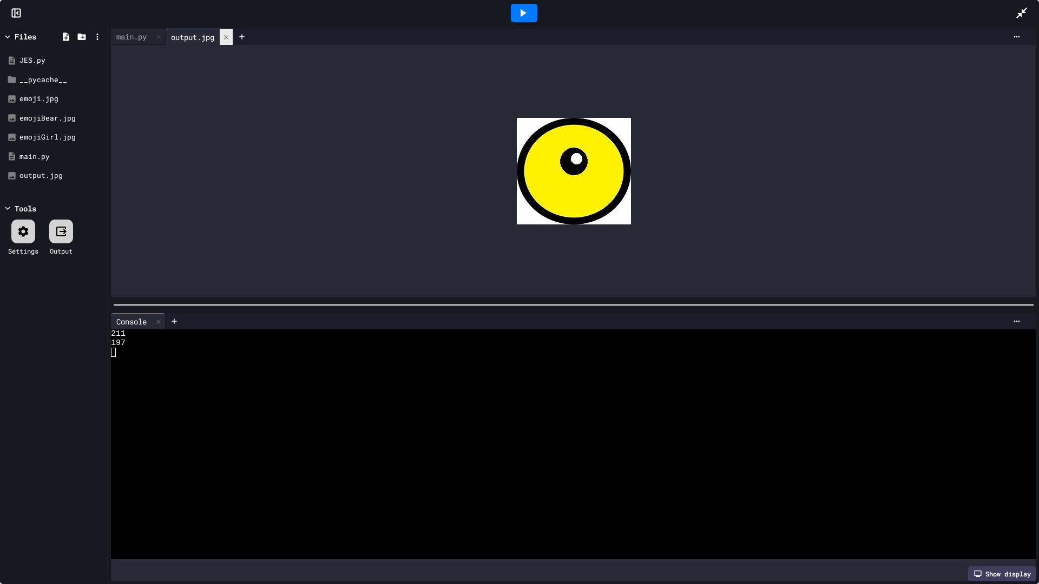
click at [233, 41] on div at bounding box center [226, 37] width 13 height 16
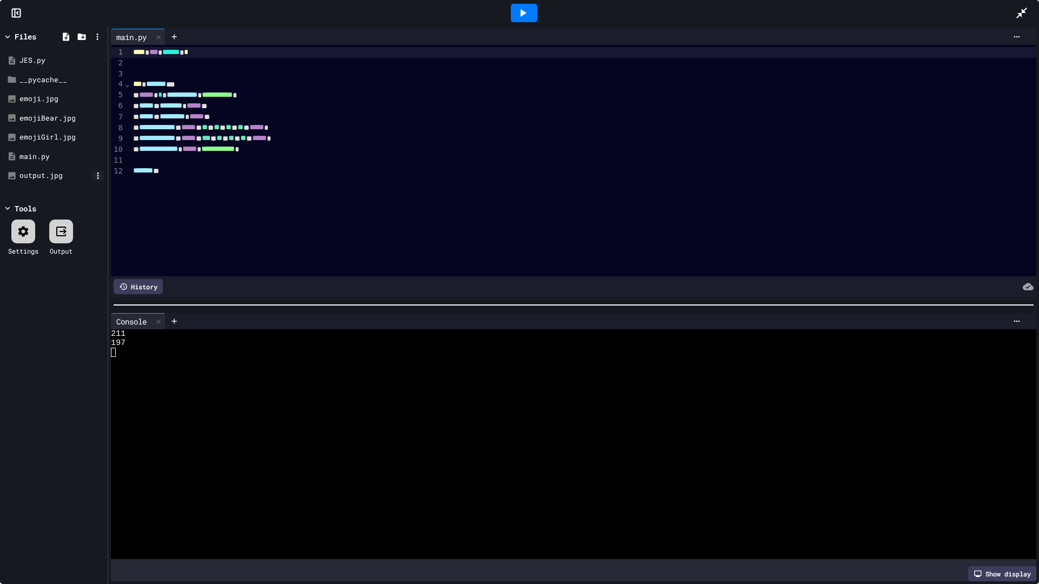
click at [98, 175] on icon at bounding box center [98, 176] width 10 height 10
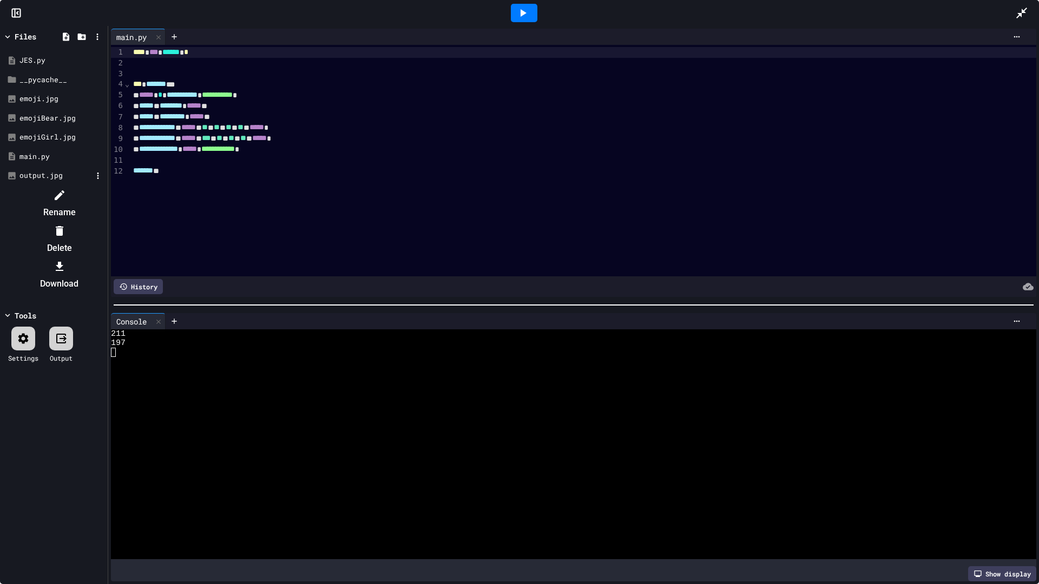
click at [105, 222] on li "Delete" at bounding box center [59, 239] width 91 height 35
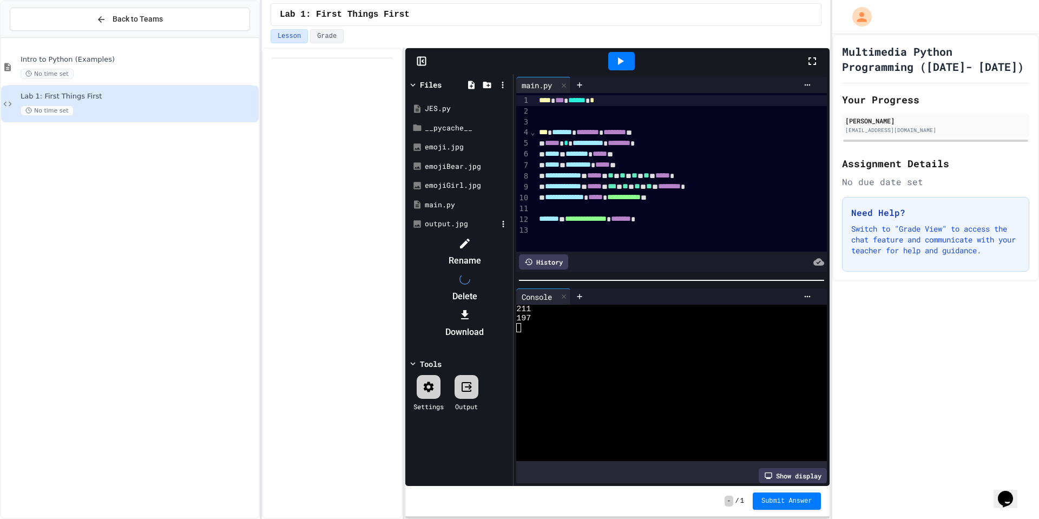
click at [510, 235] on div at bounding box center [459, 235] width 102 height 0
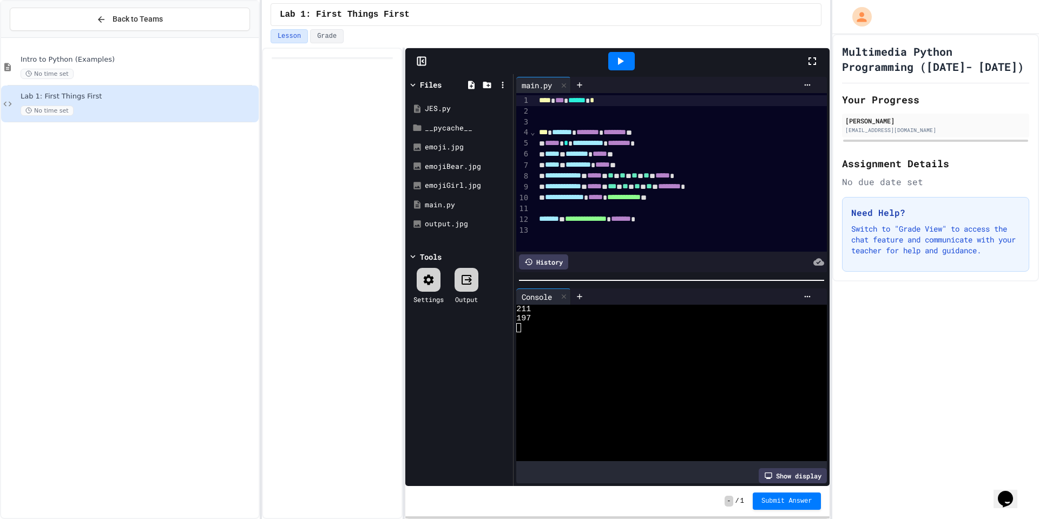
click at [539, 129] on span "***" at bounding box center [543, 132] width 9 height 8
click at [813, 58] on icon at bounding box center [811, 61] width 13 height 13
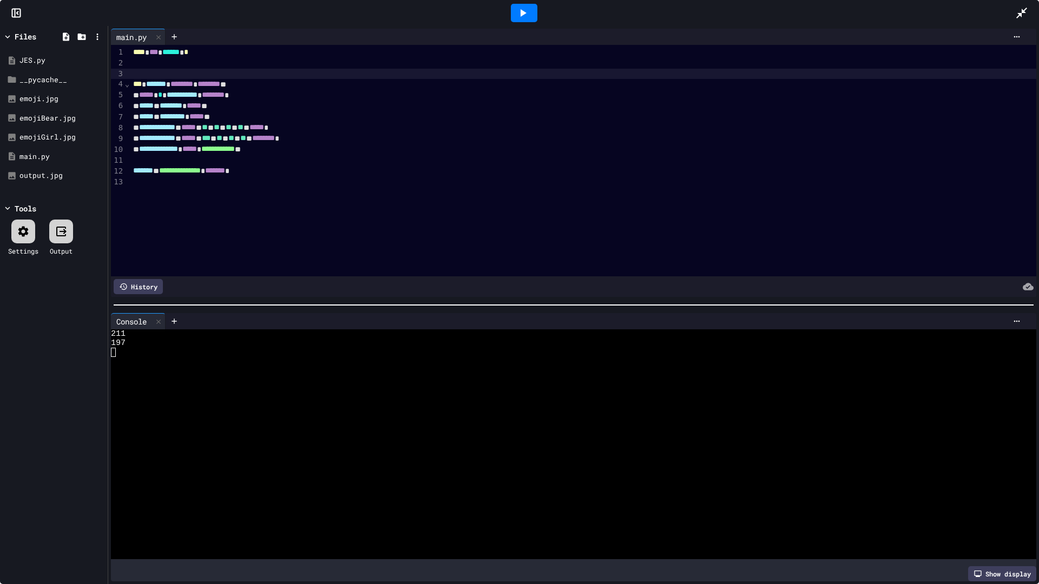
click at [140, 71] on div at bounding box center [583, 74] width 907 height 11
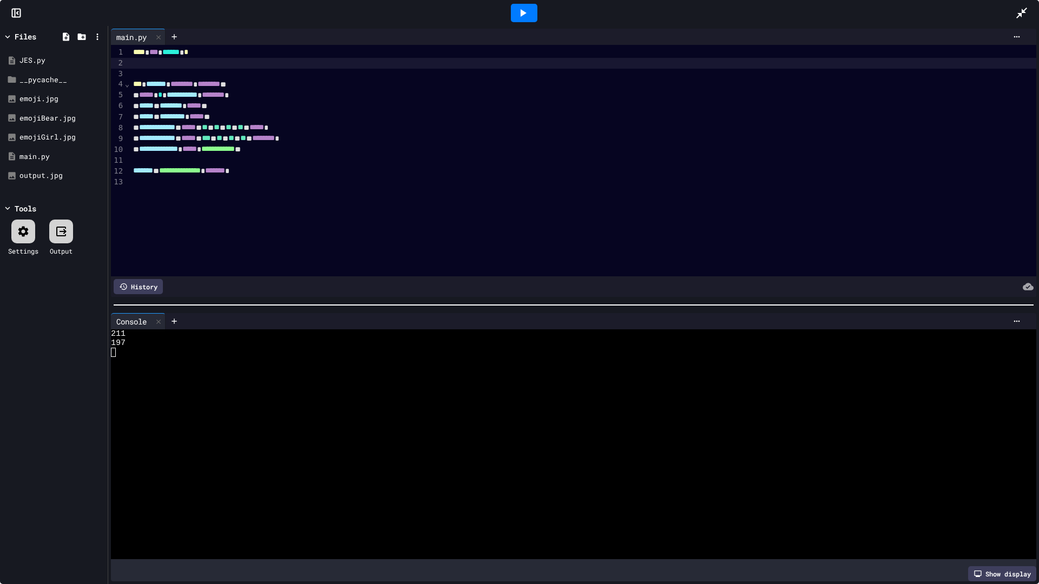
click at [162, 65] on div at bounding box center [583, 63] width 907 height 11
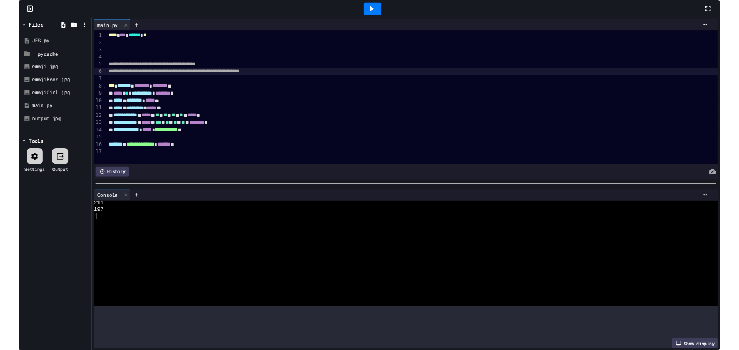
scroll to position [29, 0]
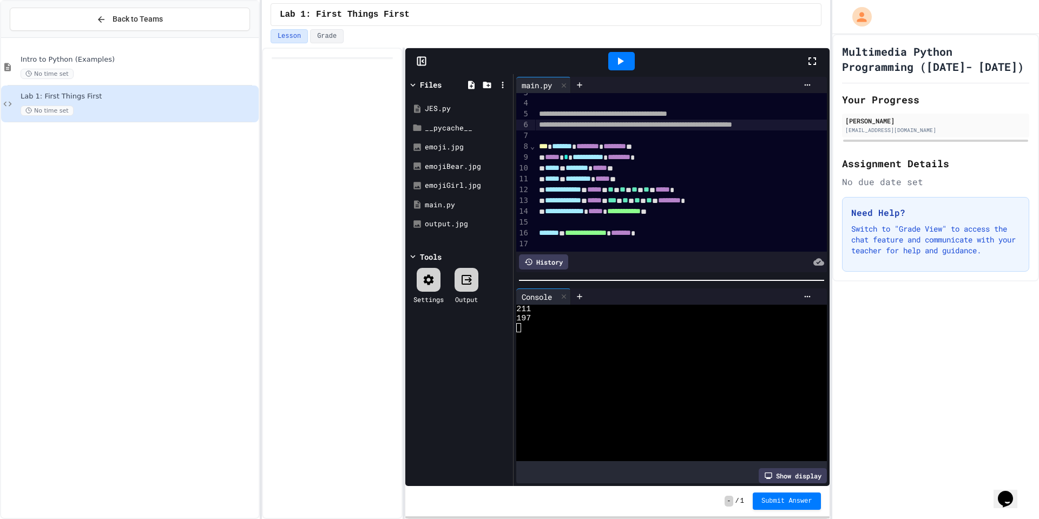
click at [477, 79] on div at bounding box center [486, 85] width 47 height 16
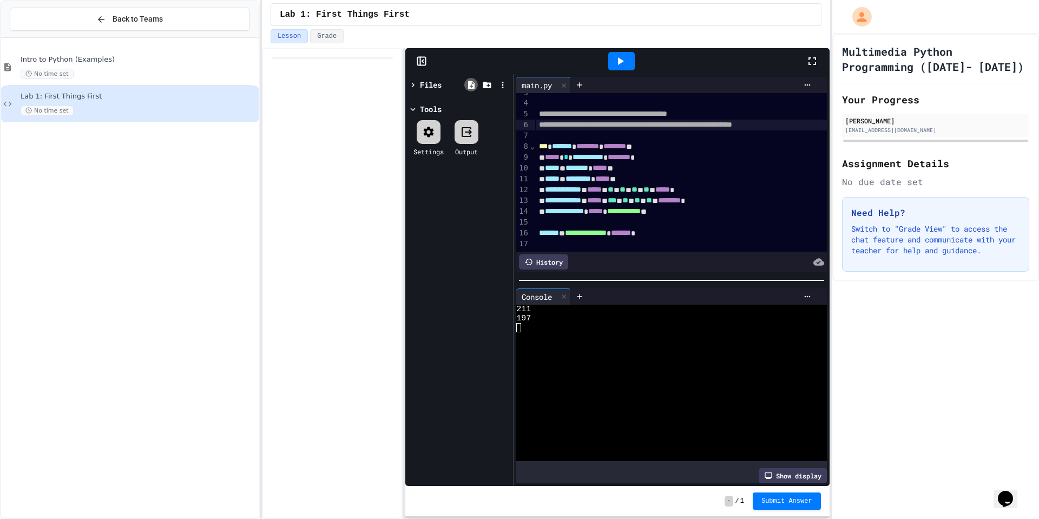
click at [470, 82] on icon at bounding box center [471, 85] width 6 height 8
click at [418, 109] on div at bounding box center [414, 108] width 12 height 11
click at [427, 108] on div "Tools" at bounding box center [431, 108] width 22 height 11
click at [418, 86] on div at bounding box center [414, 84] width 12 height 11
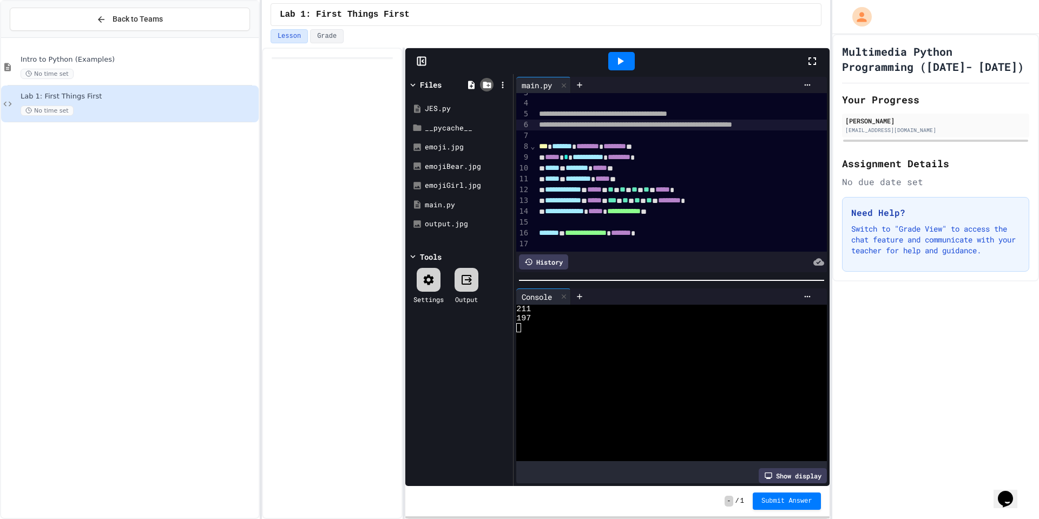
click at [484, 80] on icon at bounding box center [487, 85] width 10 height 10
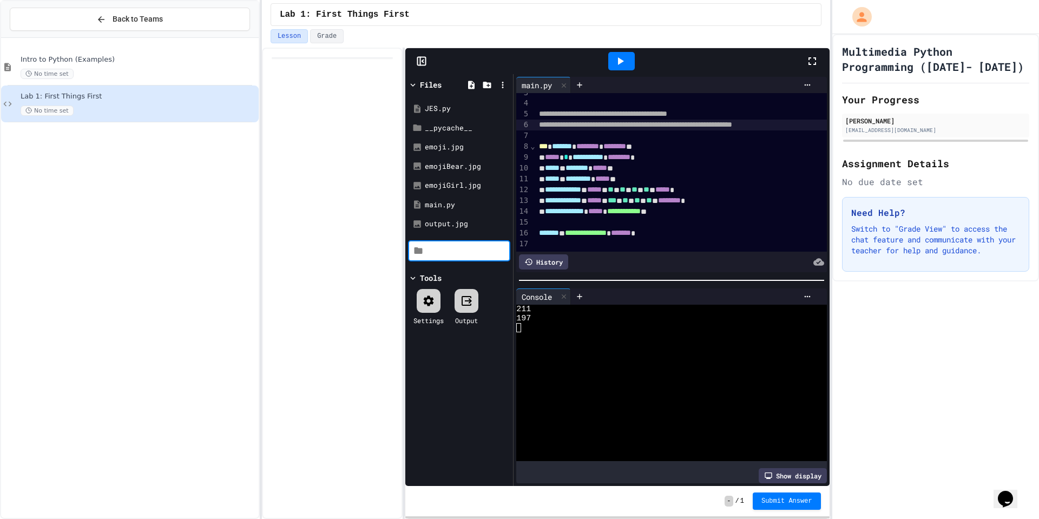
click at [495, 249] on input at bounding box center [467, 251] width 82 height 11
click at [431, 342] on div "Files JES.py __pycache__ emoji.jpg emojiBear.jpg emojiGirl.jpg main.py output.j…" at bounding box center [459, 280] width 108 height 412
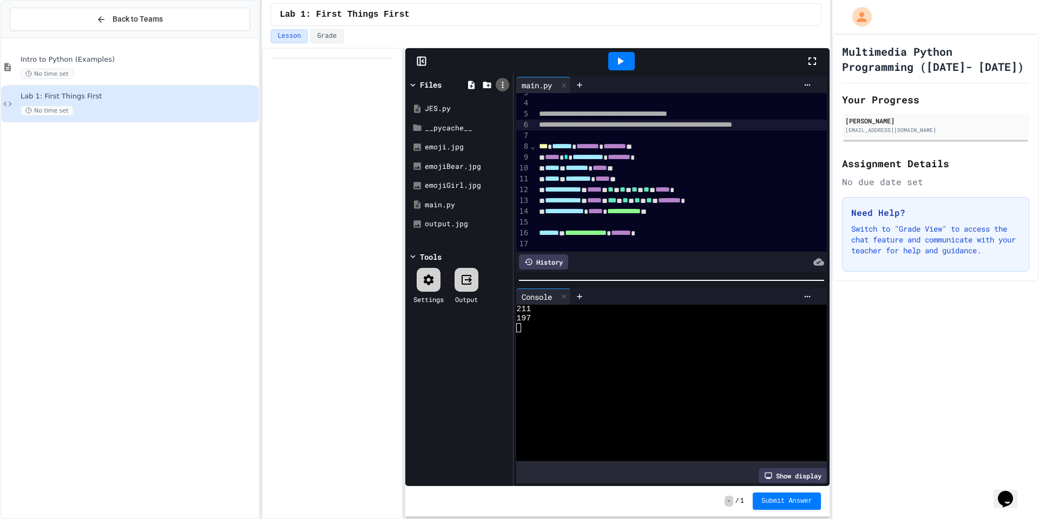
click at [500, 91] on div at bounding box center [502, 85] width 14 height 14
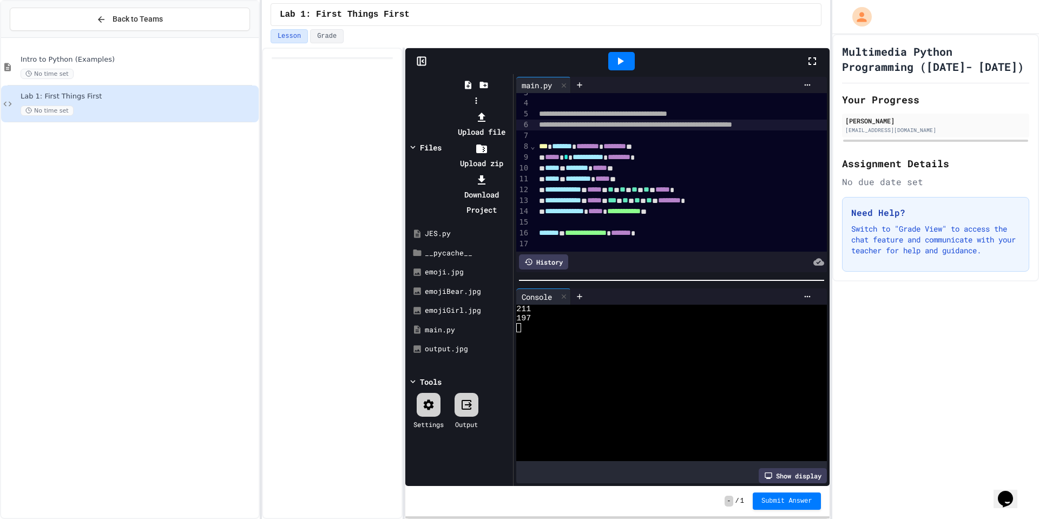
click at [510, 109] on li "Upload file" at bounding box center [481, 124] width 58 height 30
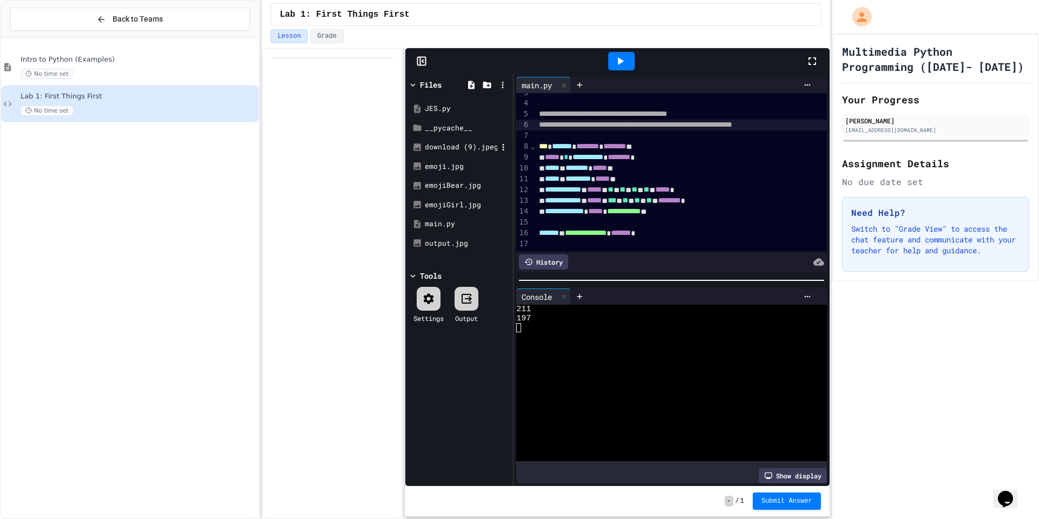
click at [460, 150] on div "download (9).jpeg" at bounding box center [461, 147] width 72 height 11
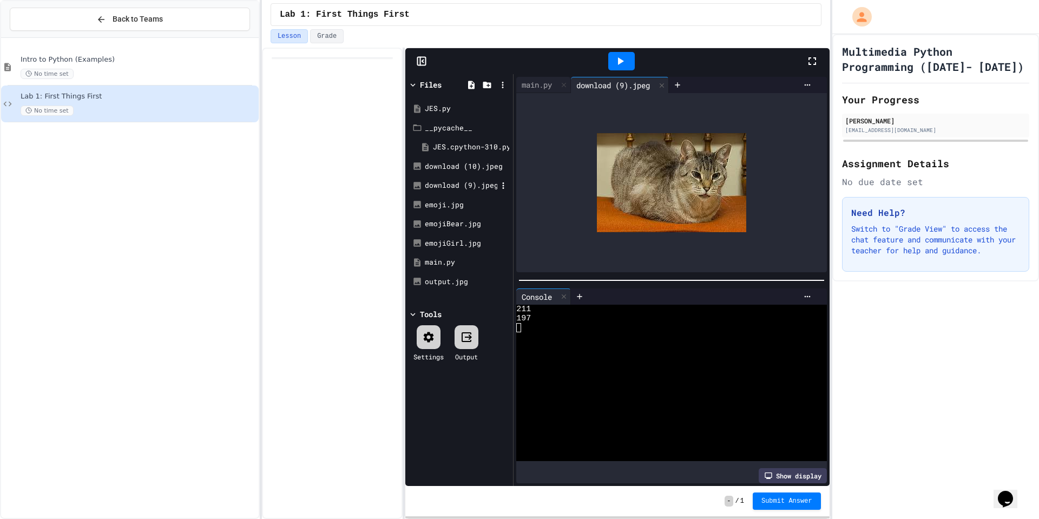
click at [441, 187] on div "download (9).jpeg" at bounding box center [461, 185] width 72 height 11
click at [443, 168] on div "download (10).jpeg" at bounding box center [461, 166] width 72 height 11
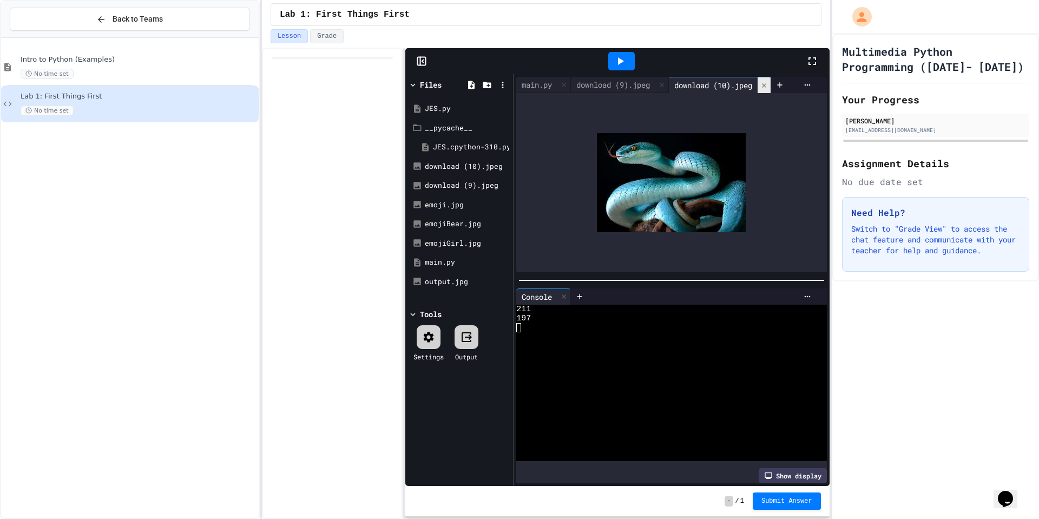
click at [768, 83] on icon at bounding box center [764, 86] width 8 height 8
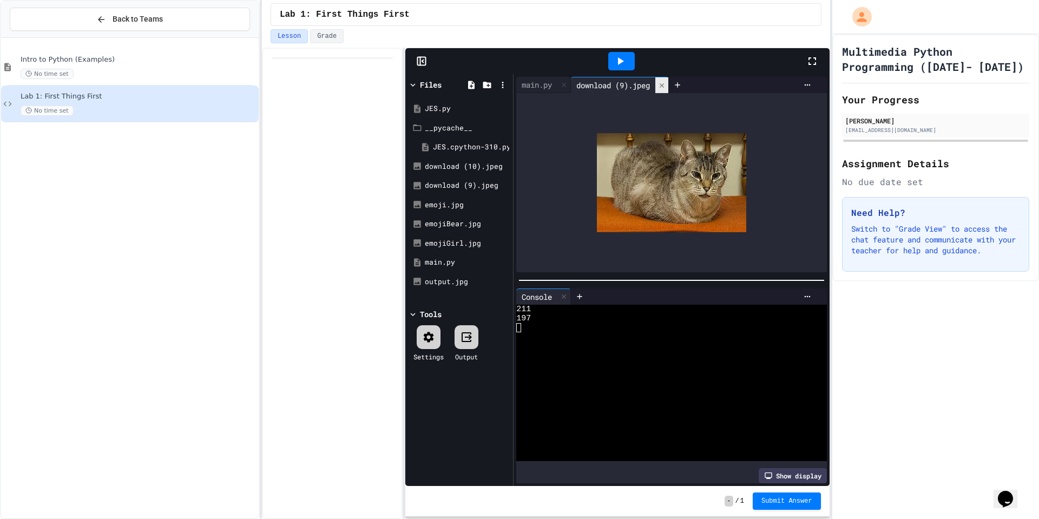
click at [663, 82] on icon at bounding box center [662, 86] width 8 height 8
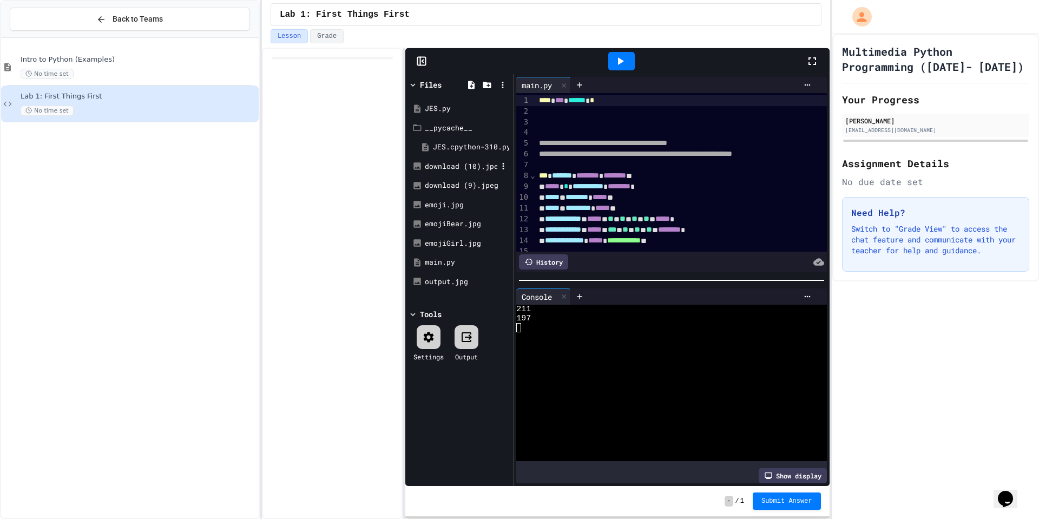
click at [465, 162] on div "download (10).jpeg" at bounding box center [461, 166] width 72 height 11
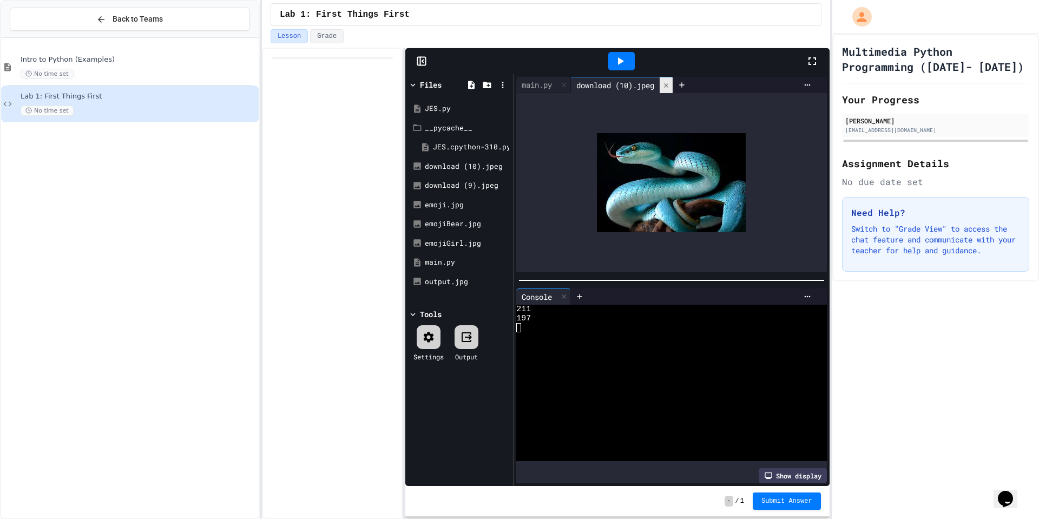
click at [669, 87] on icon at bounding box center [666, 86] width 8 height 8
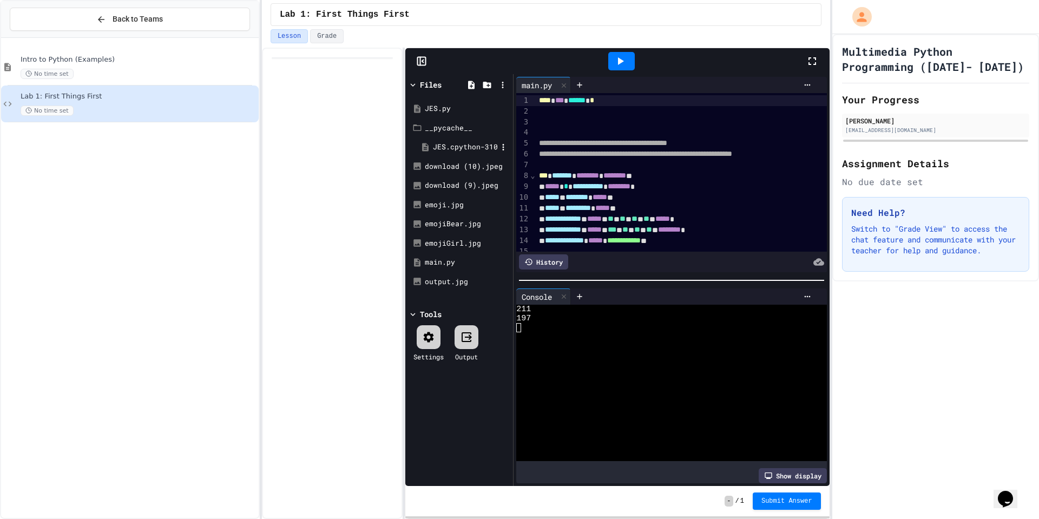
click at [468, 145] on div "JES.cpython-310.pyc" at bounding box center [465, 147] width 64 height 11
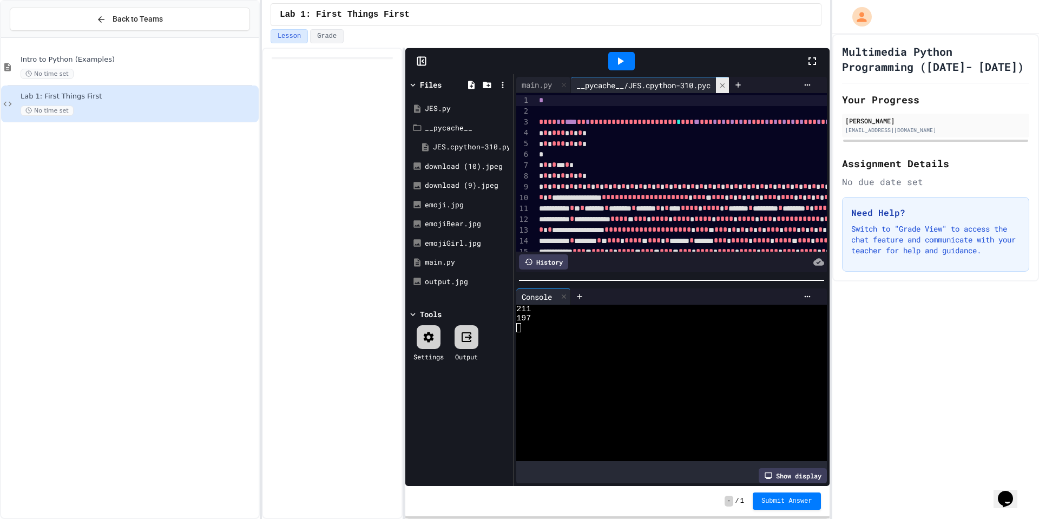
click at [726, 87] on icon at bounding box center [722, 86] width 8 height 8
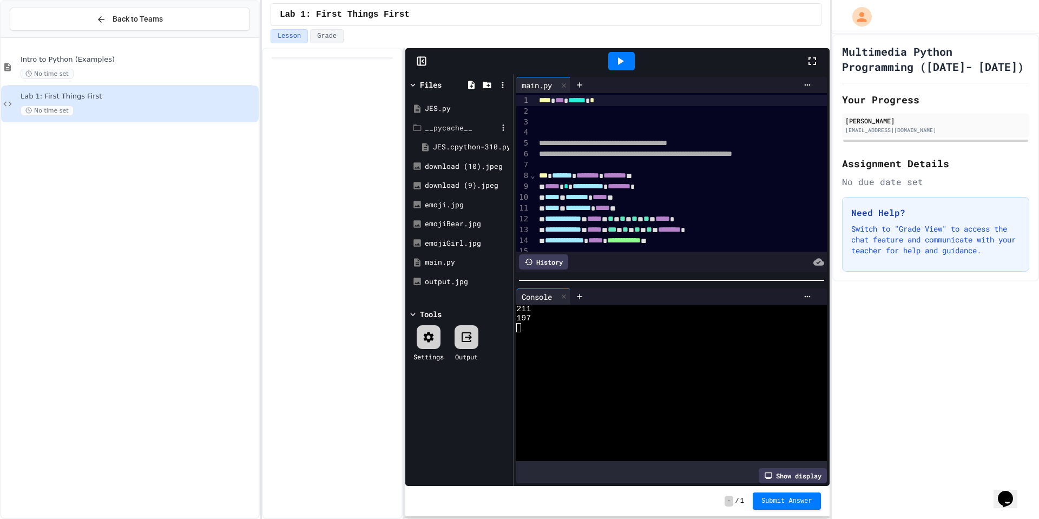
click at [420, 124] on icon at bounding box center [417, 128] width 10 height 10
click at [502, 145] on icon at bounding box center [503, 147] width 10 height 10
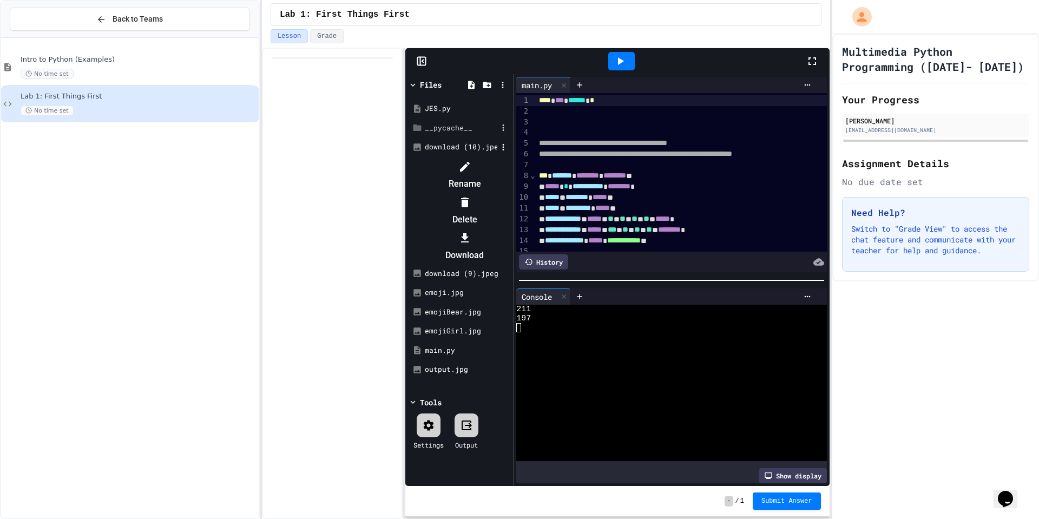
click at [510, 164] on div at bounding box center [464, 166] width 91 height 17
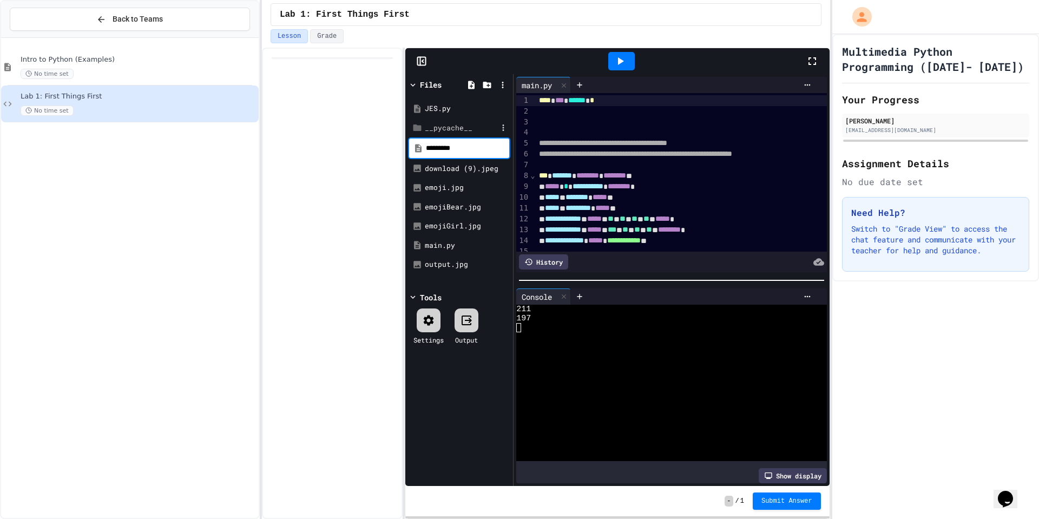
type input "**********"
click at [499, 150] on input "**********" at bounding box center [467, 148] width 82 height 11
click at [506, 167] on icon at bounding box center [503, 168] width 10 height 10
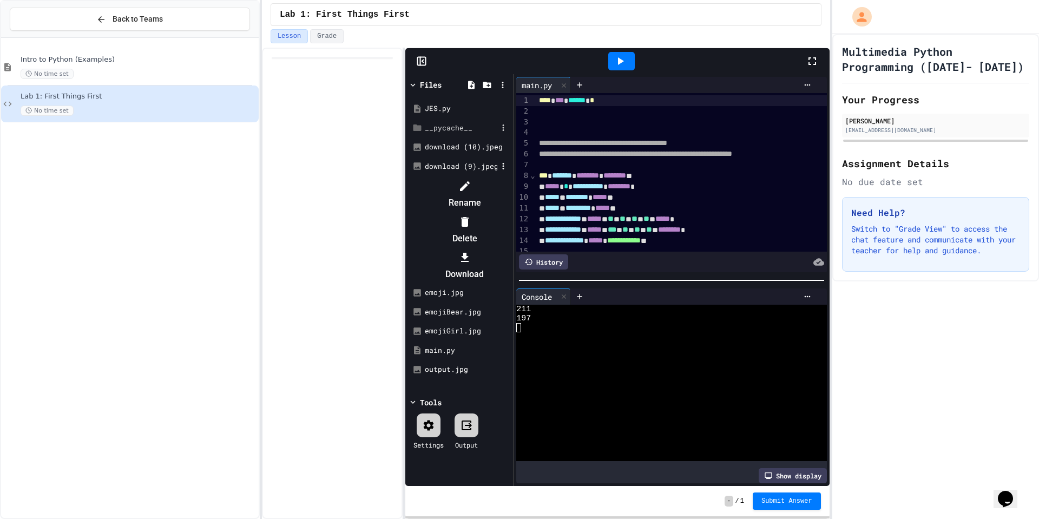
click at [449, 177] on div at bounding box center [459, 177] width 102 height 0
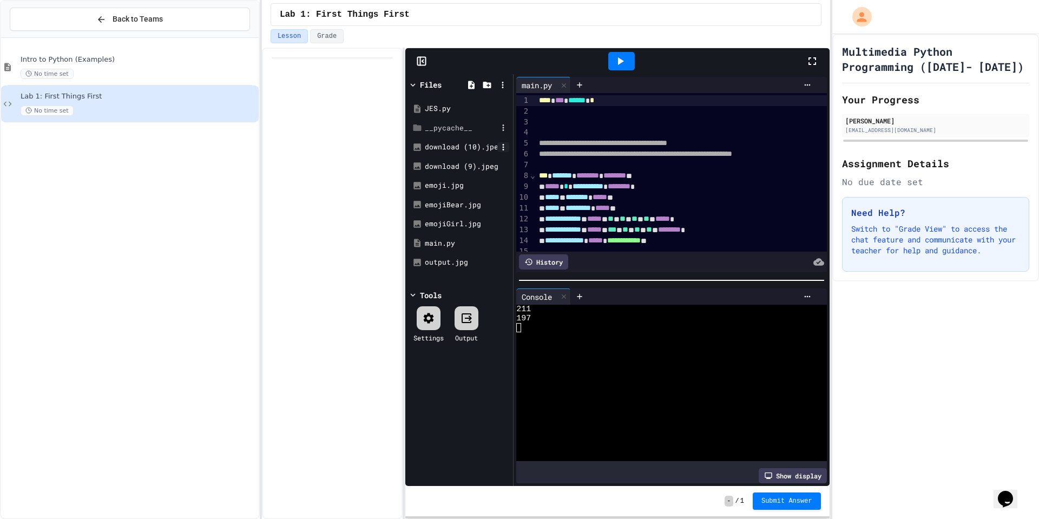
click at [504, 143] on icon at bounding box center [503, 147] width 10 height 10
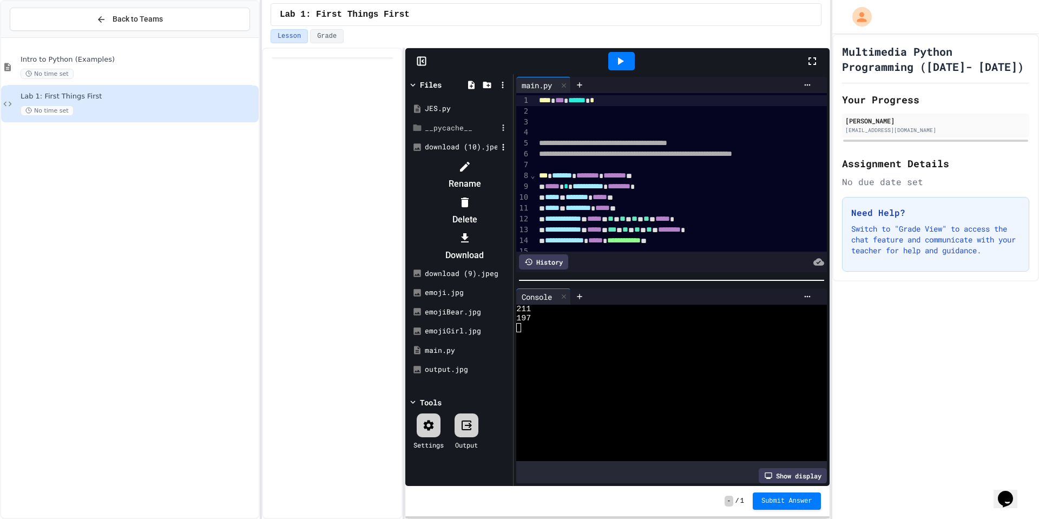
click at [470, 162] on icon at bounding box center [465, 167] width 10 height 10
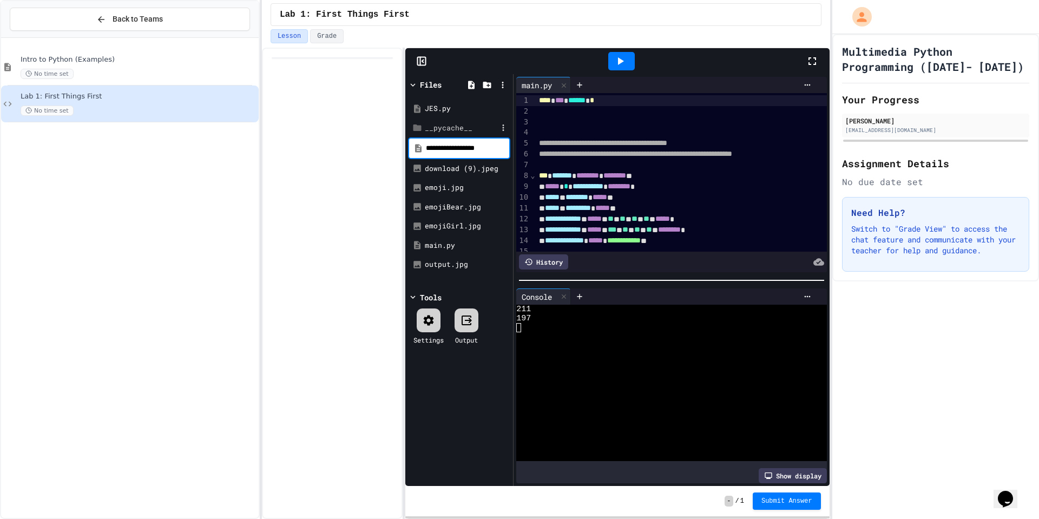
click at [461, 148] on input "**********" at bounding box center [467, 148] width 82 height 11
click at [481, 148] on input "**********" at bounding box center [467, 148] width 82 height 11
type input "**********"
click at [504, 143] on icon at bounding box center [503, 147] width 10 height 10
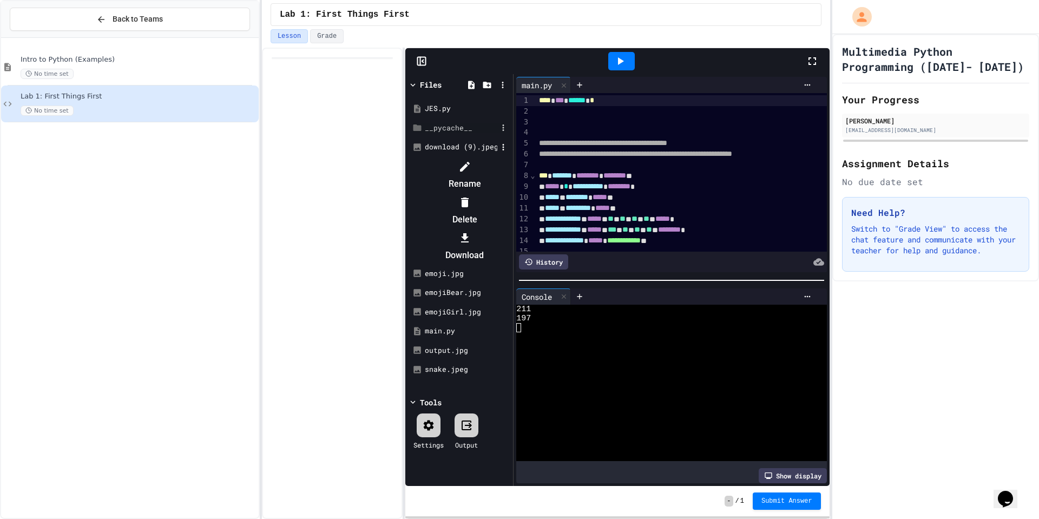
click at [510, 168] on li "Rename" at bounding box center [464, 175] width 91 height 35
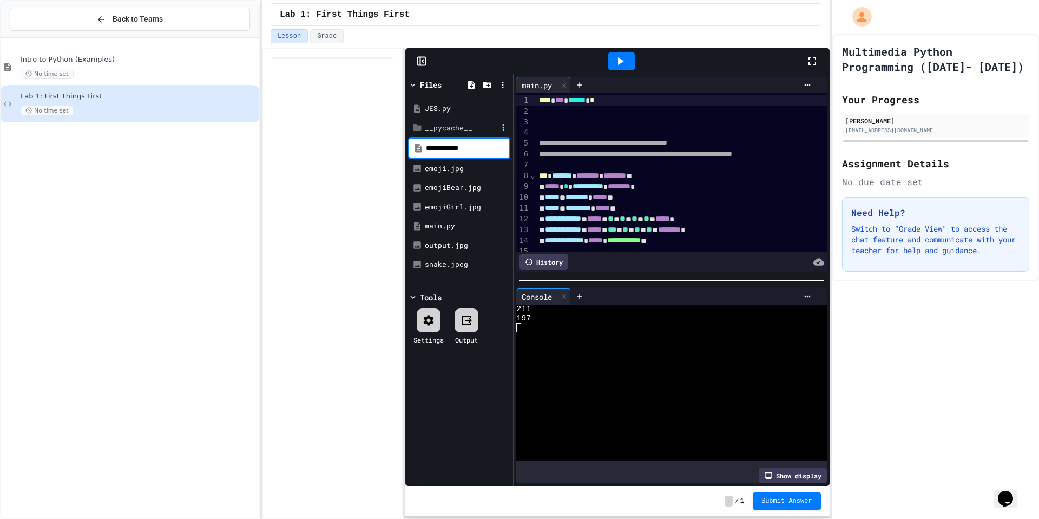
type input "**********"
click at [499, 109] on icon at bounding box center [503, 109] width 10 height 10
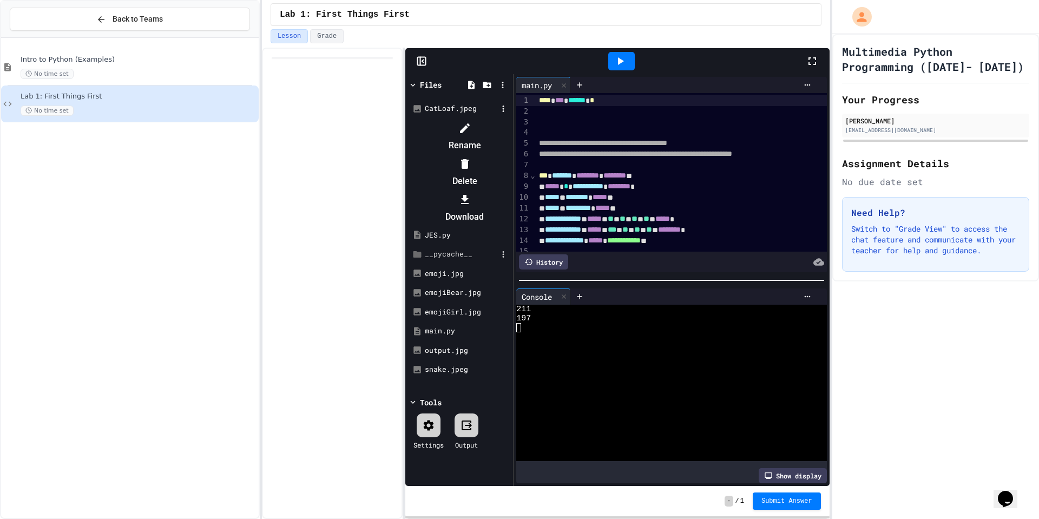
click at [510, 120] on li "Rename" at bounding box center [464, 137] width 91 height 35
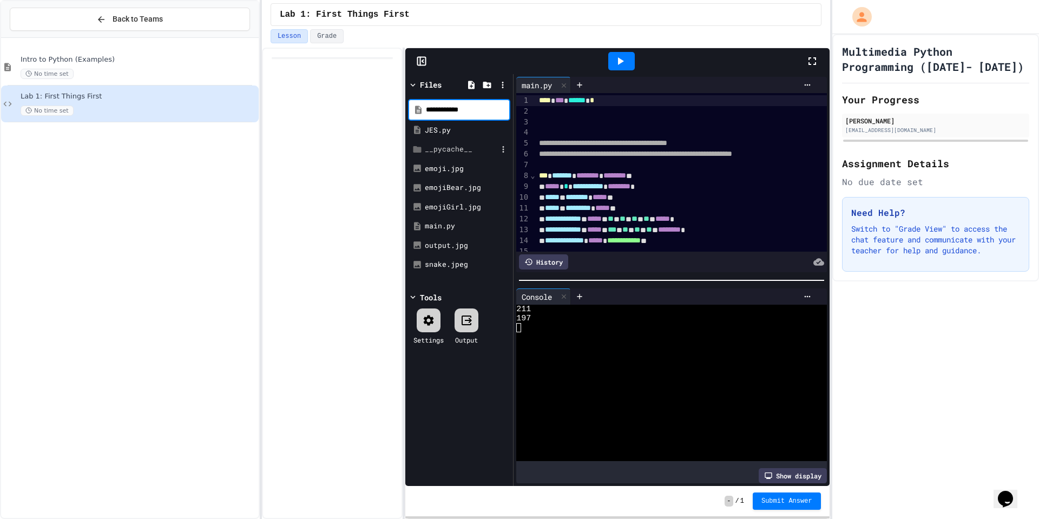
click at [486, 109] on input "**********" at bounding box center [467, 109] width 82 height 11
type input "**********"
click at [466, 102] on div "CatLoaf.jpg" at bounding box center [459, 108] width 102 height 19
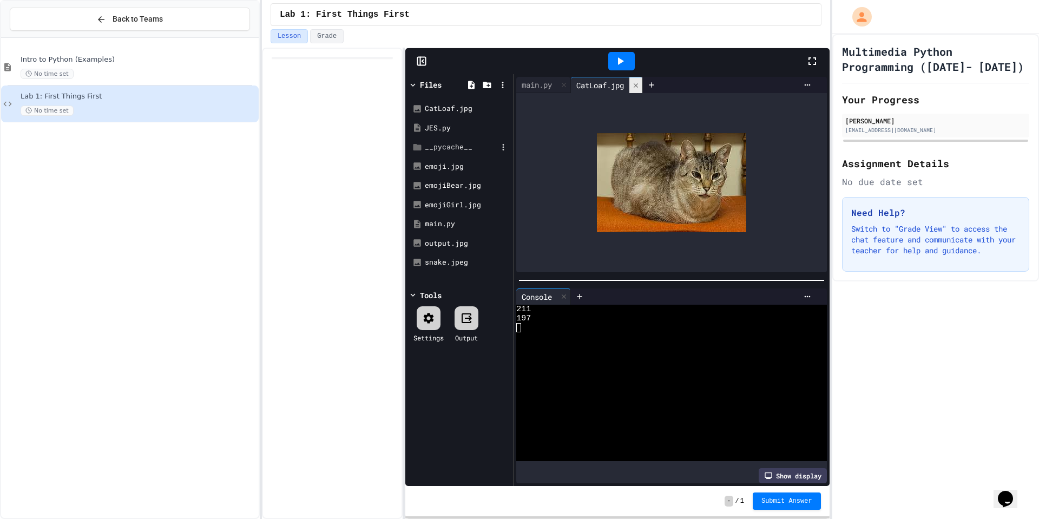
click at [638, 82] on icon at bounding box center [636, 86] width 8 height 8
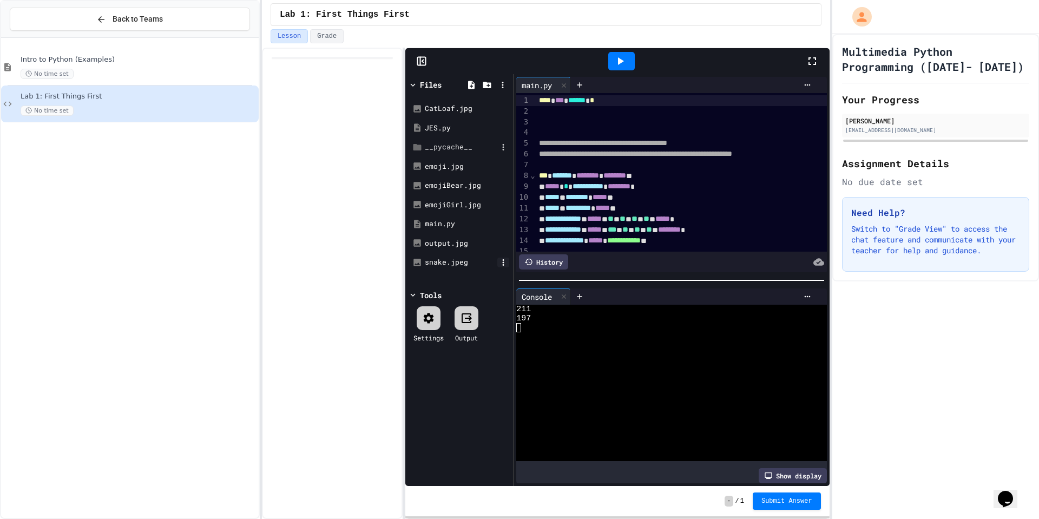
click at [504, 261] on icon at bounding box center [503, 262] width 10 height 10
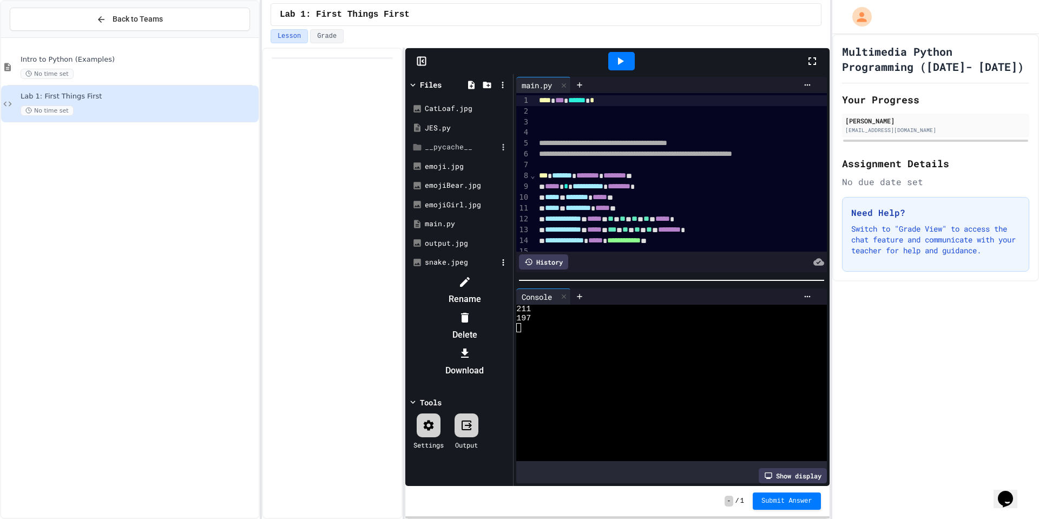
click at [470, 282] on icon at bounding box center [465, 282] width 10 height 10
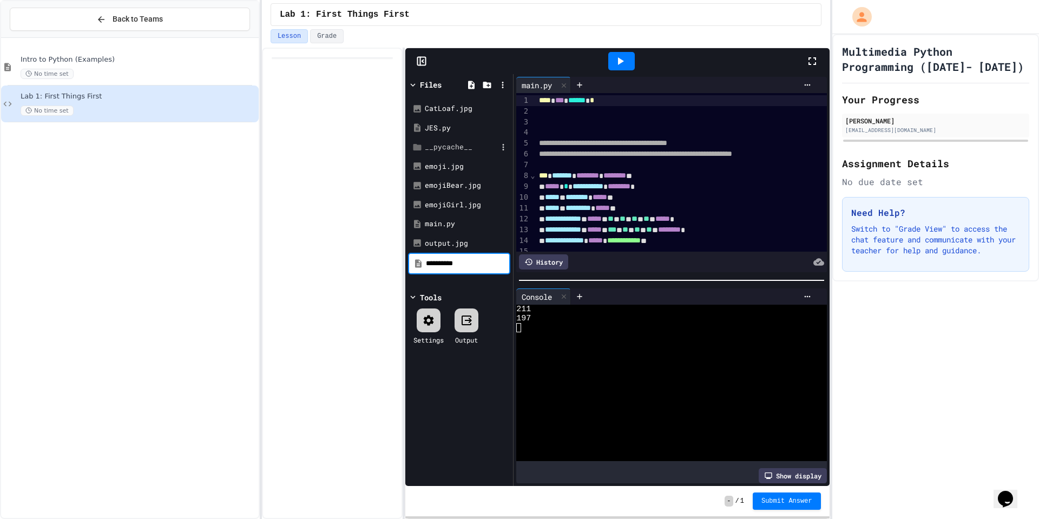
click at [493, 264] on input "**********" at bounding box center [467, 263] width 82 height 11
type input "*********"
